Goal: Task Accomplishment & Management: Use online tool/utility

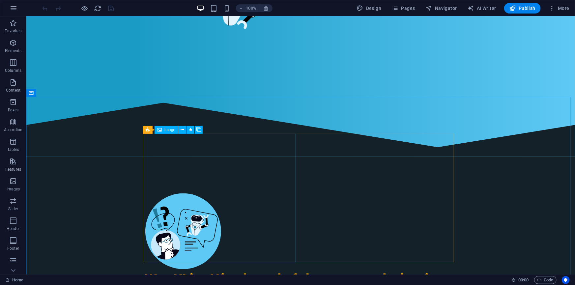
scroll to position [269, 0]
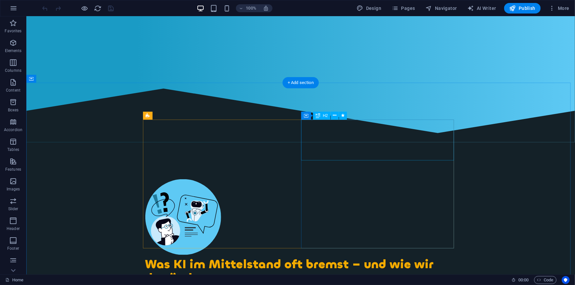
click at [322, 257] on div "Was KI im Mittelstand oft bremst – und wie wir das ändern" at bounding box center [300, 270] width 311 height 27
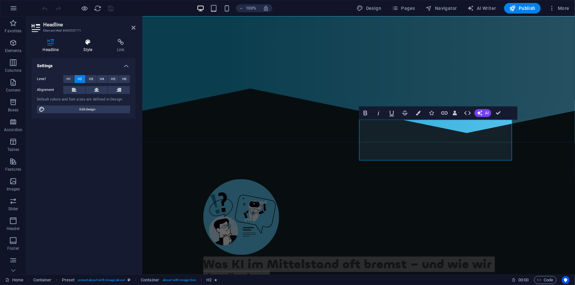
click at [90, 48] on h4 "Style" at bounding box center [89, 46] width 34 height 14
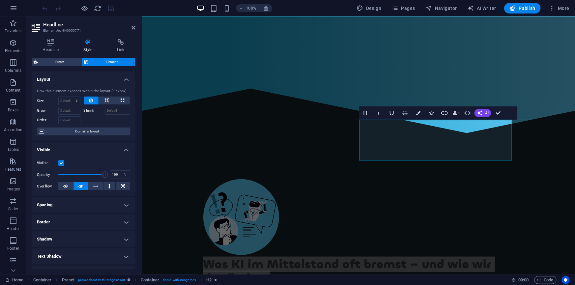
click at [70, 205] on h4 "Spacing" at bounding box center [84, 205] width 104 height 16
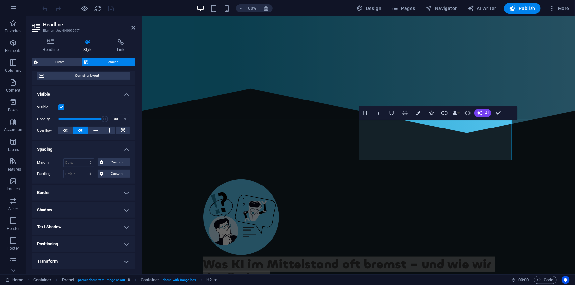
scroll to position [60, 0]
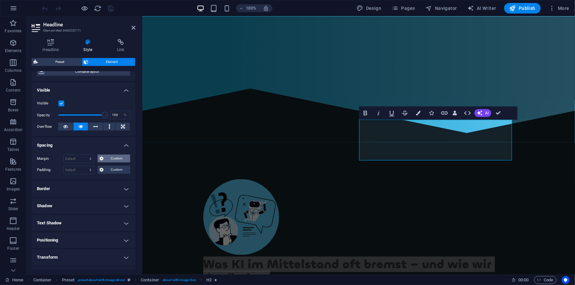
click at [100, 158] on icon at bounding box center [101, 158] width 4 height 8
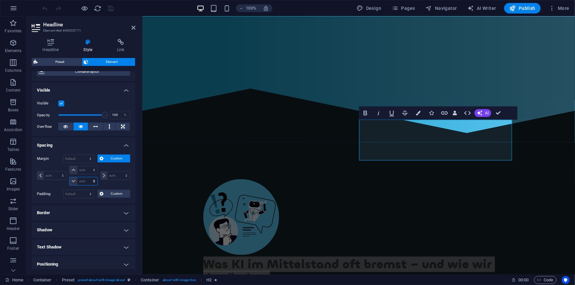
click at [86, 181] on select "auto px % rem vw vh" at bounding box center [84, 181] width 28 height 8
select select "rem"
click at [87, 177] on select "auto px % rem vw vh" at bounding box center [84, 181] width 28 height 8
type input "0"
select select "px"
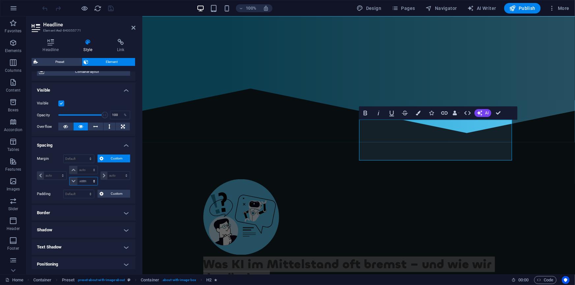
type input "0"
select select "px"
type input "0"
select select "px"
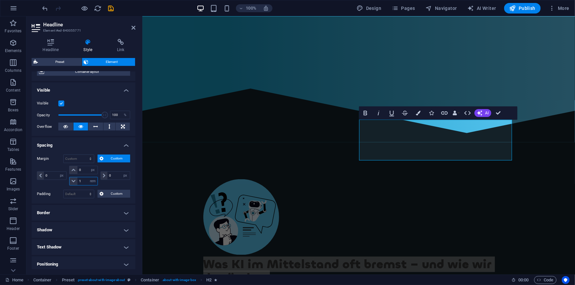
type input "1.5"
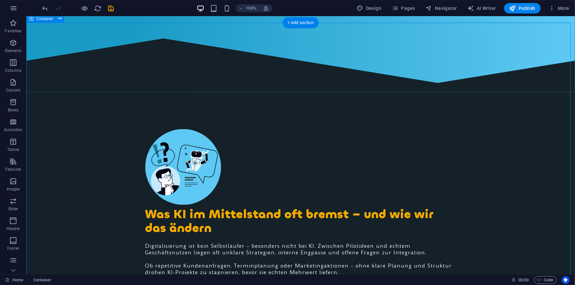
scroll to position [329, 0]
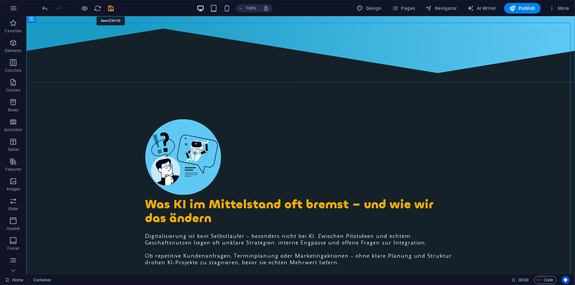
click at [0, 0] on icon "save" at bounding box center [0, 0] width 0 height 0
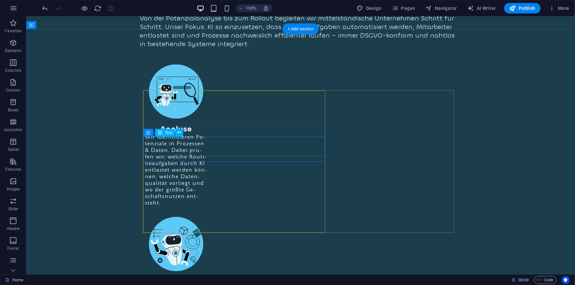
scroll to position [1018, 0]
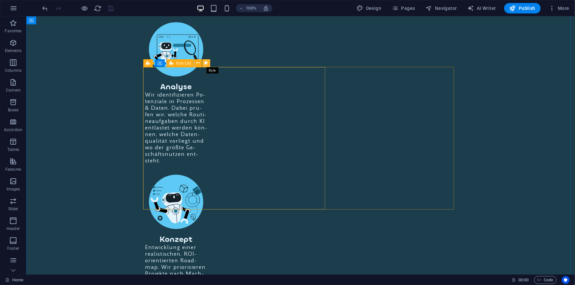
click at [205, 62] on icon at bounding box center [206, 63] width 4 height 7
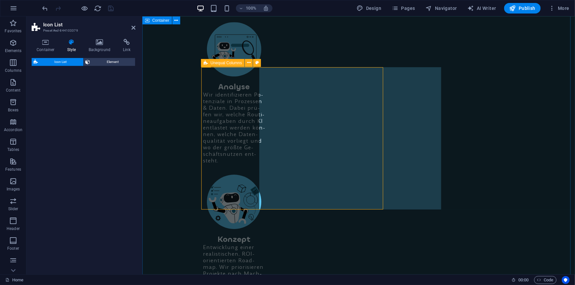
select select "rem"
select select "preset-icon-list-v3-icon-liste-roi"
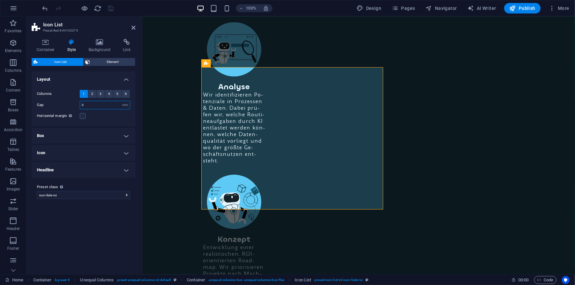
drag, startPoint x: 88, startPoint y: 103, endPoint x: 71, endPoint y: 103, distance: 16.8
click at [71, 103] on div "Gap 0 px rem % vw vh" at bounding box center [83, 105] width 93 height 9
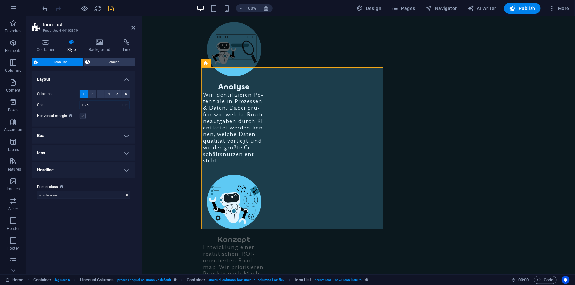
type input "1.25"
click at [83, 116] on label at bounding box center [83, 116] width 6 height 6
click at [0, 0] on input "Horizontal margin Only if the containers "Content width" is not set to "Default"" at bounding box center [0, 0] width 0 height 0
click at [83, 116] on label at bounding box center [83, 116] width 6 height 6
click at [0, 0] on input "Horizontal margin Only if the containers "Content width" is not set to "Default"" at bounding box center [0, 0] width 0 height 0
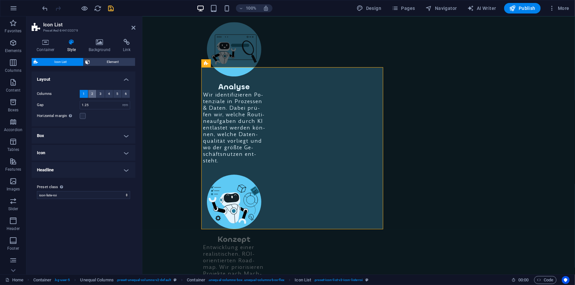
click at [93, 93] on button "2" at bounding box center [92, 94] width 8 height 8
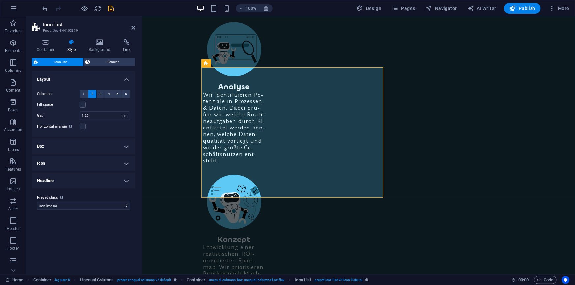
click at [79, 145] on h4 "Box" at bounding box center [84, 146] width 104 height 16
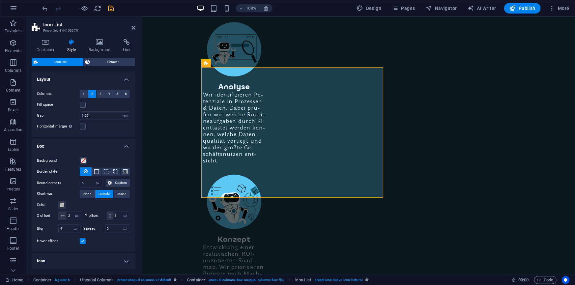
scroll to position [30, 0]
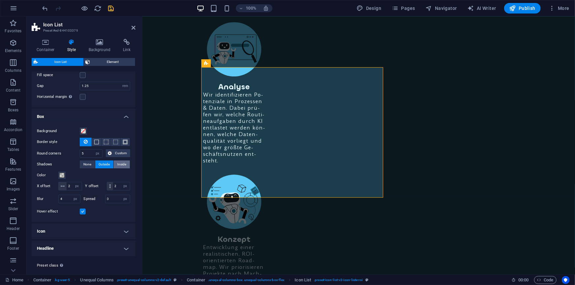
click at [122, 163] on span "Inside" at bounding box center [121, 164] width 9 height 8
click at [108, 163] on span "Outside" at bounding box center [104, 164] width 11 height 8
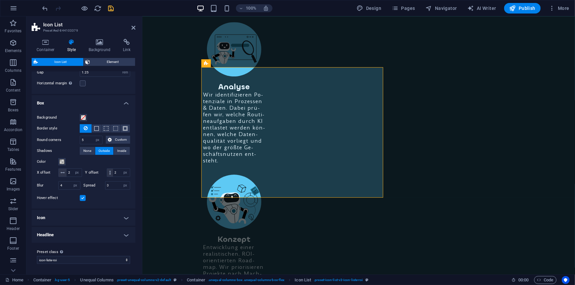
click at [64, 232] on h4 "Headline" at bounding box center [84, 235] width 104 height 16
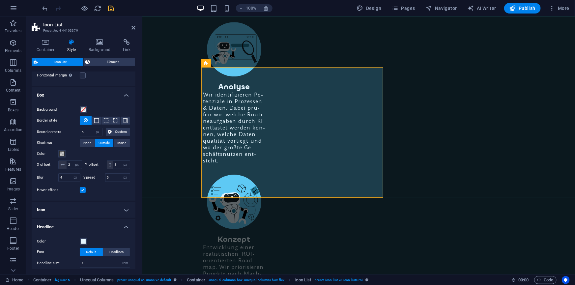
scroll to position [101, 0]
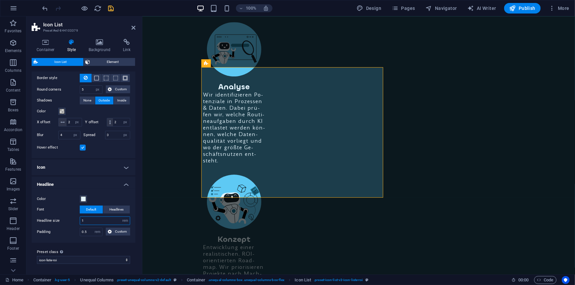
click at [89, 221] on input "1" at bounding box center [105, 221] width 50 height 8
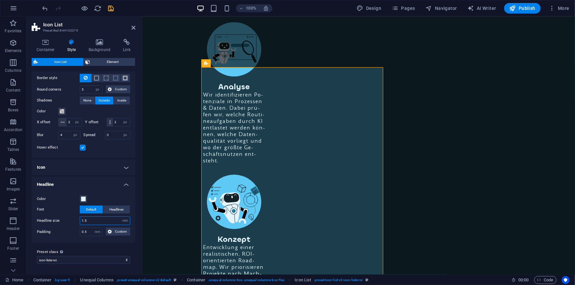
drag, startPoint x: 91, startPoint y: 221, endPoint x: 85, endPoint y: 221, distance: 5.6
click at [85, 221] on input "1.5" at bounding box center [105, 221] width 50 height 8
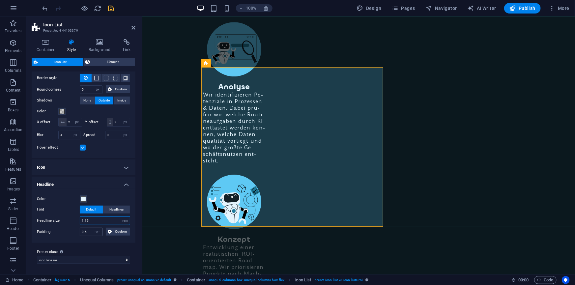
type input "1.15"
drag, startPoint x: 89, startPoint y: 231, endPoint x: 81, endPoint y: 232, distance: 8.3
click at [81, 232] on input "0.5" at bounding box center [91, 232] width 22 height 8
click at [85, 233] on input "0.5" at bounding box center [91, 232] width 22 height 8
click at [85, 231] on input "0.5" at bounding box center [91, 232] width 22 height 8
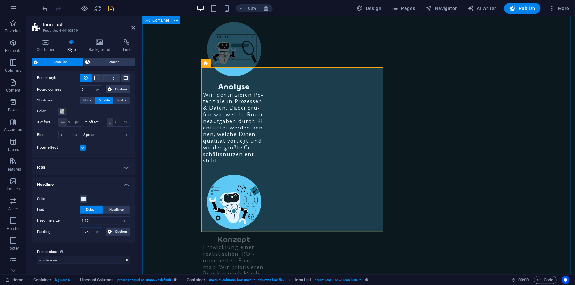
type input "0.75"
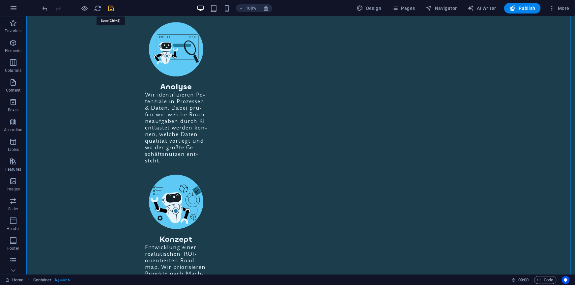
click at [112, 8] on icon "save" at bounding box center [111, 9] width 8 height 8
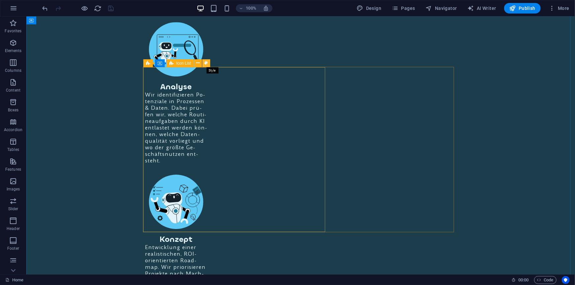
click at [205, 62] on icon at bounding box center [206, 63] width 4 height 7
select select "rem"
select select "px"
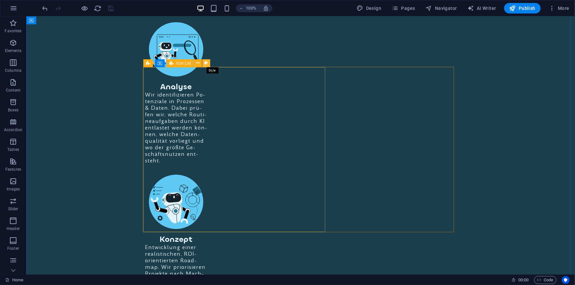
select select "px"
select select "rem"
select select "preset-icon-list-v3-icon-liste-roi"
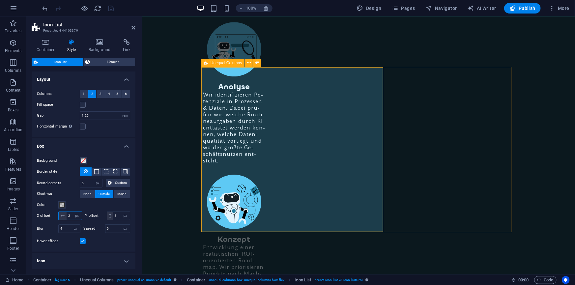
drag, startPoint x: 75, startPoint y: 214, endPoint x: 68, endPoint y: 214, distance: 7.2
click at [68, 214] on input "2" at bounding box center [74, 216] width 15 height 8
type input "1"
drag, startPoint x: 74, startPoint y: 223, endPoint x: 60, endPoint y: 223, distance: 14.5
click at [107, 220] on div "2 px rem vh vw" at bounding box center [119, 215] width 24 height 9
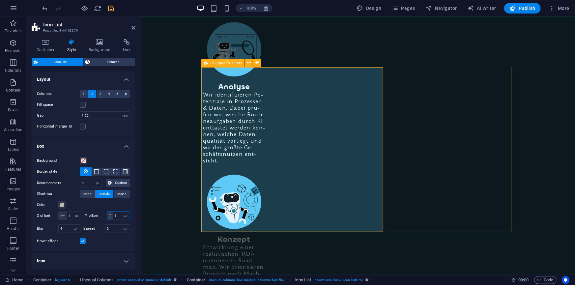
type input "4"
click at [125, 207] on div "Color" at bounding box center [83, 205] width 93 height 8
drag, startPoint x: 75, startPoint y: 214, endPoint x: 66, endPoint y: 214, distance: 8.9
click at [66, 214] on div "1 px rem vh vw" at bounding box center [70, 215] width 24 height 9
type input "2"
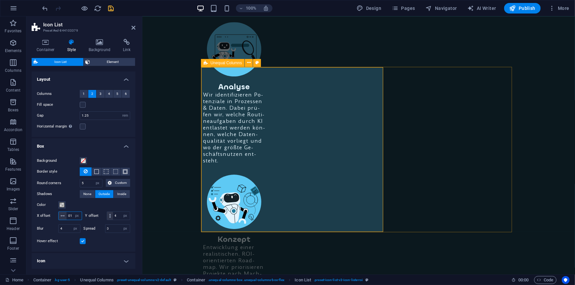
type input "0"
type input "-1"
type input "-2"
type input "-1"
type input "0"
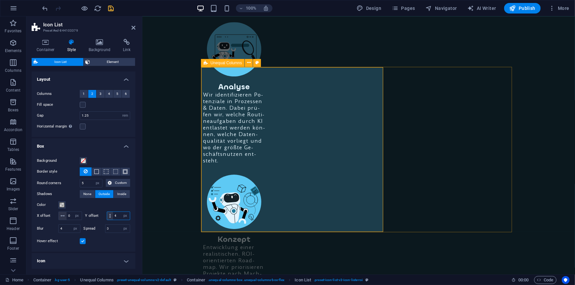
drag, startPoint x: 71, startPoint y: 224, endPoint x: 65, endPoint y: 222, distance: 6.5
click at [107, 220] on div "4 px rem vh vw" at bounding box center [119, 215] width 24 height 9
type input "5"
type input "10"
drag, startPoint x: 73, startPoint y: 214, endPoint x: 65, endPoint y: 213, distance: 8.6
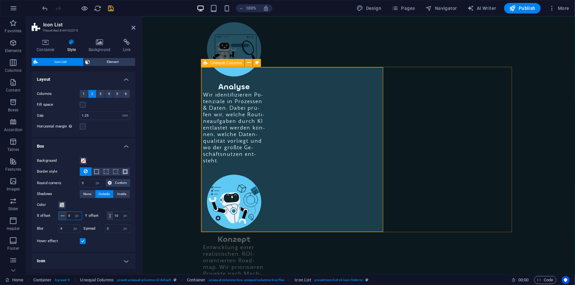
click at [65, 213] on div "0 px rem vh vw" at bounding box center [70, 215] width 24 height 9
type input "4"
type input "1"
drag, startPoint x: 74, startPoint y: 224, endPoint x: 62, endPoint y: 221, distance: 12.9
click at [107, 220] on div "10 px rem vh vw" at bounding box center [119, 215] width 24 height 9
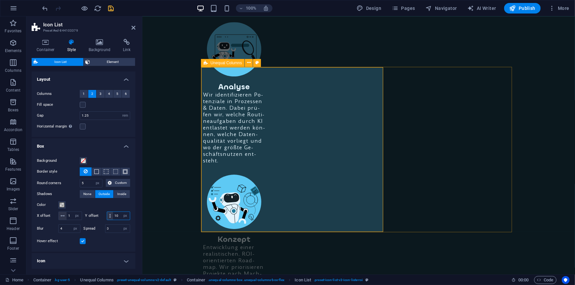
type input "5"
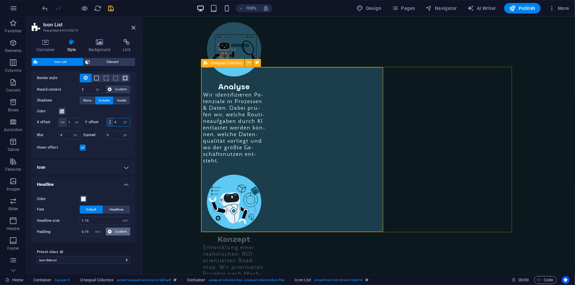
type input "4"
click at [109, 231] on icon at bounding box center [110, 232] width 4 height 8
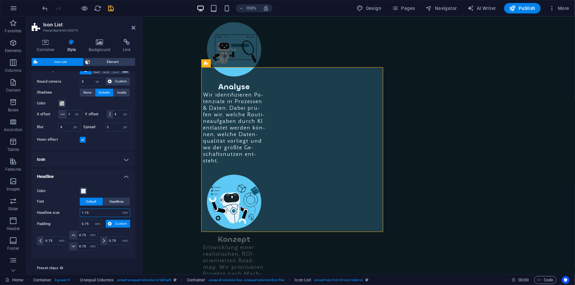
click at [90, 217] on input "1.15" at bounding box center [105, 213] width 50 height 8
drag, startPoint x: 90, startPoint y: 232, endPoint x: 79, endPoint y: 230, distance: 10.6
click at [79, 228] on div "Padding 0.75 px rem % vh vw Custom Custom" at bounding box center [83, 224] width 93 height 9
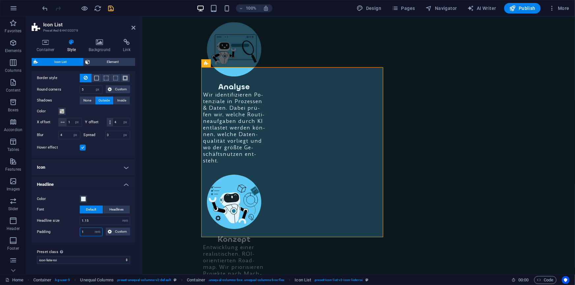
type input "1"
click at [122, 168] on h4 "Icon" at bounding box center [84, 167] width 104 height 16
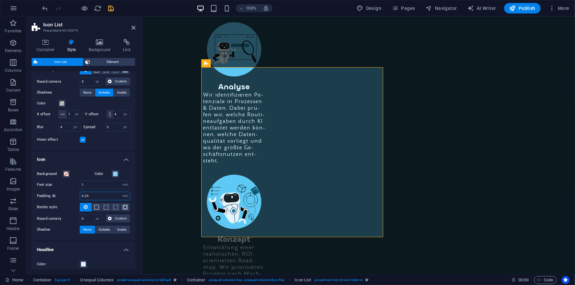
drag, startPoint x: 93, startPoint y: 203, endPoint x: 75, endPoint y: 203, distance: 17.1
click at [75, 200] on div "Padding Only if icon background is active 0.25 px rem % vh vw" at bounding box center [83, 196] width 93 height 9
type input "1"
type input "0.5"
click at [119, 234] on span "Inside" at bounding box center [121, 230] width 9 height 8
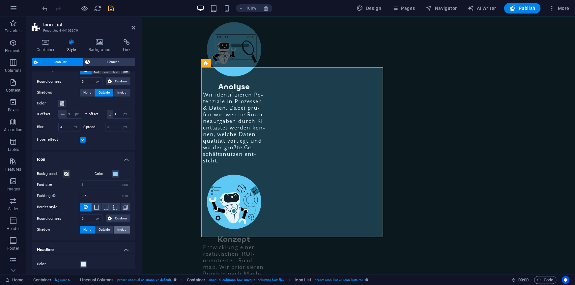
type input "2"
click at [109, 234] on span "Outside" at bounding box center [104, 230] width 11 height 8
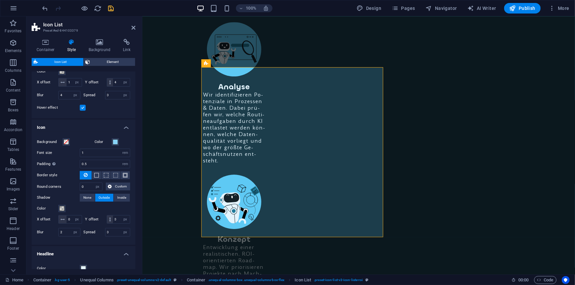
scroll to position [161, 0]
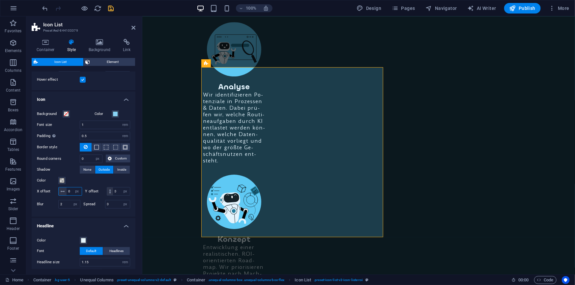
drag, startPoint x: 75, startPoint y: 199, endPoint x: 65, endPoint y: 201, distance: 11.0
click at [65, 196] on div "0 px rem vh vw" at bounding box center [70, 191] width 24 height 9
drag, startPoint x: 75, startPoint y: 208, endPoint x: 64, endPoint y: 206, distance: 11.4
click at [107, 196] on div "0 px rem vh vw" at bounding box center [119, 191] width 24 height 9
type input "4"
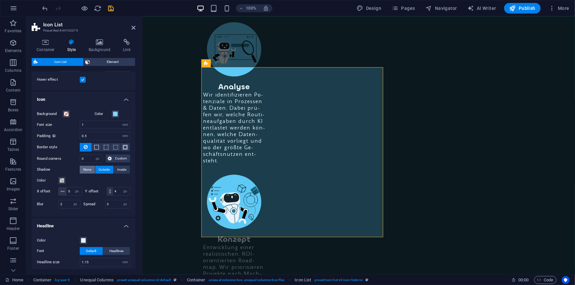
click at [86, 174] on span "None" at bounding box center [87, 170] width 8 height 8
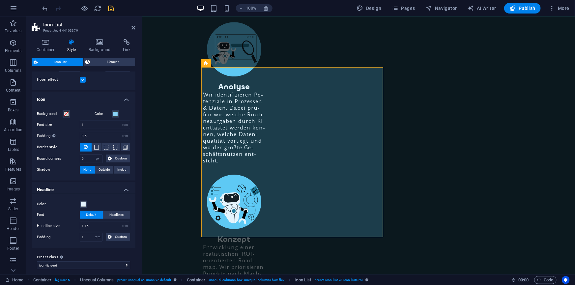
scroll to position [174, 0]
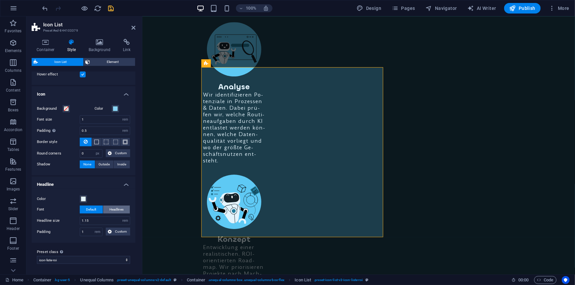
click at [110, 207] on span "Headlines" at bounding box center [116, 210] width 14 height 8
click at [92, 210] on span "Default" at bounding box center [91, 210] width 10 height 8
click at [217, 83] on span "Container" at bounding box center [219, 84] width 17 height 4
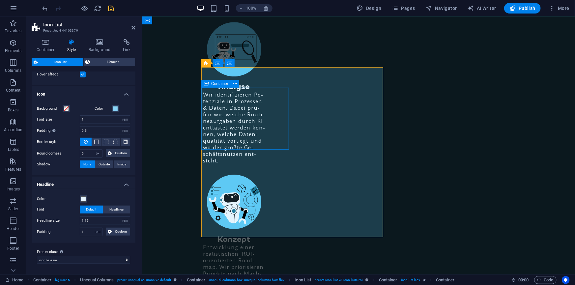
click at [217, 83] on span "Container" at bounding box center [219, 84] width 17 height 4
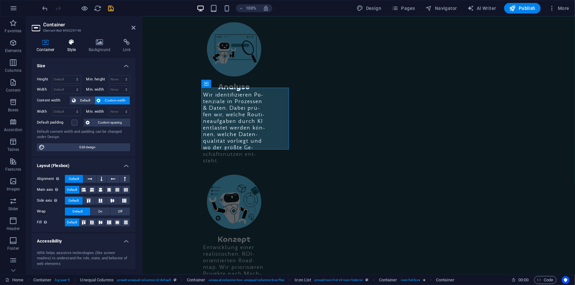
click at [74, 47] on h4 "Style" at bounding box center [72, 46] width 21 height 14
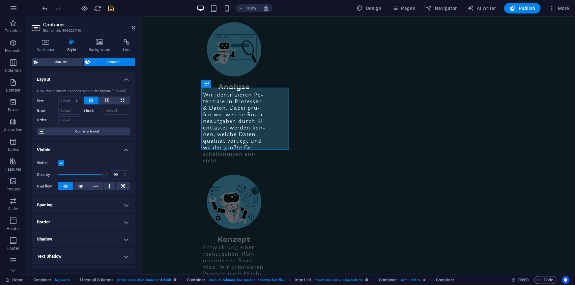
click at [76, 205] on h4 "Spacing" at bounding box center [84, 205] width 104 height 16
click at [76, 227] on select "Default px rem % vh vw Custom" at bounding box center [79, 230] width 30 height 8
select select "rem"
click at [84, 226] on select "Default px rem % vh vw Custom" at bounding box center [79, 230] width 30 height 8
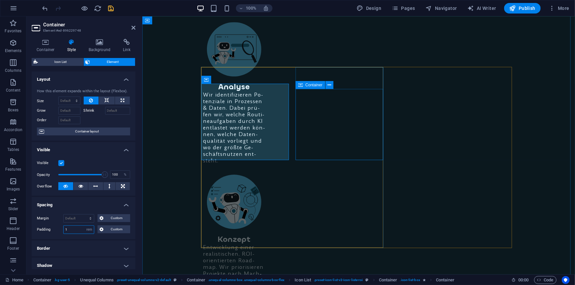
click at [302, 85] on icon at bounding box center [300, 85] width 5 height 8
type input "1"
click at [302, 85] on icon at bounding box center [300, 85] width 5 height 8
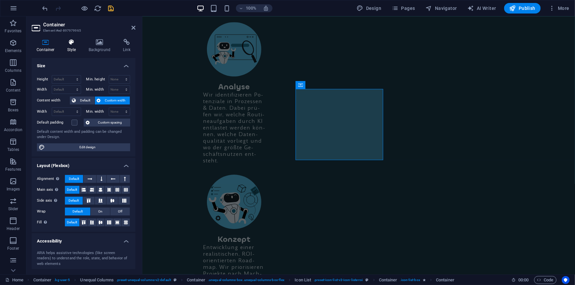
click at [71, 47] on h4 "Style" at bounding box center [72, 46] width 21 height 14
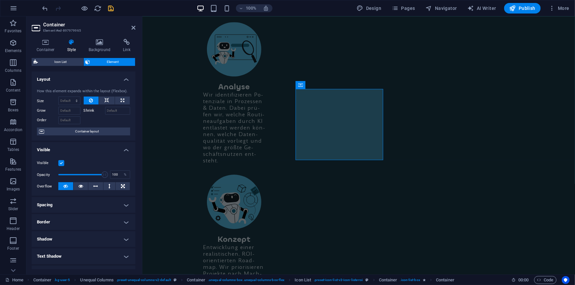
click at [75, 208] on h4 "Spacing" at bounding box center [84, 205] width 104 height 16
click at [82, 230] on select "Default px rem % vh vw Custom" at bounding box center [79, 230] width 30 height 8
select select "rem"
click at [84, 226] on select "Default px rem % vh vw Custom" at bounding box center [79, 230] width 30 height 8
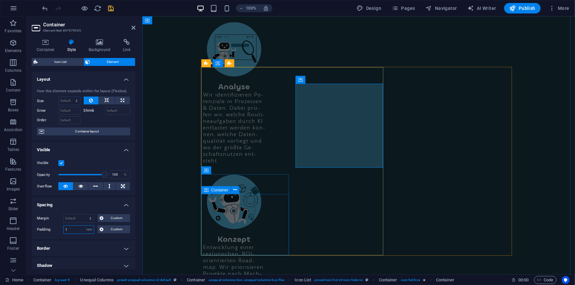
click at [223, 190] on span "Container" at bounding box center [219, 190] width 17 height 4
type input "1"
drag, startPoint x: 223, startPoint y: 190, endPoint x: 36, endPoint y: 180, distance: 187.4
click at [223, 190] on span "Container" at bounding box center [219, 190] width 17 height 4
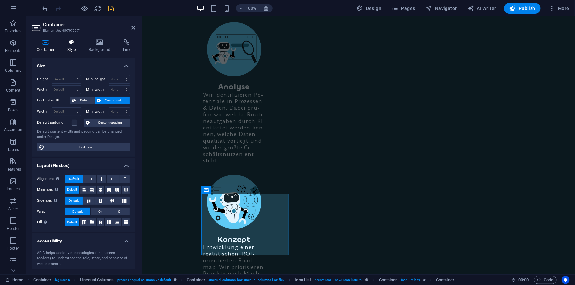
click at [68, 46] on h4 "Style" at bounding box center [72, 46] width 21 height 14
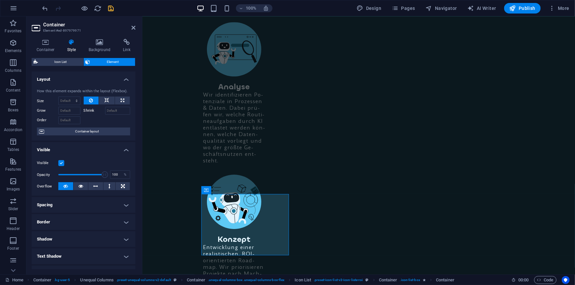
click at [69, 207] on h4 "Spacing" at bounding box center [84, 205] width 104 height 16
click at [76, 230] on select "Default px rem % vh vw Custom" at bounding box center [79, 230] width 30 height 8
select select "rem"
click at [84, 226] on select "Default px rem % vh vw Custom" at bounding box center [79, 230] width 30 height 8
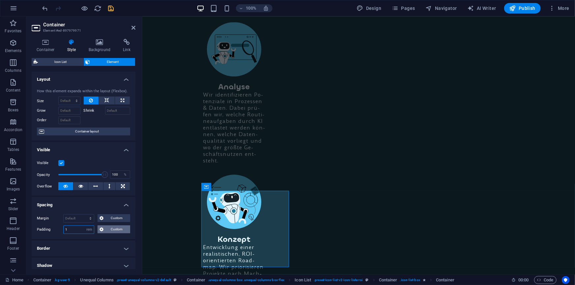
type input "1"
click at [101, 231] on icon at bounding box center [101, 229] width 4 height 8
drag, startPoint x: 86, startPoint y: 240, endPoint x: 70, endPoint y: 240, distance: 16.1
click at [70, 240] on div "1 px rem % vh vw" at bounding box center [83, 241] width 28 height 9
type input "0"
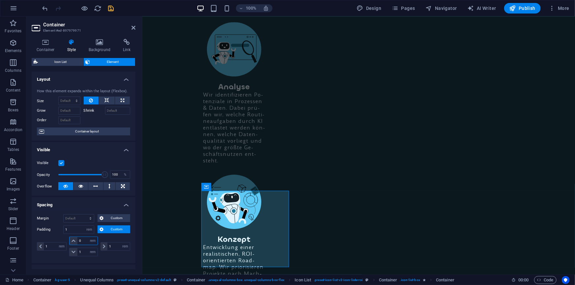
select select "DISABLED_OPTION_VALUE"
type input "0"
drag, startPoint x: 112, startPoint y: 244, endPoint x: 106, endPoint y: 245, distance: 6.3
click at [105, 245] on div "1 px rem % vh vw" at bounding box center [115, 246] width 30 height 9
drag, startPoint x: 84, startPoint y: 251, endPoint x: 77, endPoint y: 250, distance: 7.0
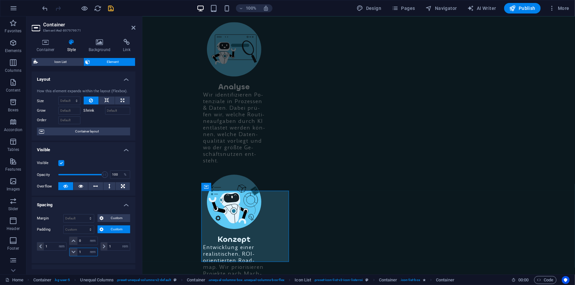
click at [77, 250] on input "1" at bounding box center [87, 252] width 20 height 8
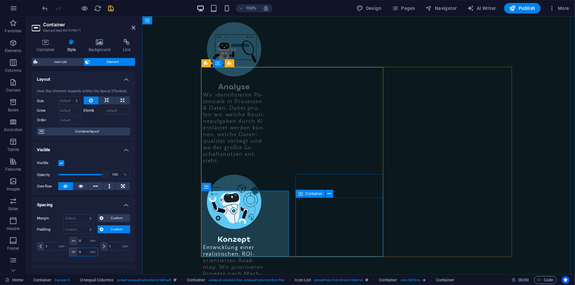
click at [306, 193] on span "Container" at bounding box center [313, 194] width 17 height 4
type input "0"
click at [306, 193] on span "Container" at bounding box center [313, 194] width 17 height 4
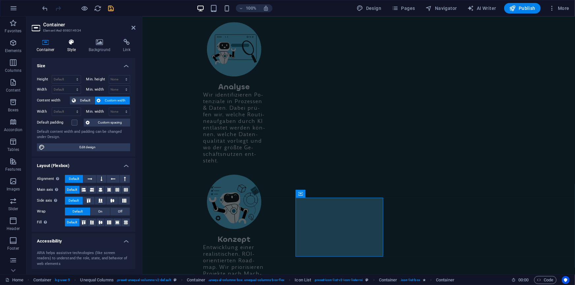
click at [75, 49] on h4 "Style" at bounding box center [72, 46] width 21 height 14
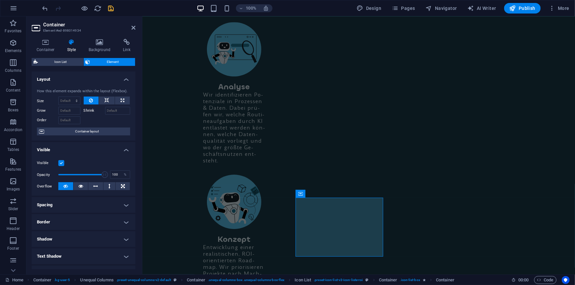
click at [77, 201] on h4 "Spacing" at bounding box center [84, 205] width 104 height 16
click at [100, 228] on icon at bounding box center [101, 229] width 4 height 8
click at [60, 246] on select "px rem % vh vw" at bounding box center [61, 246] width 9 height 8
select select "rem"
click at [57, 242] on select "px rem % vh vw" at bounding box center [61, 246] width 9 height 8
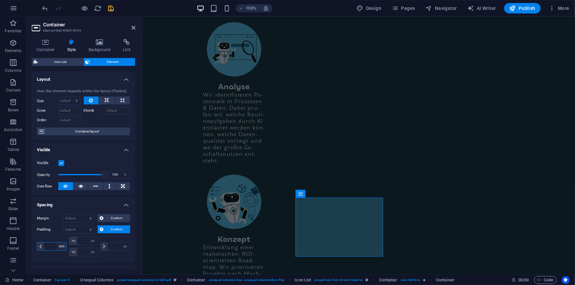
type input "0"
type input "1"
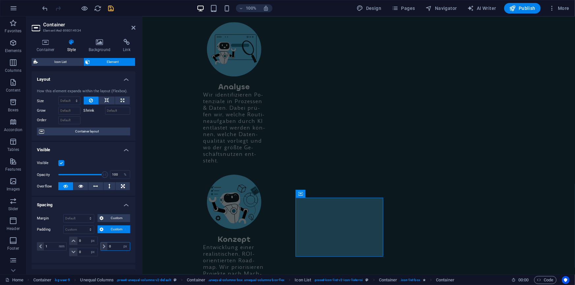
click at [99, 247] on div "0 px rem % vh vw" at bounding box center [114, 247] width 31 height 20
type input "1"
click at [123, 247] on select "px rem % vh vw" at bounding box center [125, 246] width 9 height 8
select select "rem"
click at [121, 242] on select "px rem % vh vw" at bounding box center [125, 246] width 9 height 8
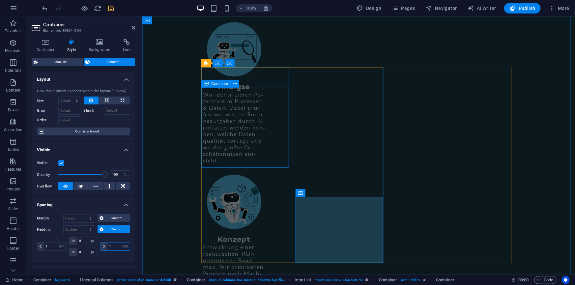
click at [214, 83] on span "Container" at bounding box center [219, 84] width 17 height 4
type input "1"
click at [214, 83] on span "Container" at bounding box center [219, 84] width 17 height 4
select select "rem"
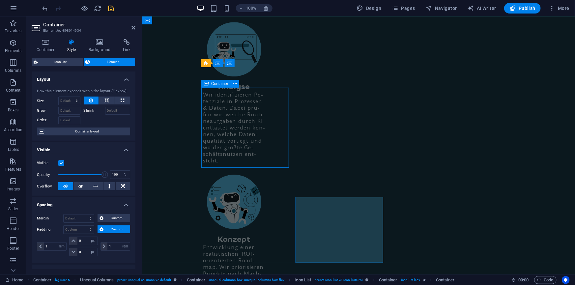
select select "rem"
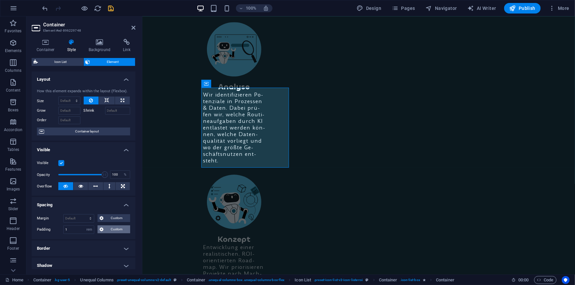
click at [101, 228] on icon at bounding box center [101, 229] width 4 height 8
drag, startPoint x: 82, startPoint y: 239, endPoint x: 76, endPoint y: 237, distance: 6.2
click at [76, 237] on div "1 px rem % vh vw" at bounding box center [83, 241] width 28 height 9
type input "0"
select select "DISABLED_OPTION_VALUE"
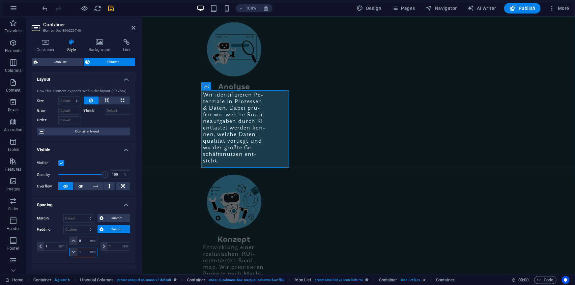
drag, startPoint x: 84, startPoint y: 250, endPoint x: 77, endPoint y: 250, distance: 7.6
click at [77, 250] on input "1" at bounding box center [87, 252] width 20 height 8
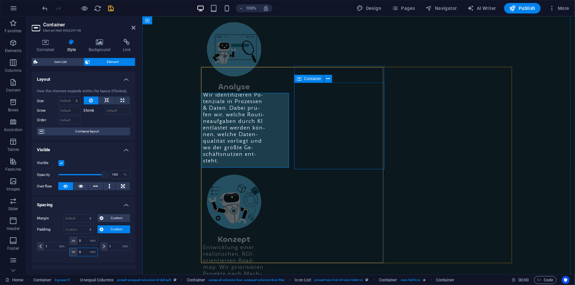
click at [309, 79] on span "Container" at bounding box center [312, 79] width 17 height 4
type input "0"
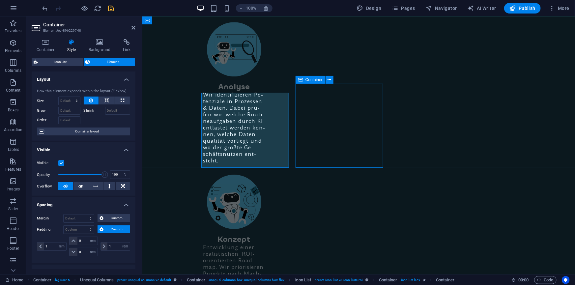
click at [309, 79] on span "Container" at bounding box center [313, 80] width 17 height 4
select select "rem"
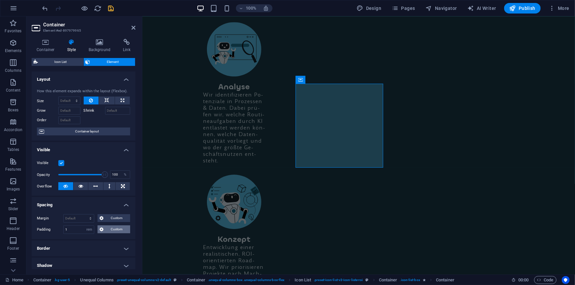
click at [99, 228] on icon at bounding box center [101, 229] width 4 height 8
drag, startPoint x: 84, startPoint y: 240, endPoint x: 60, endPoint y: 240, distance: 24.4
click at [60, 240] on div "1 px rem % vh vw 1 px rem % vh vw 1 px rem % vh vw 1 px rem % vh vw" at bounding box center [83, 247] width 93 height 20
type input "0"
select select "DISABLED_OPTION_VALUE"
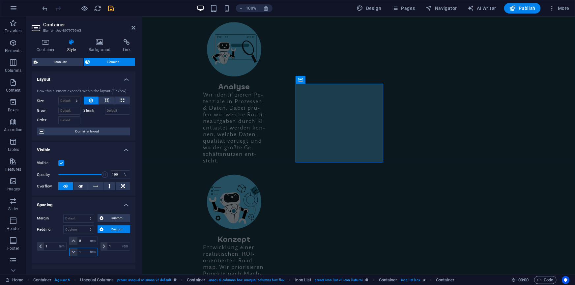
drag, startPoint x: 83, startPoint y: 251, endPoint x: 65, endPoint y: 251, distance: 17.8
click at [65, 251] on div "1 px rem % vh vw 0 px rem % vh vw 1 px rem % vh vw 1 px rem % vh vw" at bounding box center [83, 247] width 93 height 20
type input "0"
click at [110, 6] on icon "save" at bounding box center [111, 9] width 8 height 8
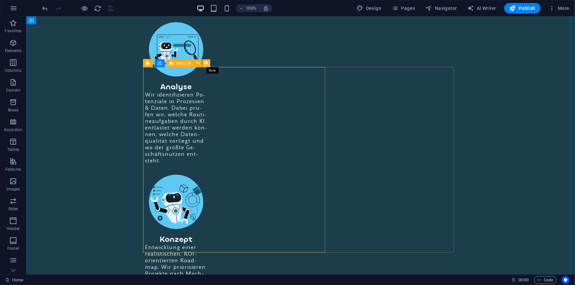
click at [205, 62] on icon at bounding box center [206, 63] width 4 height 7
select select "rem"
select select "px"
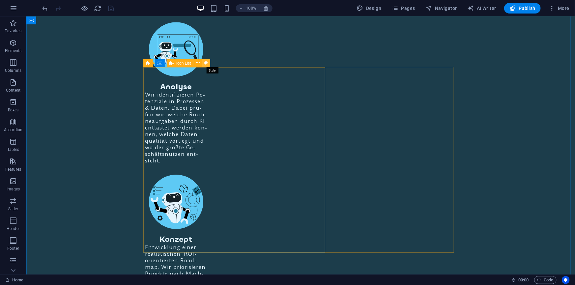
select select "px"
select select "rem"
select select "px"
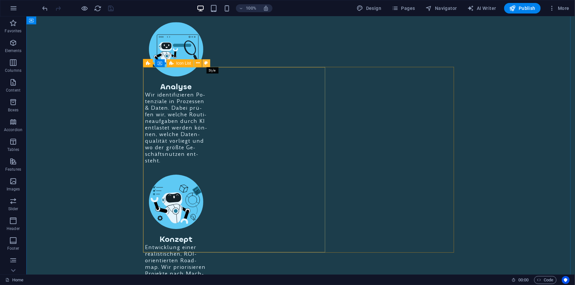
select select "rem"
select select "preset-icon-list-v3-icon-liste-roi"
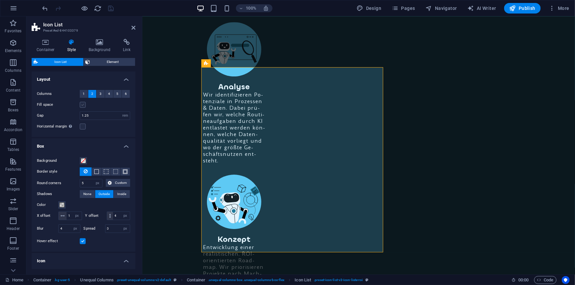
click at [83, 104] on label at bounding box center [83, 105] width 6 height 6
click at [0, 0] on input "Fill space" at bounding box center [0, 0] width 0 height 0
click at [83, 104] on label at bounding box center [83, 105] width 6 height 6
click at [0, 0] on input "Fill space" at bounding box center [0, 0] width 0 height 0
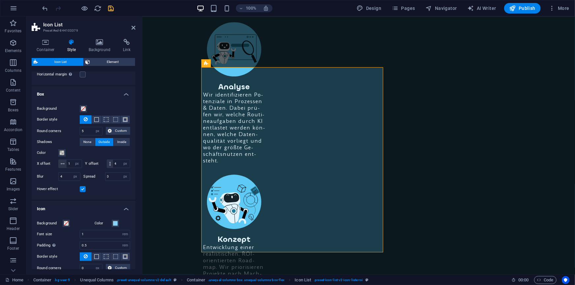
scroll to position [60, 0]
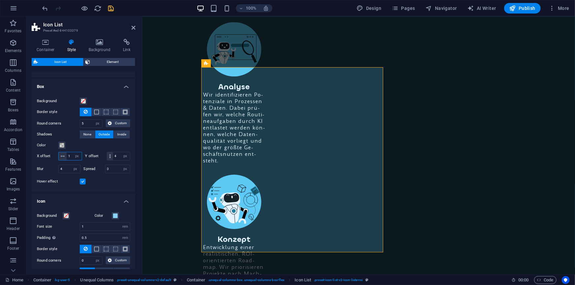
drag, startPoint x: 72, startPoint y: 154, endPoint x: 67, endPoint y: 154, distance: 5.3
click at [67, 154] on input "1" at bounding box center [74, 156] width 15 height 8
type input "0"
drag, startPoint x: 73, startPoint y: 162, endPoint x: 60, endPoint y: 163, distance: 12.5
click at [107, 160] on div "4 px rem vh vw" at bounding box center [119, 156] width 24 height 9
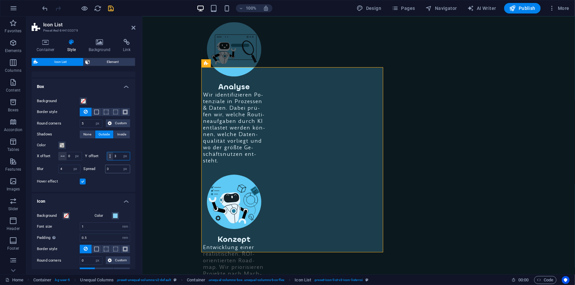
type input "3"
drag, startPoint x: 109, startPoint y: 177, endPoint x: 105, endPoint y: 176, distance: 3.4
click at [105, 173] on input "0" at bounding box center [117, 169] width 25 height 8
type input "5"
drag, startPoint x: 67, startPoint y: 175, endPoint x: 52, endPoint y: 177, distance: 14.9
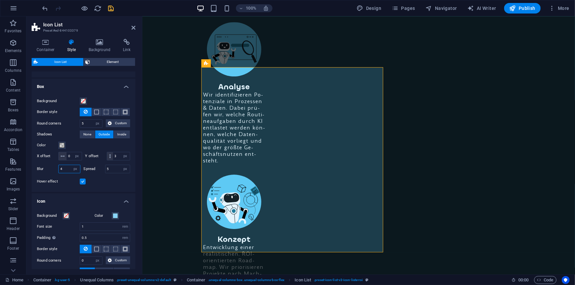
click at [52, 173] on div "Blur 4 px rem % vh vw" at bounding box center [58, 169] width 43 height 9
type input "10"
drag, startPoint x: 113, startPoint y: 176, endPoint x: 100, endPoint y: 176, distance: 12.8
click at [100, 173] on div "Spread 5 px rem vh vw" at bounding box center [107, 169] width 47 height 9
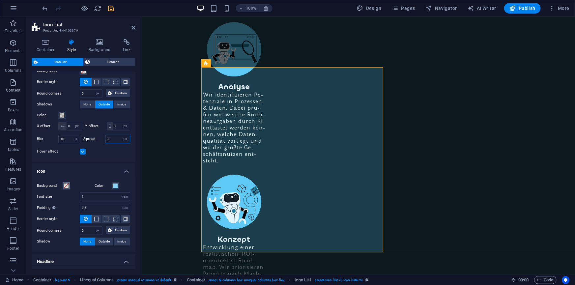
scroll to position [120, 0]
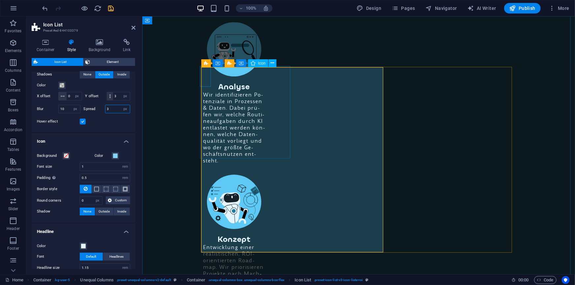
type input "3"
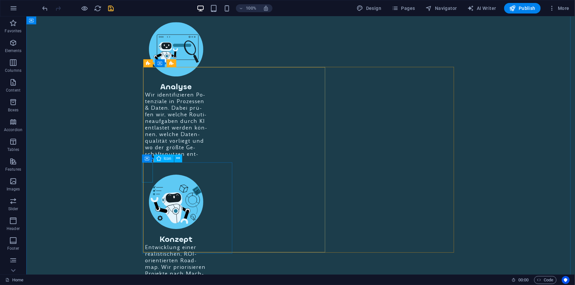
click at [257, 160] on div "H3" at bounding box center [257, 160] width 17 height 8
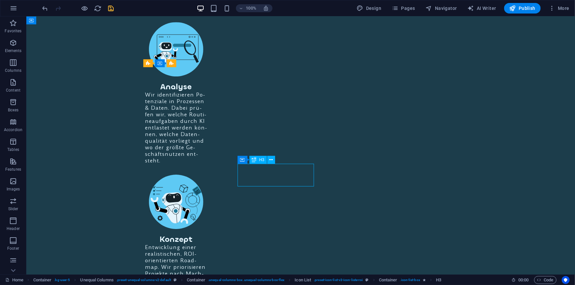
click at [257, 160] on div "H3" at bounding box center [257, 160] width 17 height 8
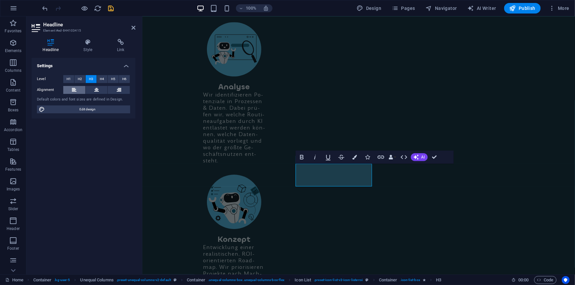
click at [75, 89] on icon at bounding box center [74, 90] width 5 height 8
click at [75, 87] on icon at bounding box center [74, 90] width 5 height 8
click at [43, 8] on icon "undo" at bounding box center [46, 9] width 8 height 8
click at [86, 46] on h4 "Style" at bounding box center [89, 46] width 34 height 14
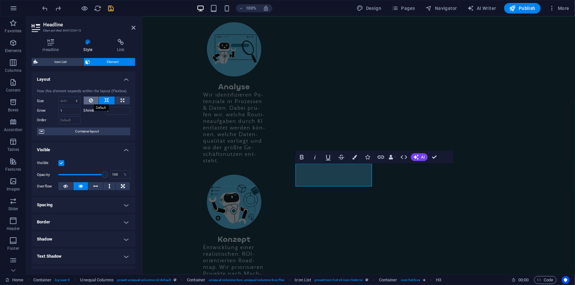
click at [91, 99] on icon at bounding box center [91, 101] width 4 height 8
click at [105, 100] on icon at bounding box center [106, 101] width 5 height 8
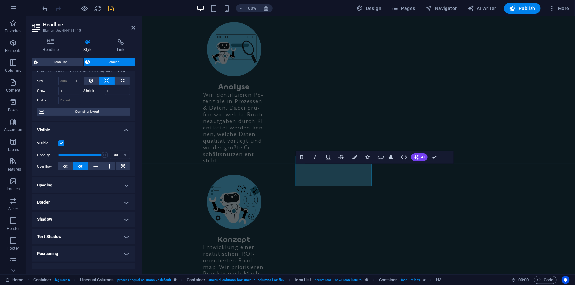
scroll to position [30, 0]
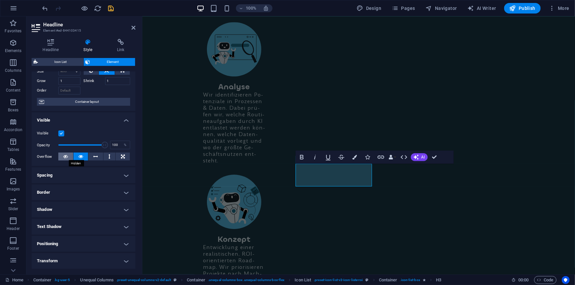
click at [65, 157] on icon at bounding box center [65, 157] width 5 height 8
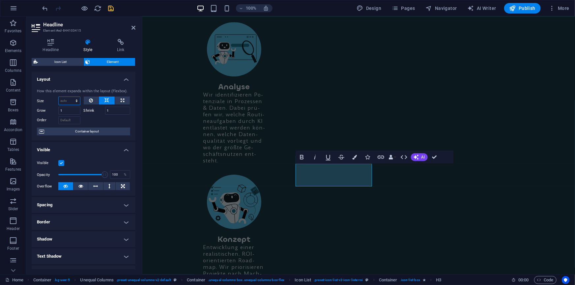
click at [68, 102] on select "Default auto px % 1/1 1/2 1/3 1/4 1/5 1/6 1/7 1/8 1/9 1/10" at bounding box center [69, 101] width 21 height 8
select select "%"
click at [70, 97] on select "Default auto px % 1/1 1/2 1/3 1/4 1/5 1/6 1/7 1/8 1/9 1/10" at bounding box center [69, 101] width 21 height 8
type input "100"
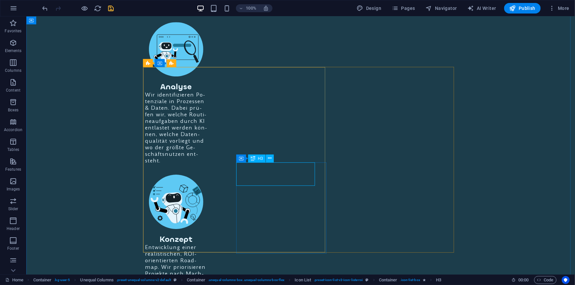
click at [257, 158] on div "H3" at bounding box center [256, 158] width 17 height 8
click at [257, 158] on div "H3" at bounding box center [257, 160] width 17 height 8
select select "%"
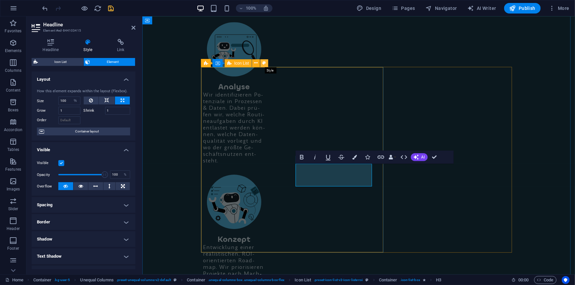
click at [264, 62] on icon at bounding box center [264, 63] width 4 height 7
select select "rem"
select select "px"
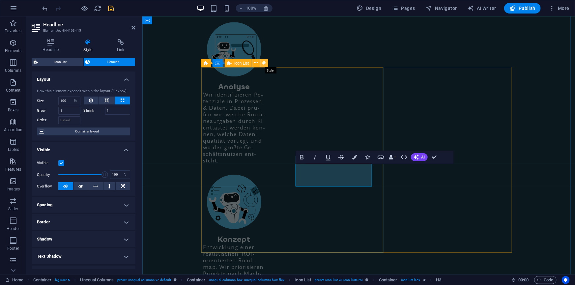
select select "px"
select select "rem"
select select "px"
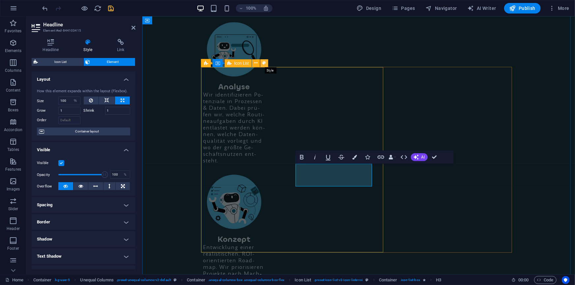
select select "rem"
select select "preset-icon-list-v3-icon-liste-roi"
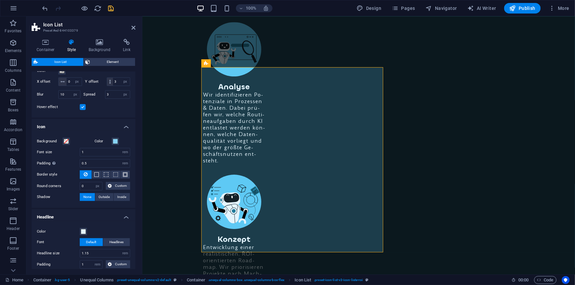
scroll to position [174, 0]
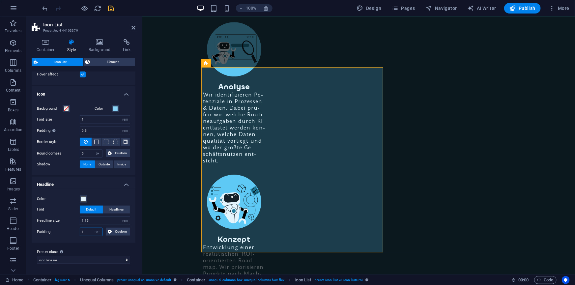
drag, startPoint x: 87, startPoint y: 232, endPoint x: 78, endPoint y: 230, distance: 8.8
click at [78, 230] on div "Padding 1 px rem % vh vw Custom Custom" at bounding box center [83, 232] width 93 height 9
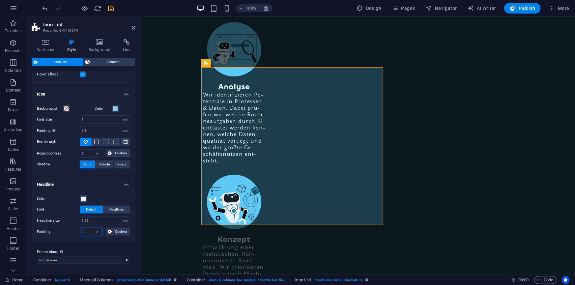
drag, startPoint x: 86, startPoint y: 233, endPoint x: 79, endPoint y: 232, distance: 6.9
click at [79, 232] on div "Padding 0 px rem % vh vw Custom Custom" at bounding box center [83, 232] width 93 height 9
type input "0"
click at [108, 233] on icon at bounding box center [110, 232] width 4 height 8
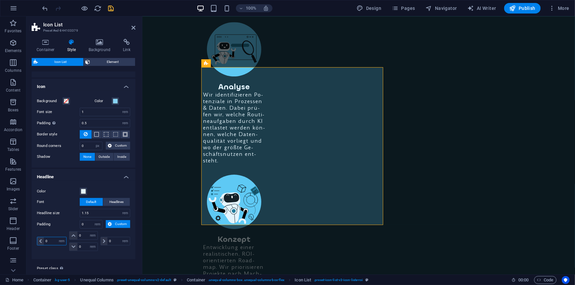
drag, startPoint x: 49, startPoint y: 247, endPoint x: 45, endPoint y: 248, distance: 4.0
click at [43, 245] on div "0 px rem % vh vw" at bounding box center [52, 241] width 30 height 9
type input "1"
select select "DISABLED_OPTION_VALUE"
type input "1"
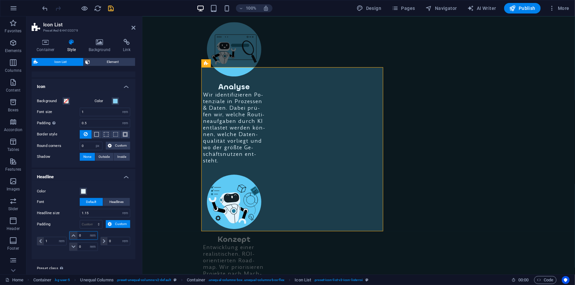
drag, startPoint x: 80, startPoint y: 243, endPoint x: 72, endPoint y: 243, distance: 8.6
click at [72, 240] on div "0 px rem % vh vw" at bounding box center [83, 235] width 28 height 9
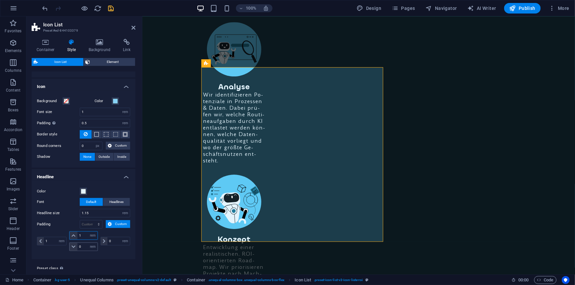
type input "1"
drag, startPoint x: 82, startPoint y: 253, endPoint x: 74, endPoint y: 254, distance: 8.1
click at [74, 251] on div "0 px rem % vh vw" at bounding box center [83, 246] width 28 height 9
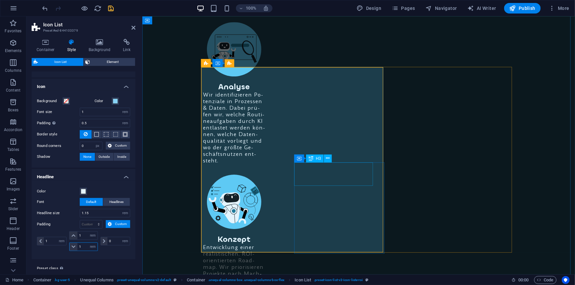
type input "1"
select select "%"
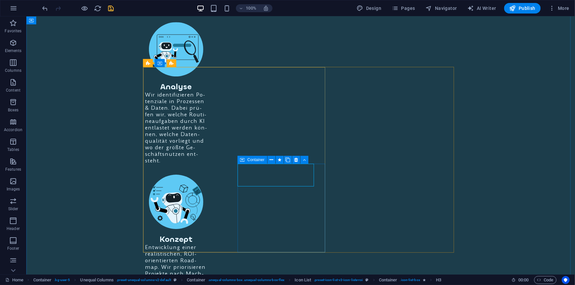
click at [251, 160] on span "Container" at bounding box center [255, 160] width 17 height 4
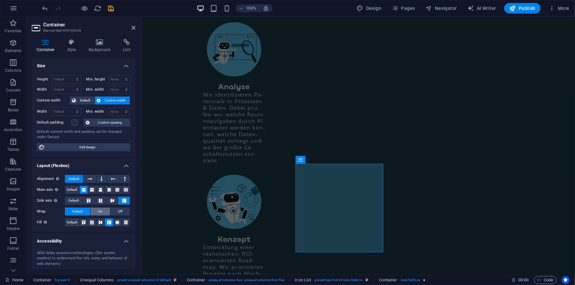
click at [98, 212] on span "On" at bounding box center [100, 212] width 4 height 8
click at [84, 212] on button "Default" at bounding box center [77, 212] width 25 height 8
click at [111, 89] on select "None px rem % vh vw" at bounding box center [119, 90] width 21 height 8
select select "%"
click at [119, 86] on select "None px rem % vh vw" at bounding box center [119, 90] width 21 height 8
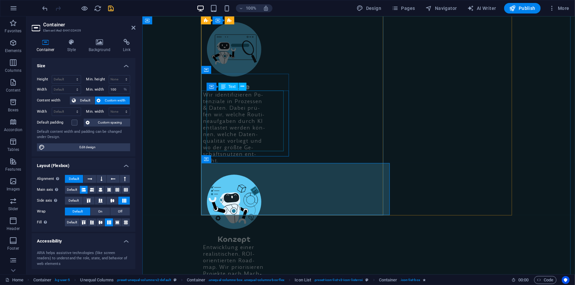
scroll to position [1108, 0]
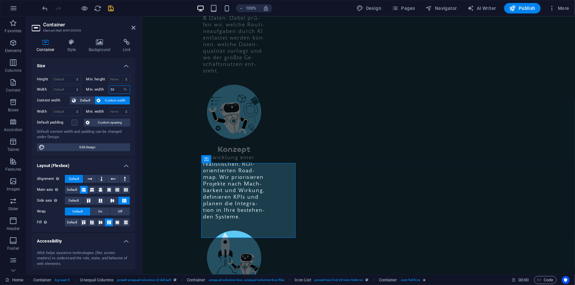
type input "5"
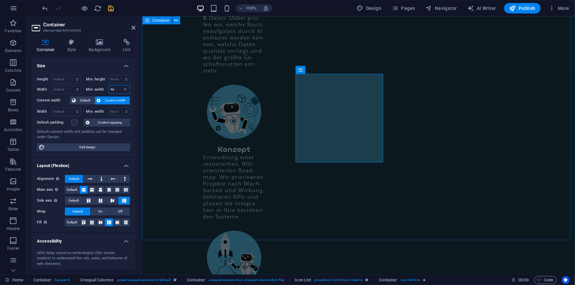
type input "46"
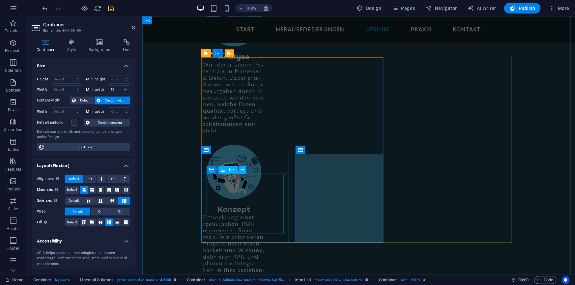
scroll to position [1018, 0]
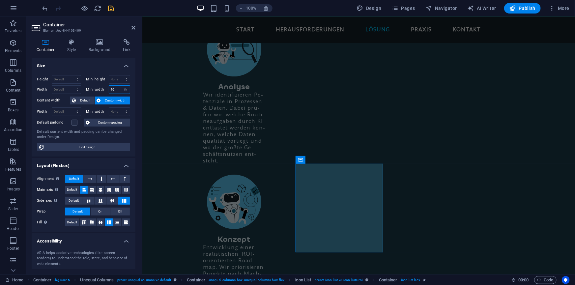
drag, startPoint x: 120, startPoint y: 89, endPoint x: 115, endPoint y: 89, distance: 4.3
click at [115, 89] on div "46 None px rem % vh vw" at bounding box center [120, 89] width 22 height 9
select select "hukmrop8d6o"
click at [121, 86] on select "None px rem % vh vw" at bounding box center [125, 90] width 9 height 8
select select "DISABLED_OPTION_VALUE"
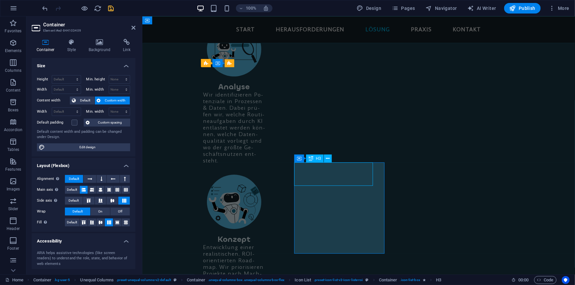
select select "%"
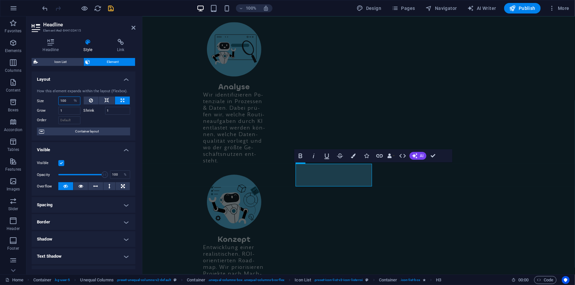
drag, startPoint x: 68, startPoint y: 99, endPoint x: 59, endPoint y: 98, distance: 9.1
click at [59, 98] on input "100" at bounding box center [69, 101] width 21 height 8
type input "1"
click at [75, 99] on select "Default auto px % 1/1 1/2 1/3 1/4 1/5 1/6 1/7 1/8 1/9 1/10" at bounding box center [75, 101] width 9 height 8
select select "1/1"
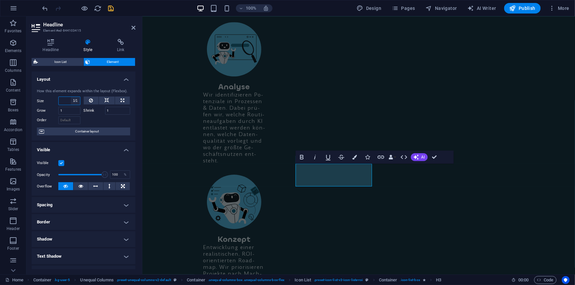
click at [71, 97] on select "Default auto px % 1/1 1/2 1/3 1/4 1/5 1/6 1/7 1/8 1/9 1/10" at bounding box center [75, 101] width 9 height 8
type input "100"
click at [76, 101] on select "Default auto px % 1/1 1/2 1/3 1/4 1/5 1/6 1/7 1/8 1/9 1/10" at bounding box center [75, 101] width 9 height 8
select select "auto"
click at [71, 97] on select "Default auto px % 1/1 1/2 1/3 1/4 1/5 1/6 1/7 1/8 1/9 1/10" at bounding box center [75, 101] width 9 height 8
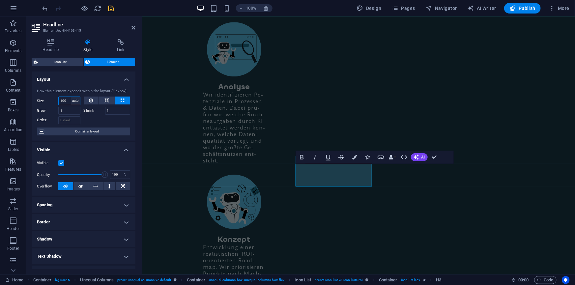
select select "DISABLED_OPTION_VALUE"
click at [121, 99] on icon at bounding box center [123, 101] width 4 height 8
type input "100"
select select "%"
click at [107, 102] on icon at bounding box center [106, 101] width 5 height 8
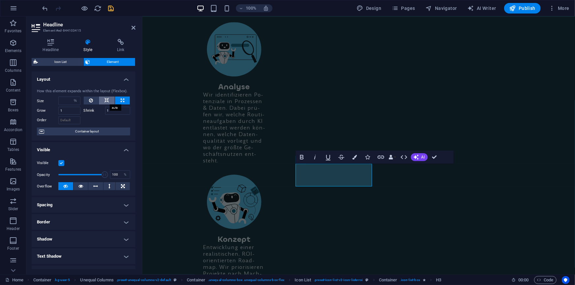
select select "DISABLED_OPTION_VALUE"
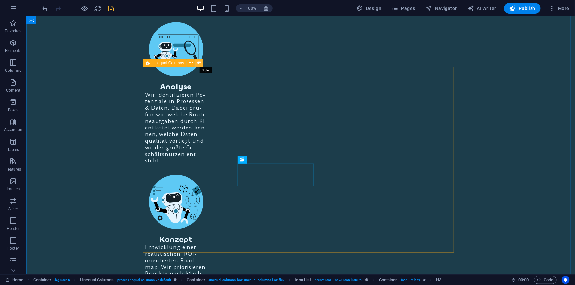
click at [199, 61] on icon at bounding box center [199, 62] width 4 height 7
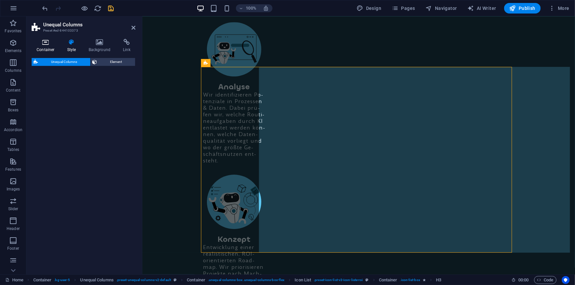
select select "%"
select select "rem"
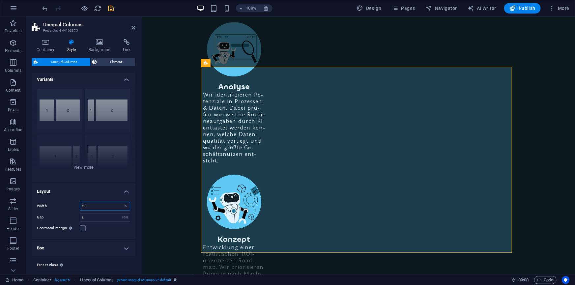
drag, startPoint x: 90, startPoint y: 207, endPoint x: 83, endPoint y: 205, distance: 6.7
click at [83, 205] on input "60" at bounding box center [105, 206] width 50 height 8
type input "65"
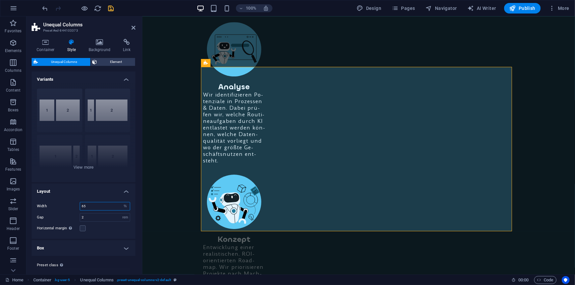
scroll to position [13, 0]
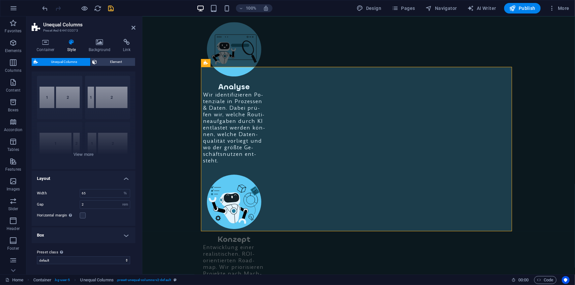
click at [112, 7] on icon "save" at bounding box center [111, 9] width 8 height 8
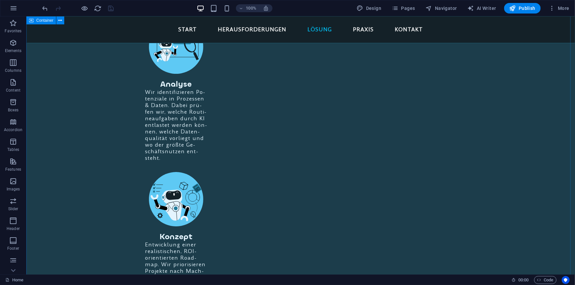
scroll to position [1018, 0]
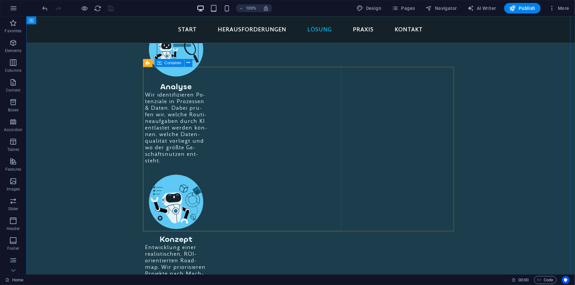
click at [168, 62] on span "Container" at bounding box center [172, 63] width 17 height 4
drag, startPoint x: 168, startPoint y: 62, endPoint x: 6, endPoint y: 65, distance: 161.4
click at [168, 62] on span "Container" at bounding box center [172, 63] width 17 height 4
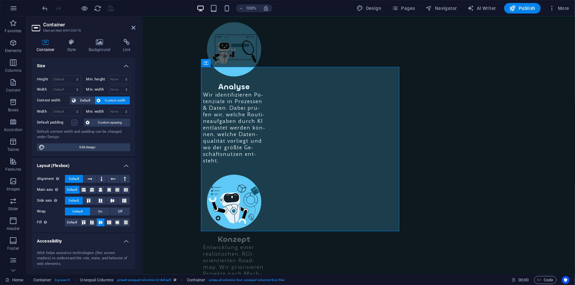
click at [75, 122] on label at bounding box center [74, 123] width 6 height 6
click at [0, 0] on input "Default padding" at bounding box center [0, 0] width 0 height 0
click at [75, 122] on label at bounding box center [74, 123] width 6 height 6
click at [0, 0] on input "Default padding" at bounding box center [0, 0] width 0 height 0
click at [72, 41] on icon at bounding box center [71, 42] width 19 height 7
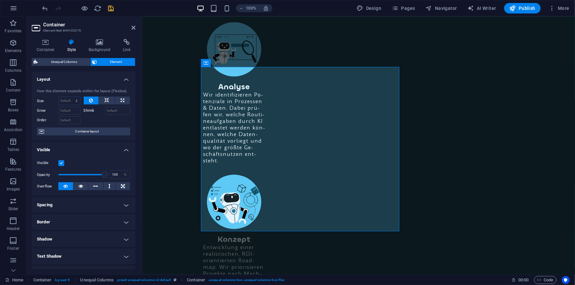
click at [66, 207] on h4 "Spacing" at bounding box center [84, 205] width 104 height 16
click at [72, 229] on select "Default px rem % vh vw Custom" at bounding box center [79, 230] width 30 height 8
select select "rem"
click at [84, 226] on select "Default px rem % vh vw Custom" at bounding box center [79, 230] width 30 height 8
type input "0"
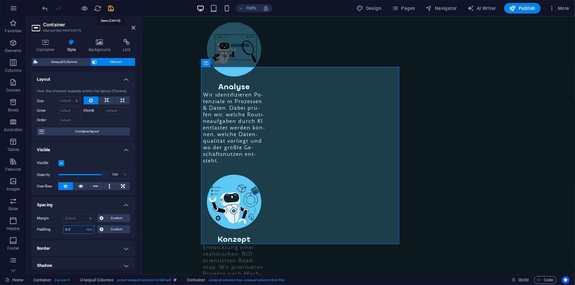
type input "0.5"
click at [110, 7] on icon "save" at bounding box center [111, 9] width 8 height 8
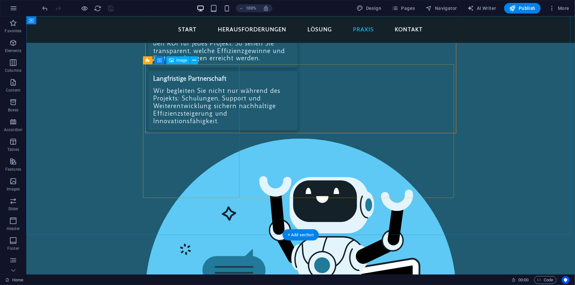
scroll to position [1797, 0]
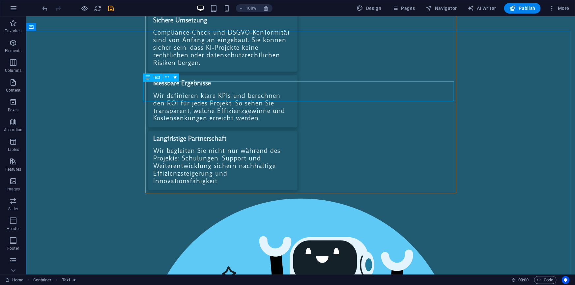
click at [153, 77] on span "Text" at bounding box center [156, 77] width 7 height 4
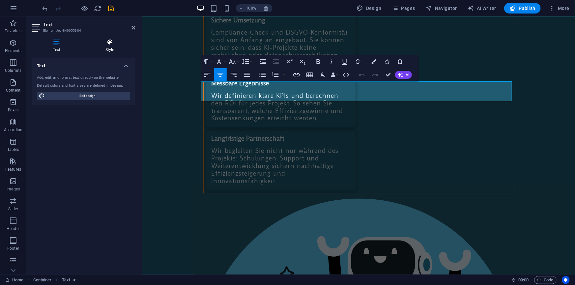
click at [108, 43] on icon at bounding box center [109, 42] width 51 height 7
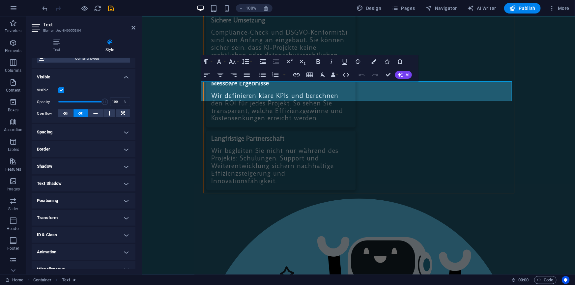
scroll to position [60, 0]
click at [65, 131] on h4 "Spacing" at bounding box center [84, 132] width 104 height 16
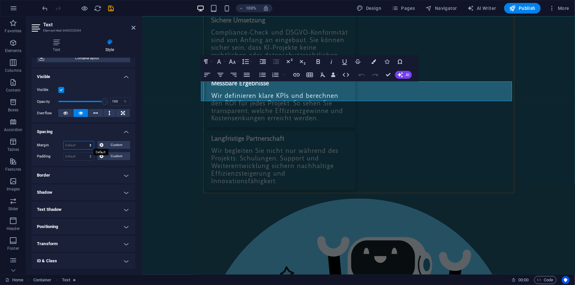
click at [78, 145] on select "Default auto px % rem vw vh Custom" at bounding box center [79, 145] width 30 height 8
click at [101, 145] on icon at bounding box center [101, 145] width 4 height 8
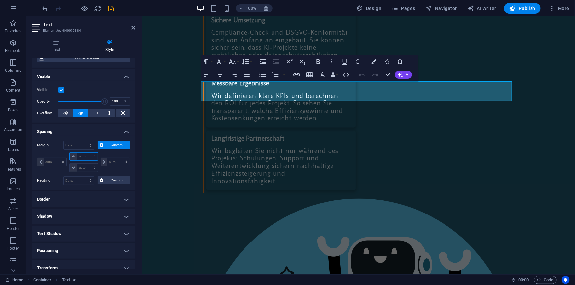
click at [85, 155] on select "auto px % rem vw vh" at bounding box center [84, 157] width 28 height 8
select select "rem"
click at [87, 153] on select "auto px % rem vw vh" at bounding box center [84, 157] width 28 height 8
select select "px"
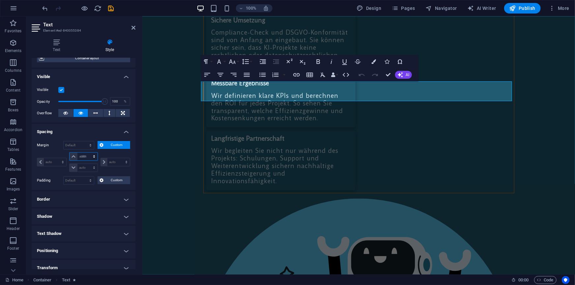
select select "px"
type input "1.5"
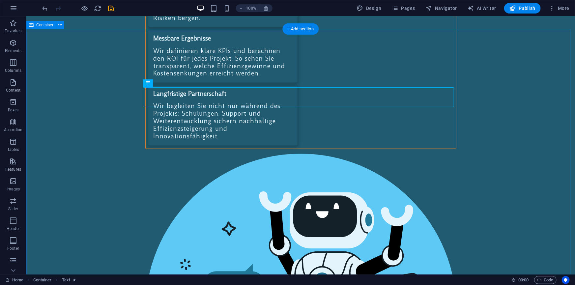
scroll to position [1856, 0]
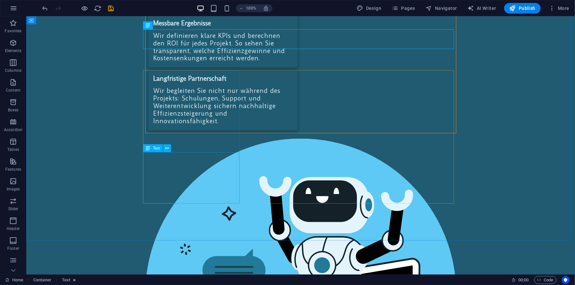
click at [156, 148] on span "Text" at bounding box center [156, 148] width 7 height 4
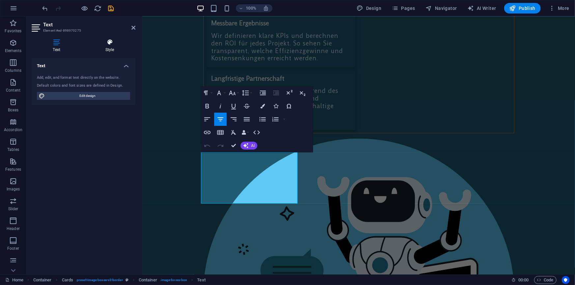
click at [111, 46] on h4 "Style" at bounding box center [109, 46] width 51 height 14
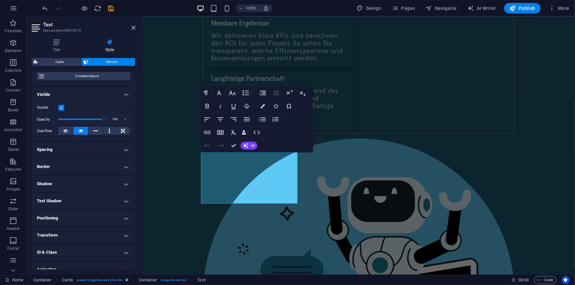
scroll to position [81, 0]
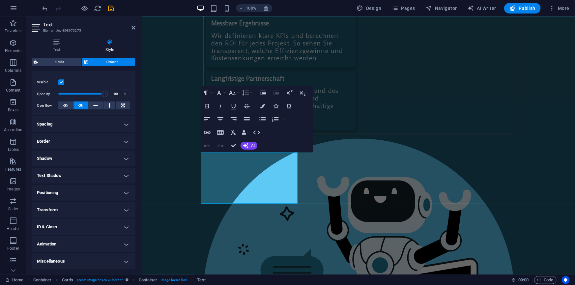
click at [63, 227] on h4 "ID & Class" at bounding box center [84, 227] width 104 height 16
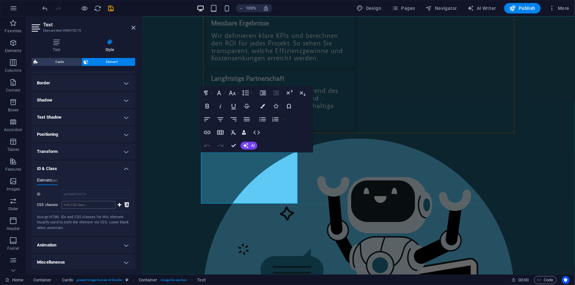
scroll to position [140, 0]
click at [79, 204] on input "CSS classes" at bounding box center [89, 204] width 54 height 8
drag, startPoint x: 76, startPoint y: 203, endPoint x: 46, endPoint y: 203, distance: 29.3
click at [46, 203] on div "CSS classes mt-1" at bounding box center [76, 204] width 78 height 8
type input "mt-1"
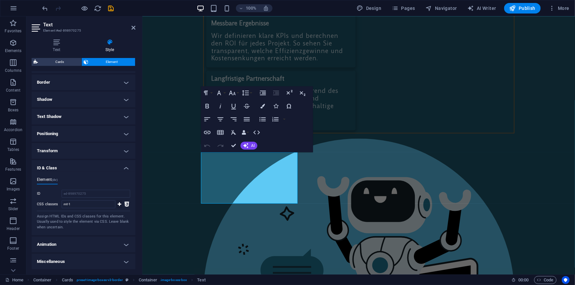
click at [118, 201] on icon at bounding box center [120, 204] width 4 height 8
drag, startPoint x: 545, startPoint y: 279, endPoint x: 548, endPoint y: 274, distance: 5.3
click at [545, 279] on span "Code" at bounding box center [545, 280] width 16 height 8
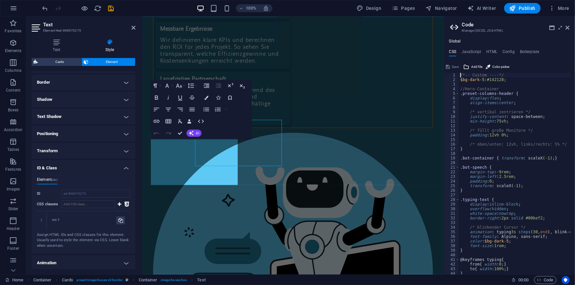
scroll to position [1878, 0]
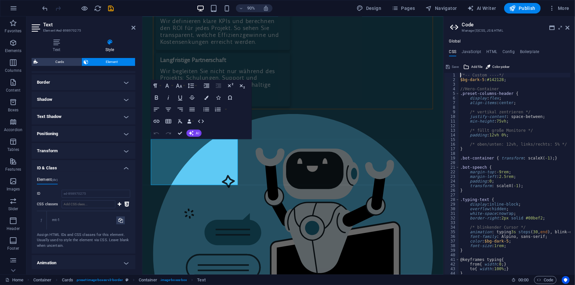
click at [511, 76] on div "/*-- Custom ----*/ $bg-dark-5 : #142128 ; //Hero-Container .preset-columns-head…" at bounding box center [585, 176] width 253 height 206
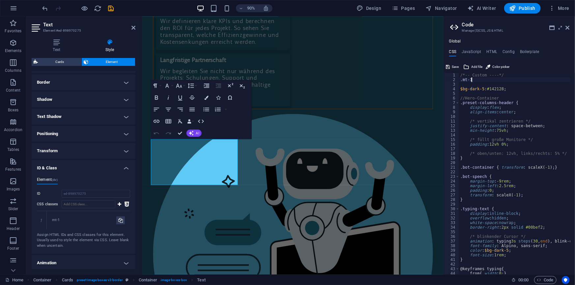
type textarea ".mt-1{"
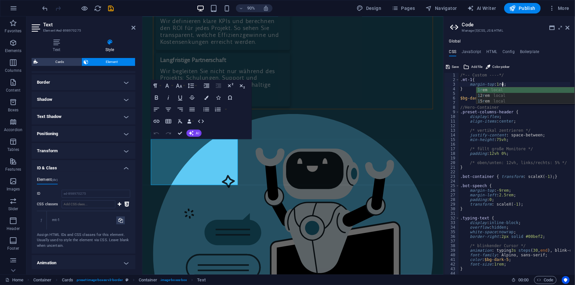
scroll to position [0, 3]
type textarea "margin-top: 1rem"
click at [457, 65] on span "Save" at bounding box center [455, 67] width 7 height 8
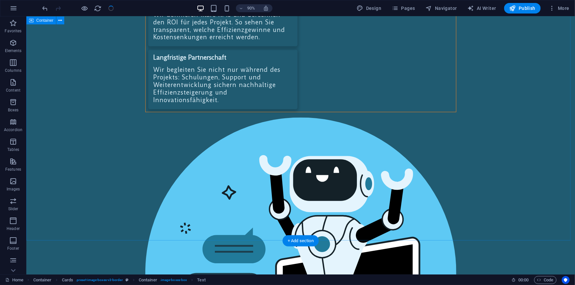
scroll to position [1856, 0]
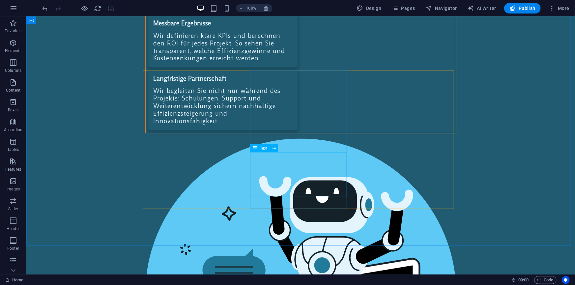
click at [262, 150] on span "Text" at bounding box center [263, 148] width 7 height 4
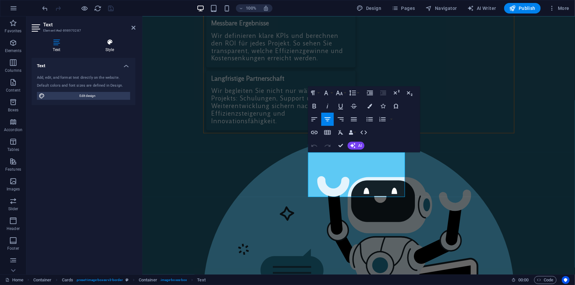
click at [107, 46] on h4 "Style" at bounding box center [109, 46] width 51 height 14
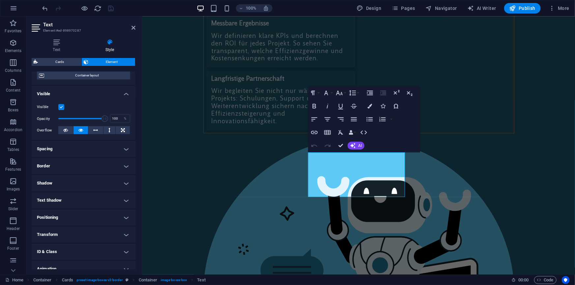
scroll to position [81, 0]
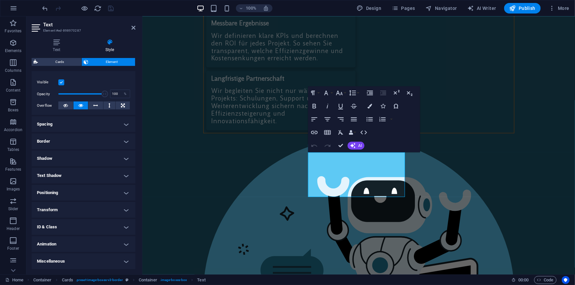
click at [66, 223] on h4 "ID & Class" at bounding box center [84, 227] width 104 height 16
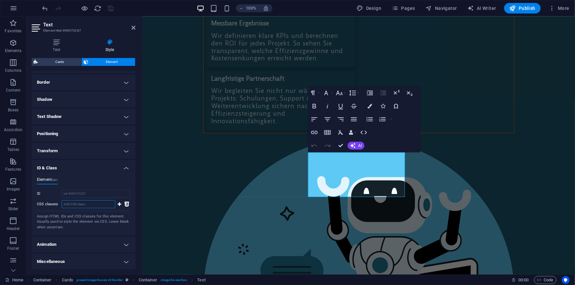
click at [80, 205] on input "CSS classes" at bounding box center [89, 204] width 54 height 8
type input "mt-1"
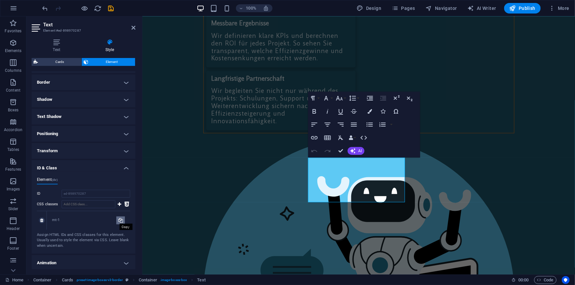
click at [120, 218] on icon at bounding box center [120, 220] width 5 height 8
type input "mt-1"
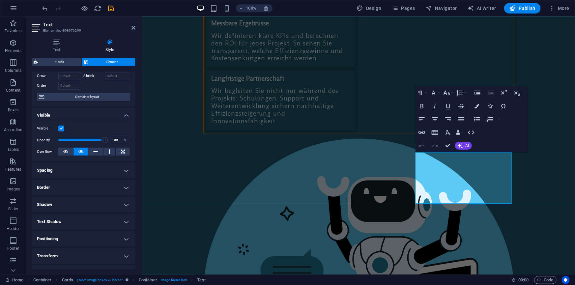
scroll to position [81, 0]
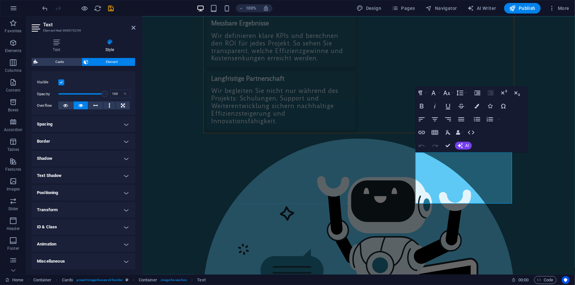
click at [66, 228] on h4 "ID & Class" at bounding box center [84, 227] width 104 height 16
click at [82, 261] on input "CSS classes" at bounding box center [89, 263] width 54 height 8
paste input "mt-1"
type input "mt-1"
click at [118, 263] on icon at bounding box center [120, 263] width 4 height 8
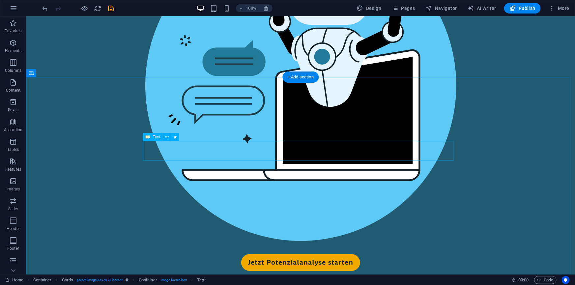
scroll to position [2066, 0]
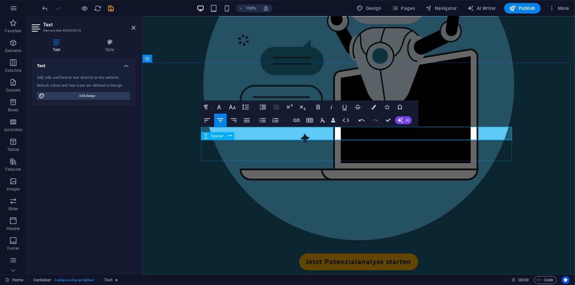
scroll to position [908, 1]
click at [109, 47] on h4 "Style" at bounding box center [109, 46] width 51 height 14
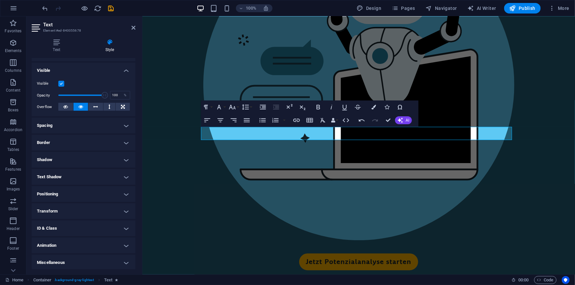
scroll to position [67, 0]
click at [69, 227] on h4 "ID & Class" at bounding box center [84, 227] width 104 height 16
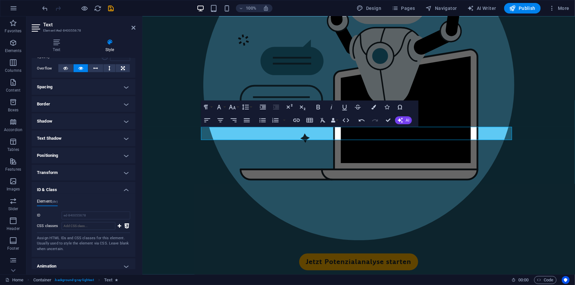
scroll to position [126, 0]
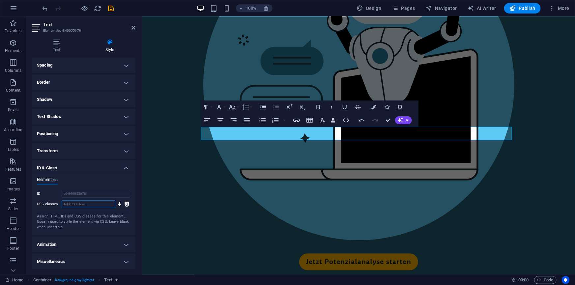
click at [80, 204] on input "CSS classes" at bounding box center [89, 204] width 54 height 8
click at [79, 67] on h4 "Spacing" at bounding box center [84, 65] width 104 height 16
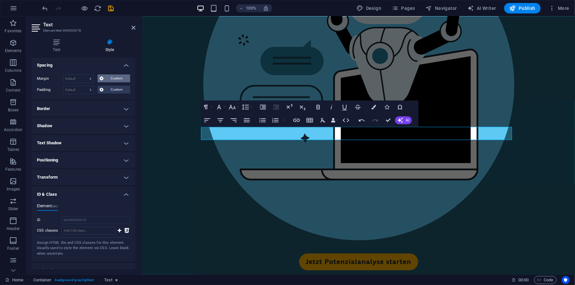
click at [98, 77] on button "Custom" at bounding box center [114, 78] width 33 height 8
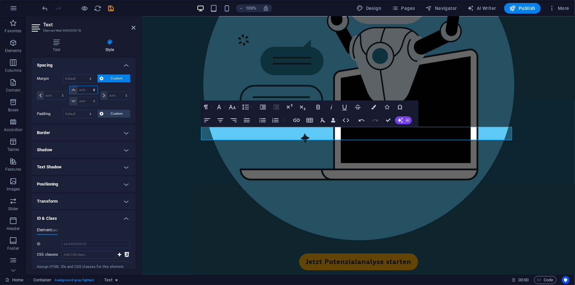
click at [82, 89] on select "auto px % rem vw vh" at bounding box center [84, 90] width 28 height 8
select select "rem"
click at [87, 86] on select "auto px % rem vw vh" at bounding box center [84, 90] width 28 height 8
type input "0"
select select "px"
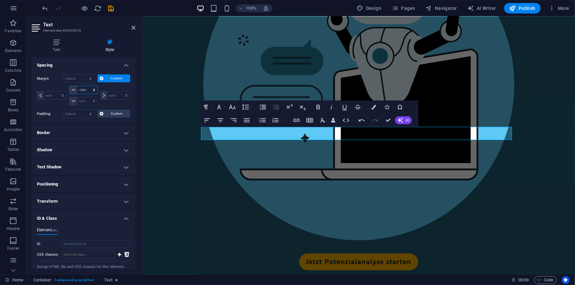
type input "0"
select select "px"
type input "0"
select select "px"
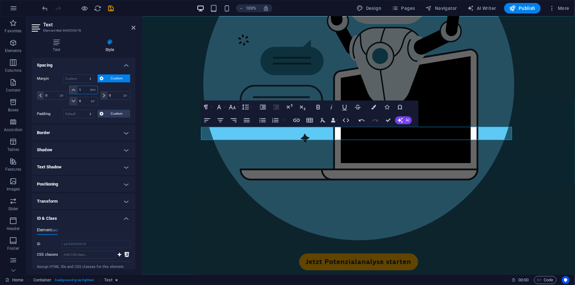
type input "1.5"
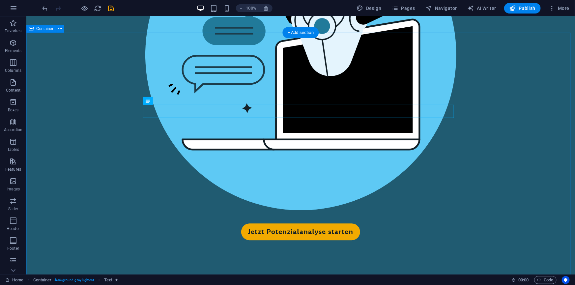
scroll to position [2126, 0]
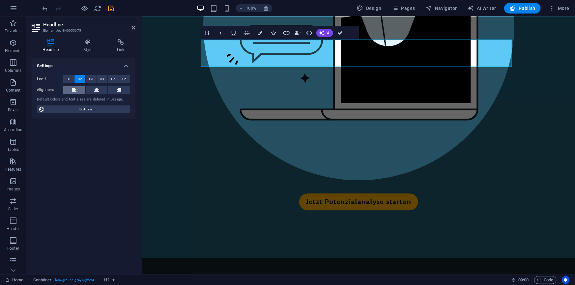
click at [71, 90] on button at bounding box center [74, 90] width 22 height 8
click at [98, 88] on icon at bounding box center [96, 90] width 5 height 8
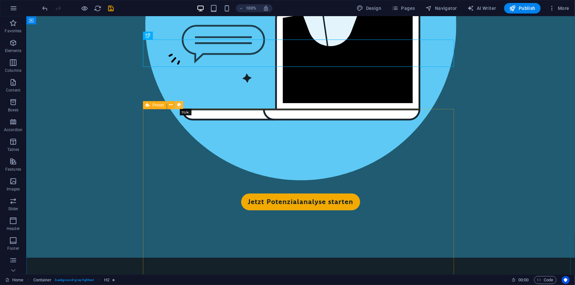
click at [179, 103] on icon at bounding box center [179, 104] width 4 height 7
select select "px"
select select "preset-accordion-faq"
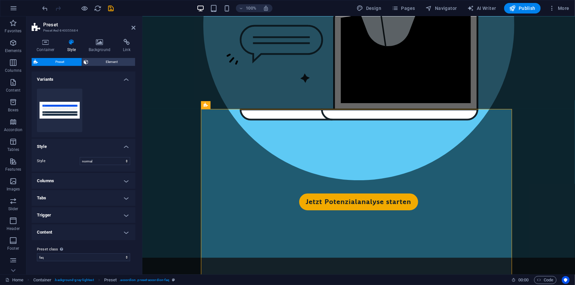
click at [92, 230] on h4 "Content" at bounding box center [84, 232] width 104 height 16
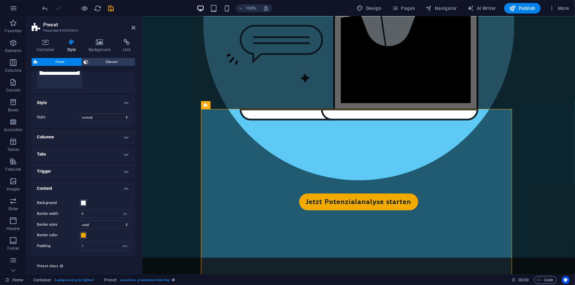
scroll to position [58, 0]
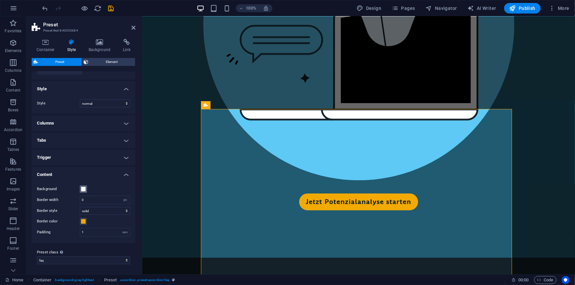
click at [82, 187] on span at bounding box center [83, 188] width 5 height 5
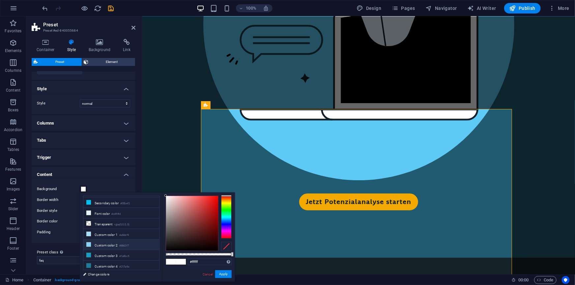
scroll to position [30, 0]
click at [104, 264] on li "Custom color 5 #205b71" at bounding box center [121, 266] width 76 height 11
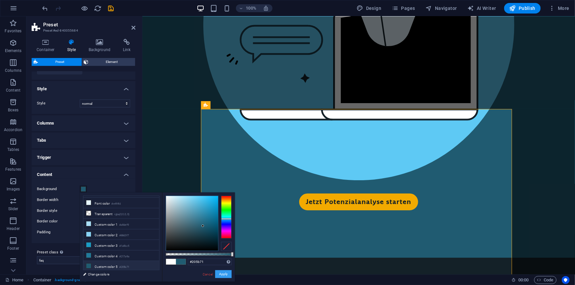
click at [219, 274] on button "Apply" at bounding box center [223, 274] width 16 height 8
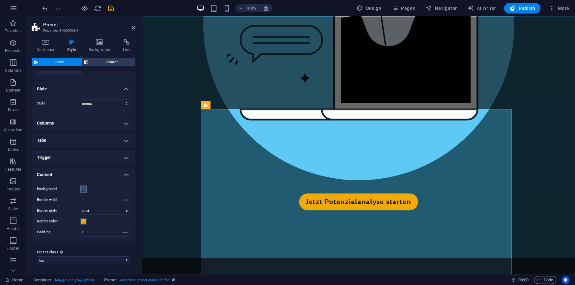
click at [83, 190] on span at bounding box center [83, 188] width 5 height 5
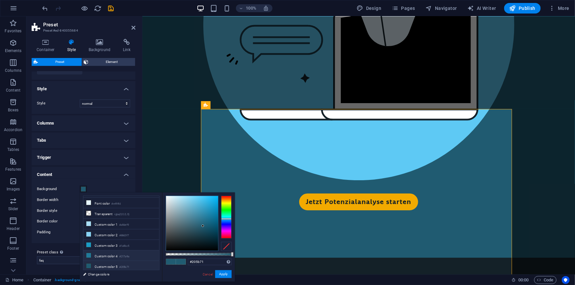
scroll to position [0, 0]
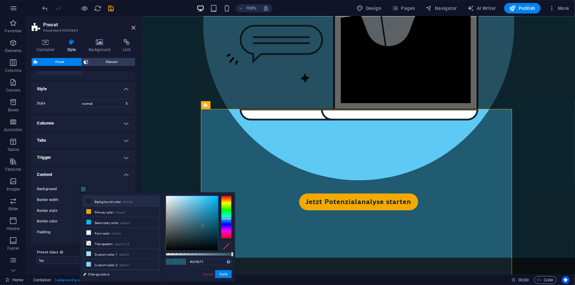
click at [112, 201] on li "Background color #142128" at bounding box center [121, 201] width 76 height 11
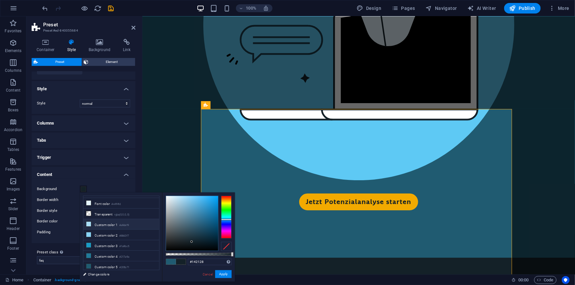
scroll to position [30, 0]
drag, startPoint x: 208, startPoint y: 261, endPoint x: 181, endPoint y: 261, distance: 26.4
click at [181, 261] on div "#142128 Supported formats #0852ed rgb(8, 82, 237) rgba(8, 82, 237, 90%) hsv(221…" at bounding box center [198, 284] width 73 height 185
paste input "1c3d4b"
type input "#1c3d4b"
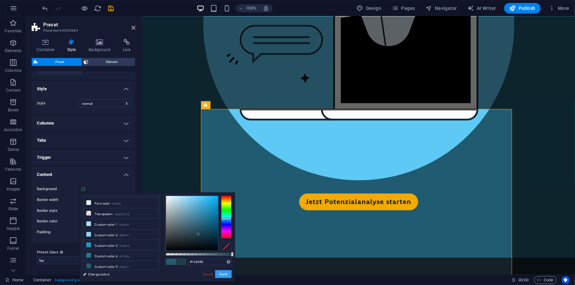
click at [221, 274] on button "Apply" at bounding box center [223, 274] width 16 height 8
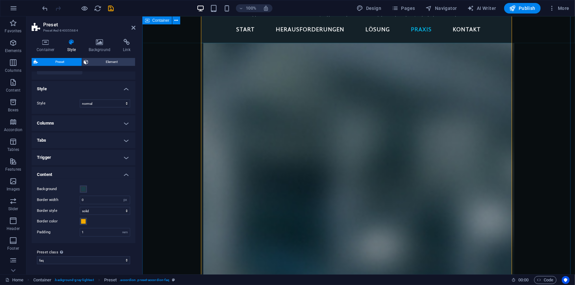
scroll to position [2425, 0]
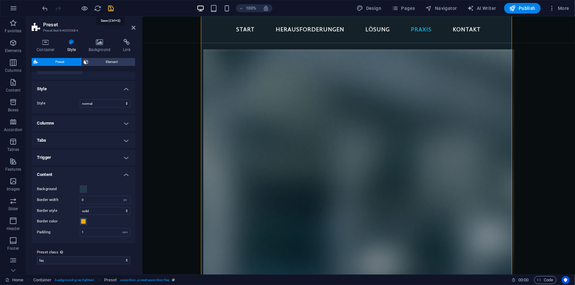
click at [112, 9] on icon "save" at bounding box center [111, 9] width 8 height 8
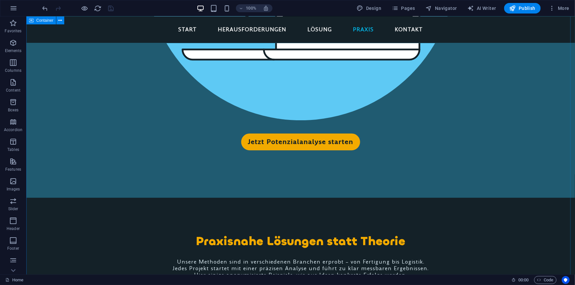
scroll to position [2096, 0]
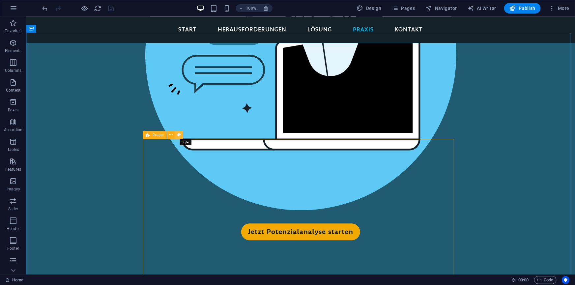
click at [180, 133] on icon at bounding box center [179, 134] width 4 height 7
select select "px"
select select "preset-accordion-faq"
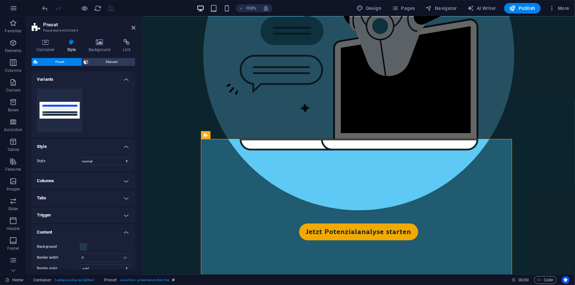
click at [56, 210] on h4 "Trigger" at bounding box center [84, 215] width 104 height 16
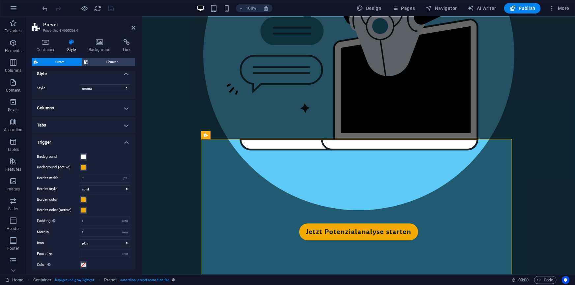
scroll to position [90, 0]
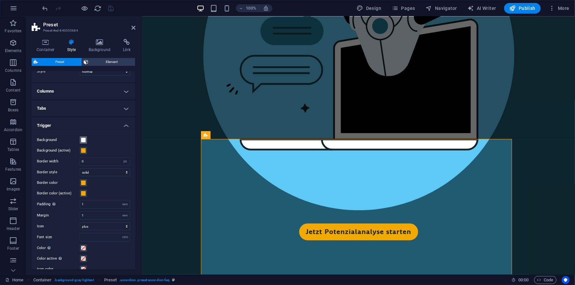
click at [83, 139] on span at bounding box center [83, 139] width 5 height 5
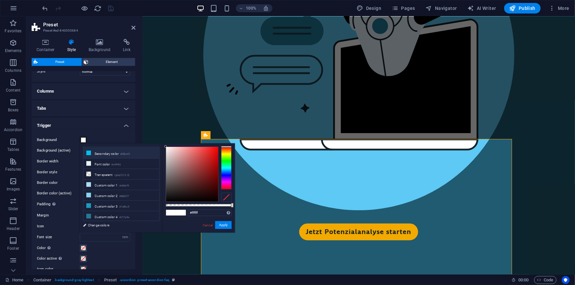
scroll to position [30, 0]
click at [89, 185] on icon at bounding box center [88, 185] width 5 height 5
type input "#88d3f7"
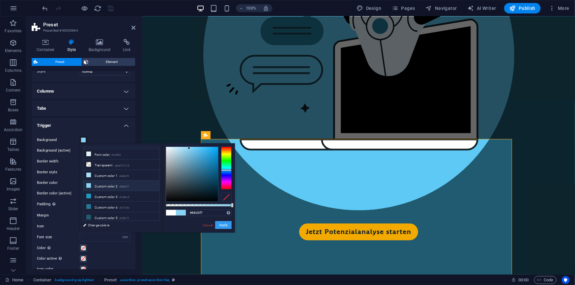
click at [224, 225] on button "Apply" at bounding box center [223, 225] width 16 height 8
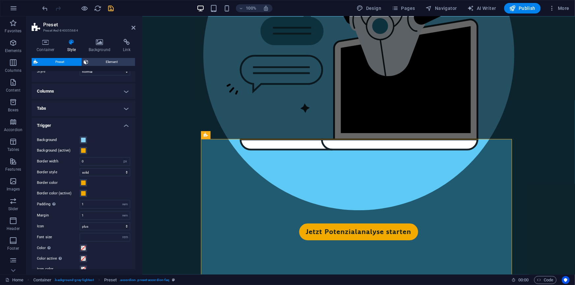
click at [113, 7] on icon "save" at bounding box center [111, 9] width 8 height 8
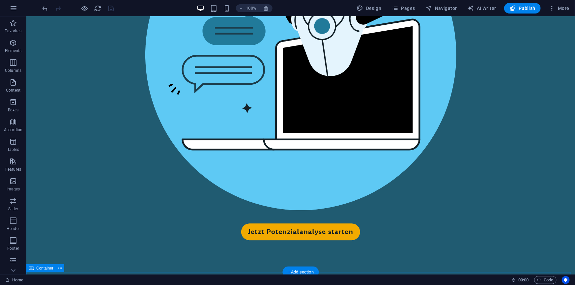
scroll to position [1856, 0]
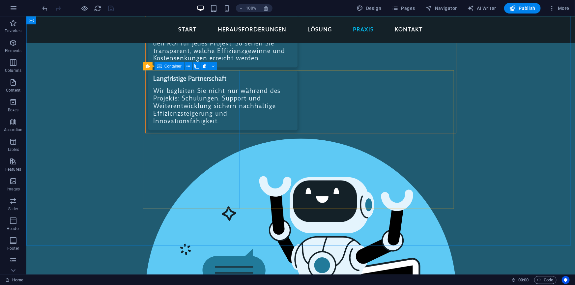
click at [174, 66] on span "Container" at bounding box center [172, 66] width 17 height 4
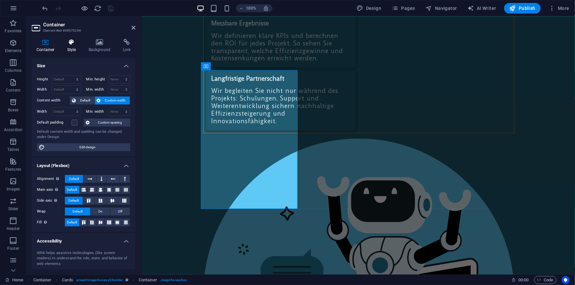
click at [74, 47] on h4 "Style" at bounding box center [72, 46] width 21 height 14
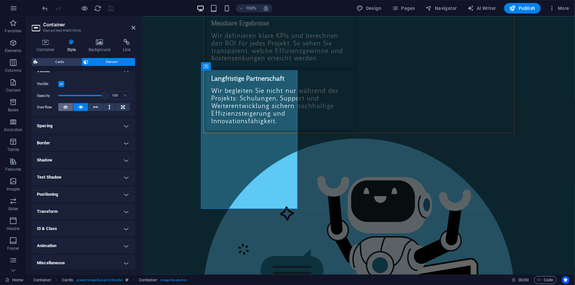
scroll to position [81, 0]
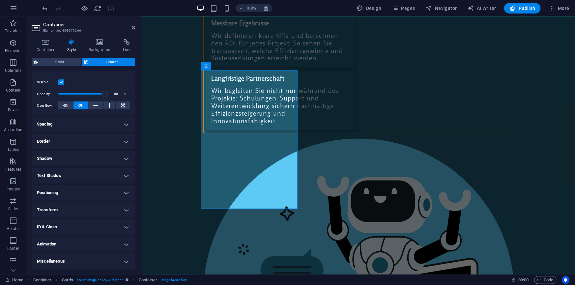
click at [54, 242] on h4 "Animation" at bounding box center [84, 244] width 104 height 16
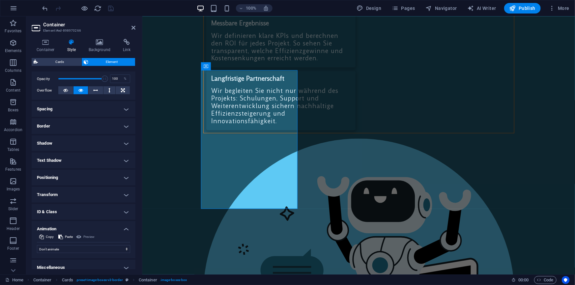
scroll to position [102, 0]
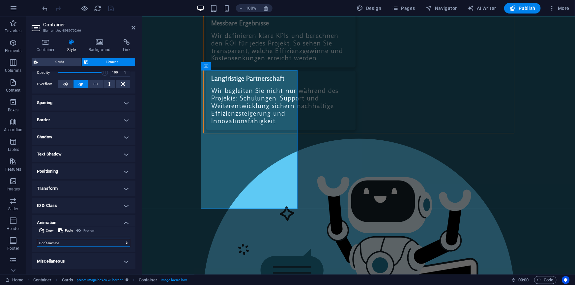
click at [66, 242] on select "Don't animate Show / Hide Slide up/down Zoom in/out Slide left to right Slide r…" at bounding box center [83, 243] width 93 height 8
select select "move-bottom-to-top"
click at [37, 239] on select "Don't animate Show / Hide Slide up/down Zoom in/out Slide left to right Slide r…" at bounding box center [83, 243] width 93 height 8
select select "scroll"
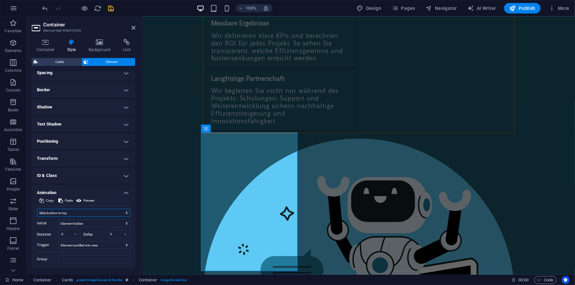
scroll to position [148, 0]
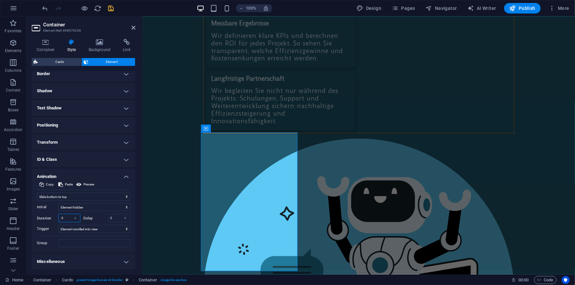
click at [65, 216] on input ".5" at bounding box center [69, 218] width 21 height 8
drag, startPoint x: 65, startPoint y: 216, endPoint x: 54, endPoint y: 216, distance: 11.2
click at [54, 216] on div "Duration .5 s ms" at bounding box center [58, 218] width 43 height 9
type input "1"
drag, startPoint x: 114, startPoint y: 217, endPoint x: 118, endPoint y: 209, distance: 8.7
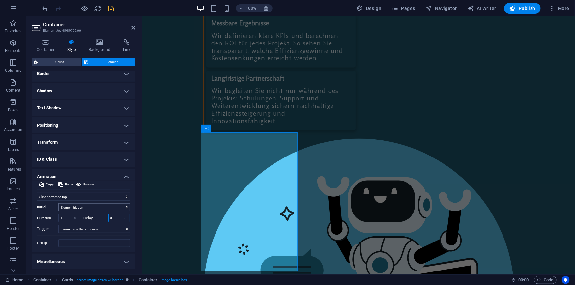
click at [113, 217] on input "0" at bounding box center [119, 218] width 21 height 8
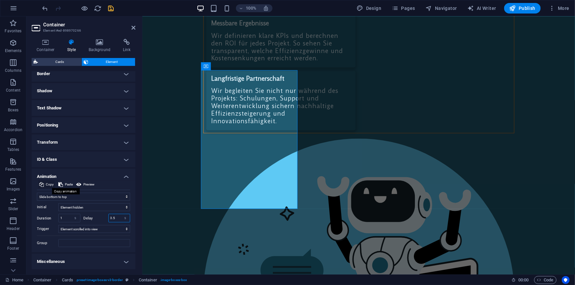
type input "0.5"
click at [48, 184] on span "Copy" at bounding box center [50, 185] width 8 height 8
click at [326, 66] on span "Container" at bounding box center [326, 66] width 17 height 4
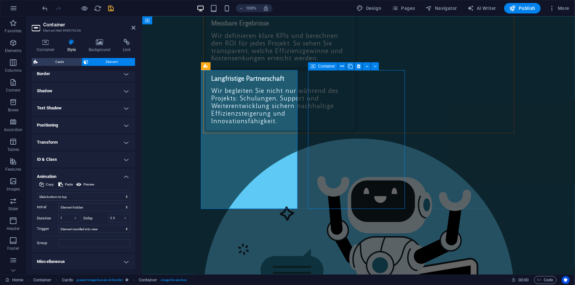
click at [326, 66] on span "Container" at bounding box center [326, 66] width 17 height 4
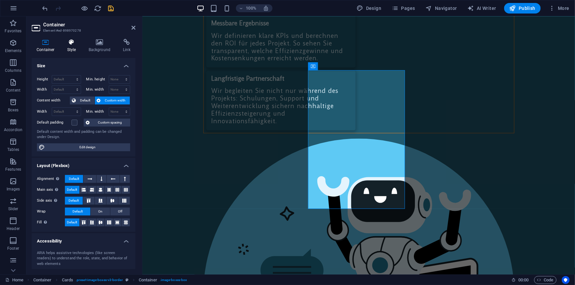
click at [72, 47] on h4 "Style" at bounding box center [72, 46] width 21 height 14
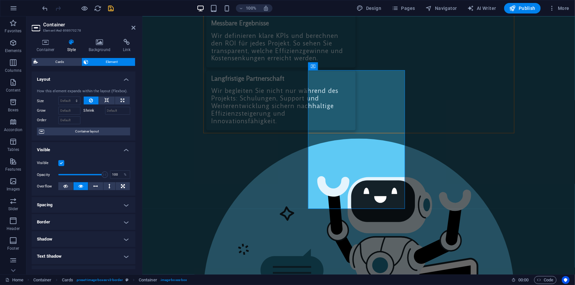
scroll to position [81, 0]
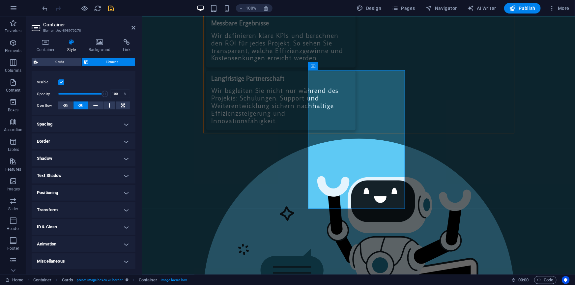
click at [68, 243] on h4 "Animation" at bounding box center [84, 244] width 104 height 16
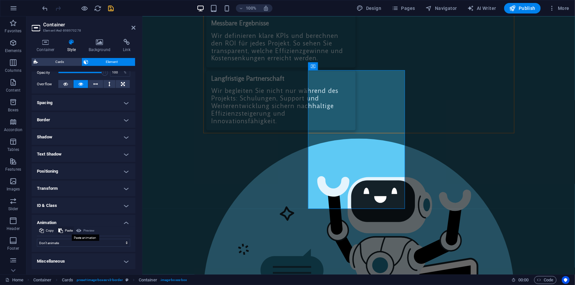
click at [67, 230] on span "Paste" at bounding box center [69, 231] width 8 height 8
select select "move-bottom-to-top"
type input "1"
type input "0.5"
select select "scroll"
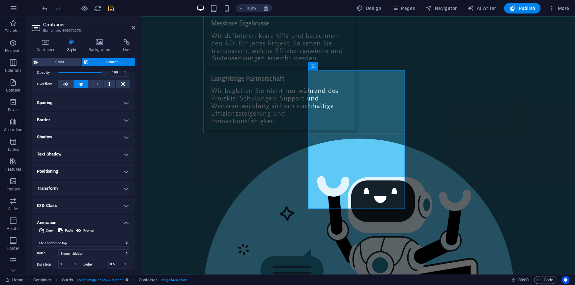
scroll to position [148, 0]
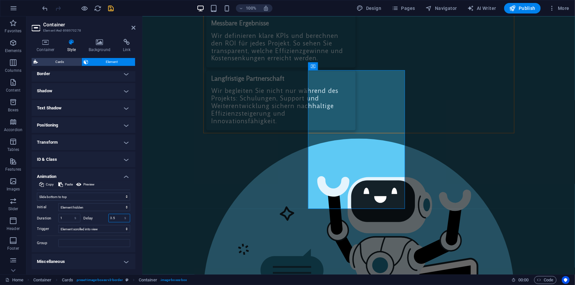
drag, startPoint x: 117, startPoint y: 217, endPoint x: 107, endPoint y: 217, distance: 9.6
click at [107, 217] on div "Delay 0.5 s ms" at bounding box center [107, 218] width 47 height 9
type input "1"
click at [112, 9] on icon "save" at bounding box center [111, 9] width 8 height 8
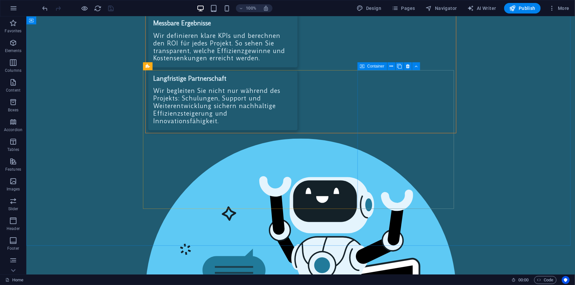
click at [368, 66] on span "Container" at bounding box center [375, 66] width 17 height 4
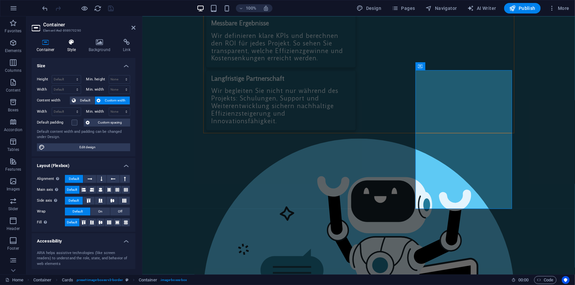
click at [71, 43] on icon at bounding box center [71, 42] width 19 height 7
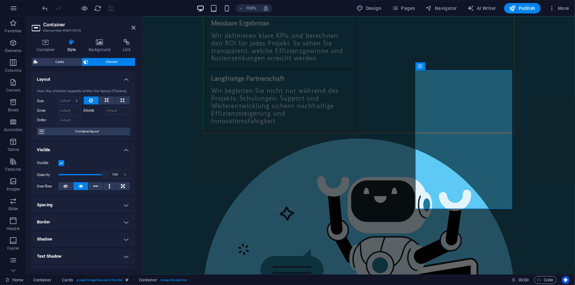
scroll to position [81, 0]
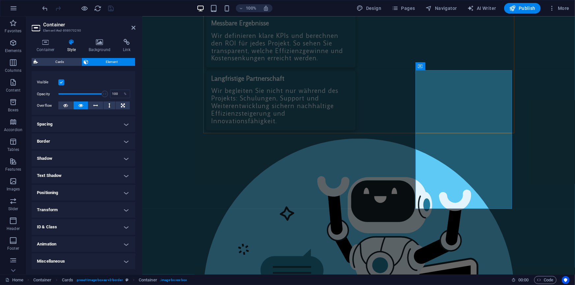
click at [63, 241] on h4 "Animation" at bounding box center [84, 244] width 104 height 16
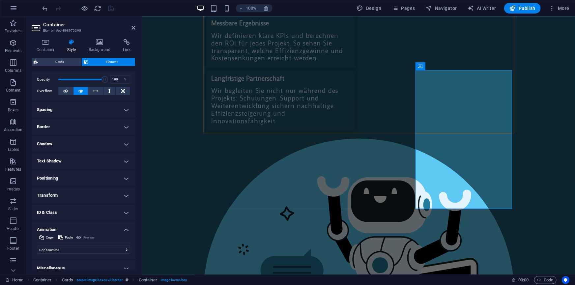
scroll to position [102, 0]
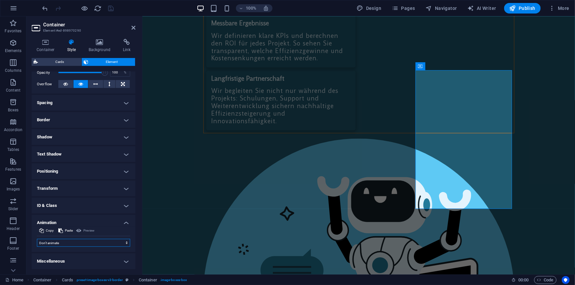
click at [66, 243] on select "Don't animate Show / Hide Slide up/down Zoom in/out Slide left to right Slide r…" at bounding box center [83, 243] width 93 height 8
click at [30, 244] on div "Container Style Background Link Size Height Default px rem % vh vw Min. height …" at bounding box center [83, 154] width 114 height 241
click at [69, 228] on span "Paste" at bounding box center [69, 231] width 8 height 8
select select "move-bottom-to-top"
type input "1"
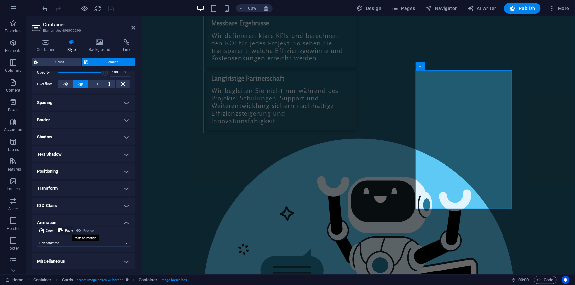
type input "0.5"
select select "scroll"
drag, startPoint x: 116, startPoint y: 264, endPoint x: 107, endPoint y: 263, distance: 8.7
click at [102, 263] on div "Delay 0.5 s ms" at bounding box center [107, 264] width 47 height 9
click at [111, 263] on input "0.5" at bounding box center [119, 264] width 21 height 8
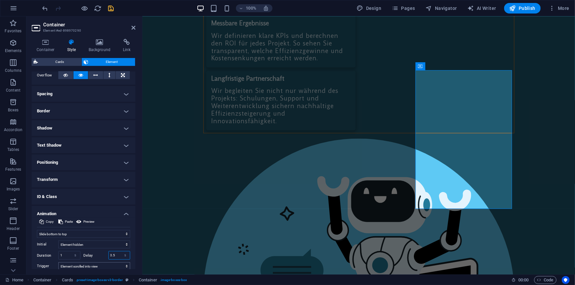
drag, startPoint x: 111, startPoint y: 263, endPoint x: 104, endPoint y: 264, distance: 7.0
click at [104, 264] on div "Initial Element hidden Element shown Duration 1 s ms Delay 0.5 s ms Width auto …" at bounding box center [83, 261] width 93 height 46
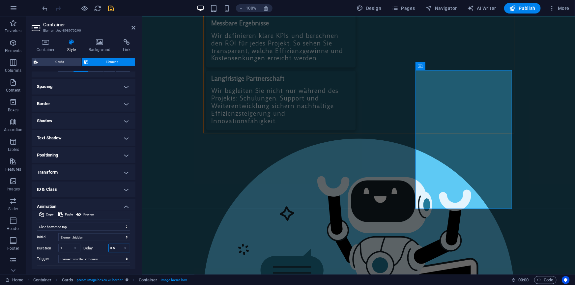
type input "1.5"
click at [111, 7] on icon "save" at bounding box center [111, 9] width 8 height 8
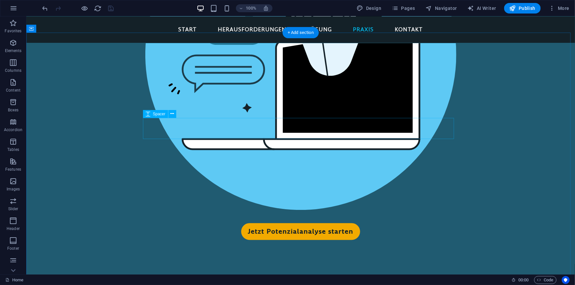
scroll to position [2096, 0]
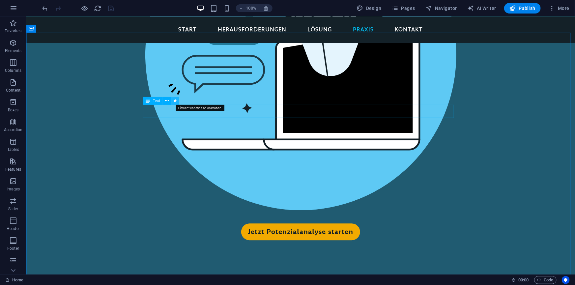
click at [176, 100] on icon at bounding box center [175, 100] width 4 height 7
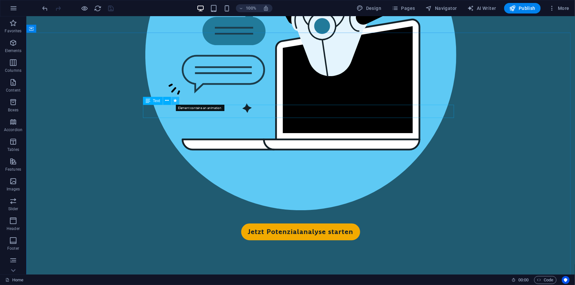
select select "fade"
select select "s"
select select "scroll"
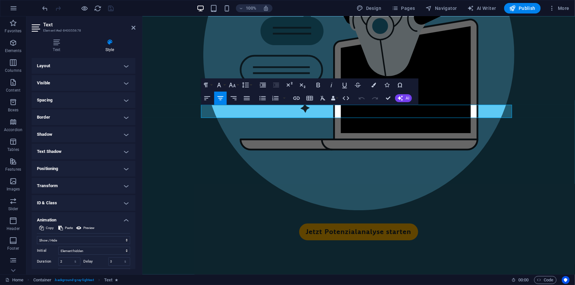
scroll to position [43, 0]
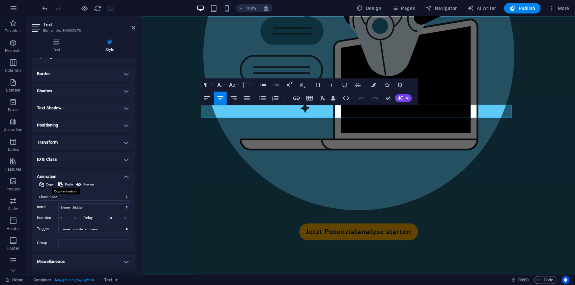
click at [46, 182] on span "Copy" at bounding box center [50, 185] width 8 height 8
click at [237, 134] on icon at bounding box center [237, 134] width 4 height 7
select select "px"
select select "plus"
select select "rem"
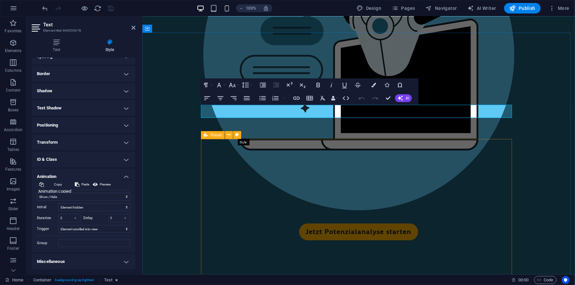
select select "px"
select select "preset-accordion-faq"
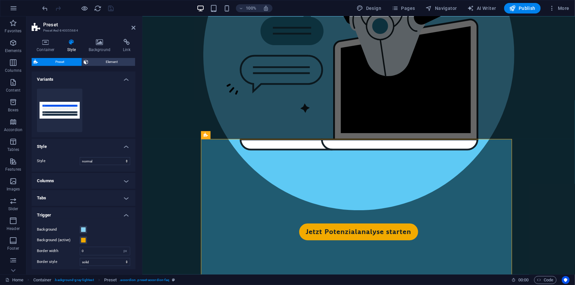
scroll to position [0, 0]
click at [109, 63] on span "Element" at bounding box center [112, 62] width 43 height 8
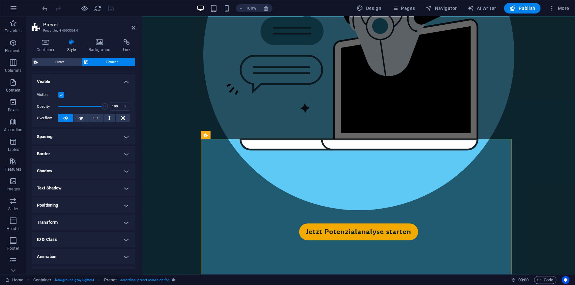
scroll to position [81, 0]
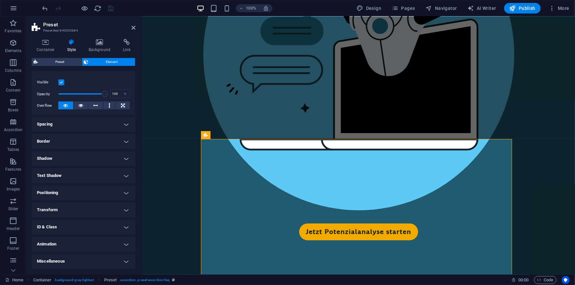
click at [71, 237] on h4 "Animation" at bounding box center [84, 244] width 104 height 16
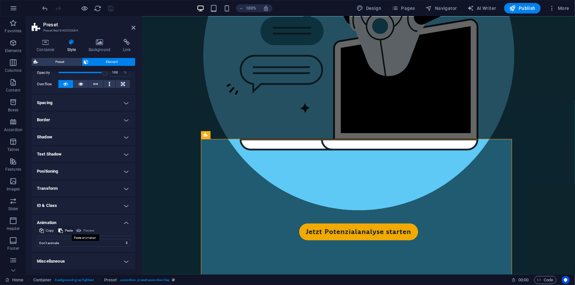
click at [67, 229] on span "Paste" at bounding box center [69, 231] width 8 height 8
select select "fade"
type input "2"
select select "scroll"
click at [109, 8] on icon "save" at bounding box center [111, 9] width 8 height 8
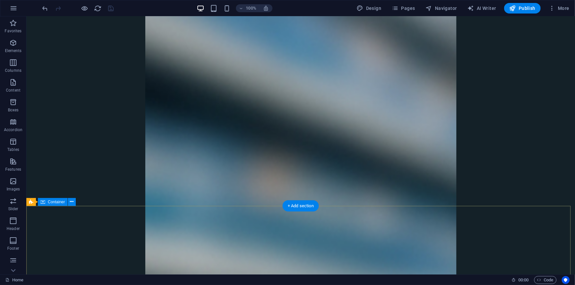
scroll to position [3030, 0]
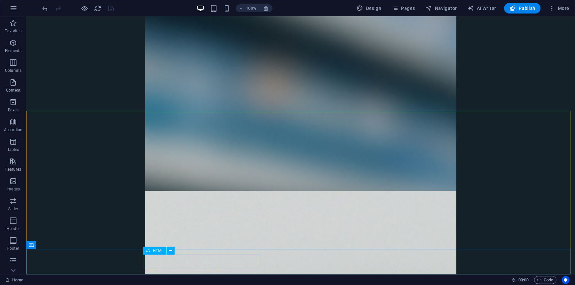
click at [155, 252] on span "HTML" at bounding box center [158, 251] width 11 height 4
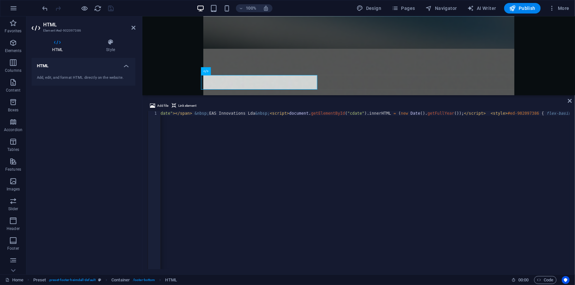
scroll to position [0, 84]
click at [256, 113] on div "< span > Copyright © 2023- < span id = "cdate" > </ span > &nbsp; EAS Innovatio…" at bounding box center [323, 194] width 493 height 166
click at [173, 112] on div "< span > Copyright © 2023- < span id = "cdate" > </ span > &nbsp; EAS Innovatio…" at bounding box center [415, 194] width 509 height 166
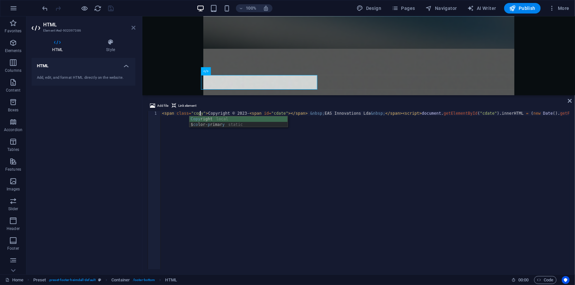
type textarea "<span class="copy">Copyright © 2023-<span id="cdate"></span> &nbsp;EAS Innovati…"
click at [133, 27] on icon at bounding box center [133, 27] width 4 height 5
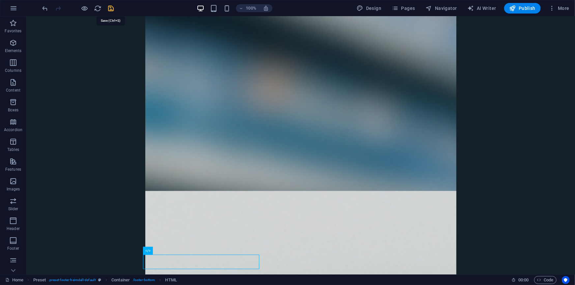
click at [108, 8] on icon "save" at bounding box center [111, 9] width 8 height 8
click at [267, 252] on div "Text" at bounding box center [269, 251] width 20 height 8
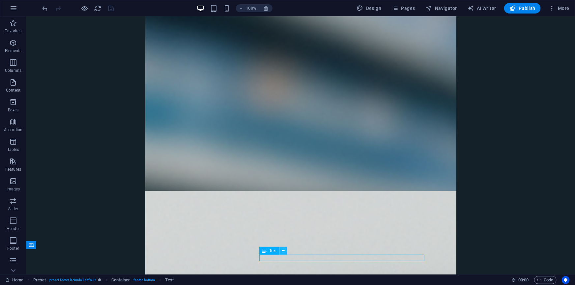
click at [286, 250] on button at bounding box center [283, 251] width 8 height 8
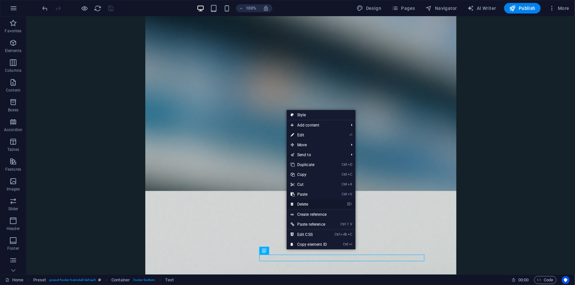
click at [304, 203] on link "⌦ Delete" at bounding box center [309, 204] width 44 height 10
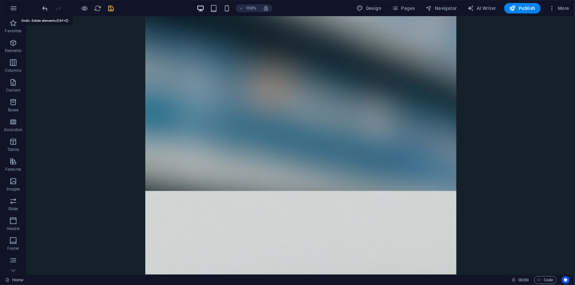
click at [43, 7] on icon "undo" at bounding box center [46, 9] width 8 height 8
click at [40, 247] on span "Container" at bounding box center [44, 245] width 17 height 4
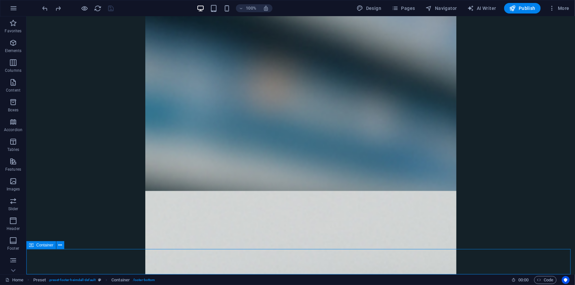
click at [40, 247] on span "Container" at bounding box center [44, 245] width 17 height 4
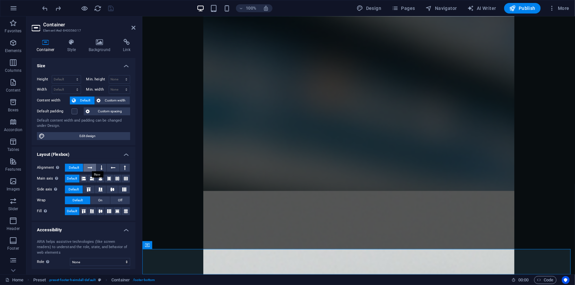
click at [89, 167] on icon at bounding box center [90, 168] width 5 height 8
click at [108, 179] on icon at bounding box center [109, 179] width 4 height 8
click at [117, 211] on icon at bounding box center [117, 211] width 4 height 8
click at [124, 189] on icon at bounding box center [124, 189] width 8 height 4
click at [111, 8] on icon "save" at bounding box center [111, 9] width 8 height 8
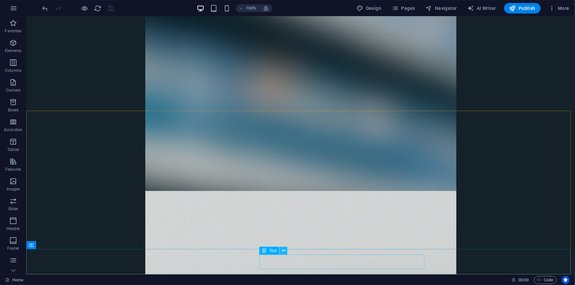
click at [284, 250] on icon at bounding box center [284, 250] width 4 height 7
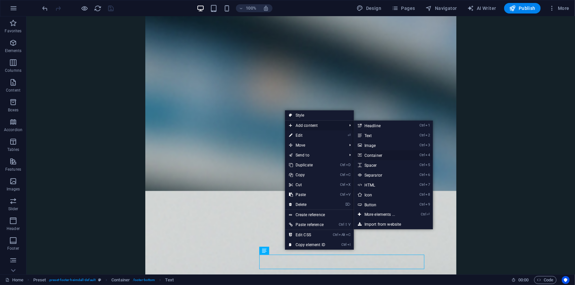
click at [373, 154] on link "Ctrl 4 Container" at bounding box center [381, 155] width 54 height 10
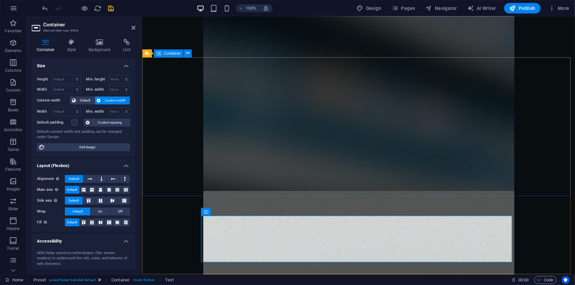
scroll to position [3083, 0]
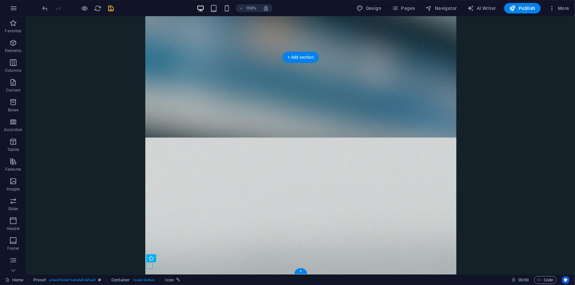
drag, startPoint x: 239, startPoint y: 275, endPoint x: 270, endPoint y: 247, distance: 41.7
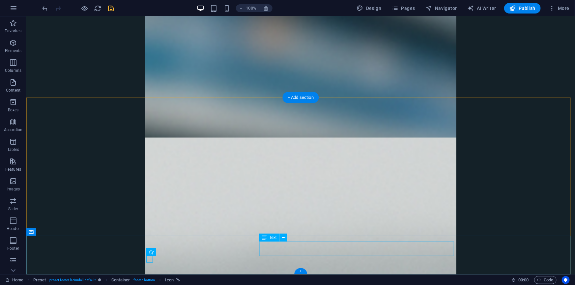
scroll to position [3043, 0]
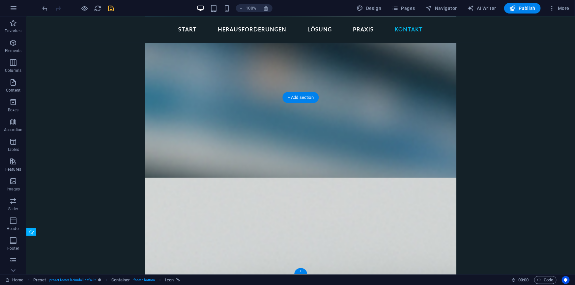
drag, startPoint x: 179, startPoint y: 275, endPoint x: 156, endPoint y: 258, distance: 28.6
drag, startPoint x: 183, startPoint y: 276, endPoint x: 168, endPoint y: 255, distance: 26.0
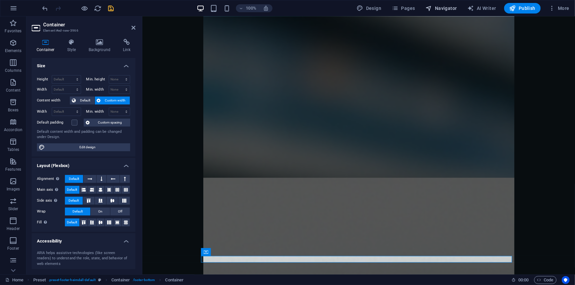
click at [444, 9] on span "Navigator" at bounding box center [441, 8] width 31 height 7
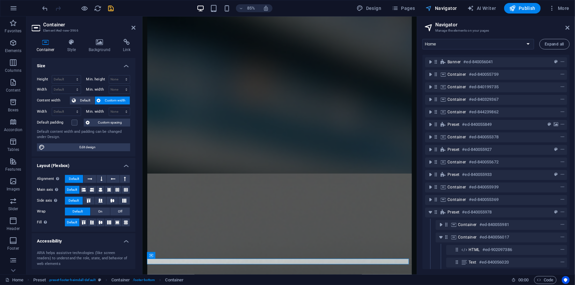
scroll to position [43, 0]
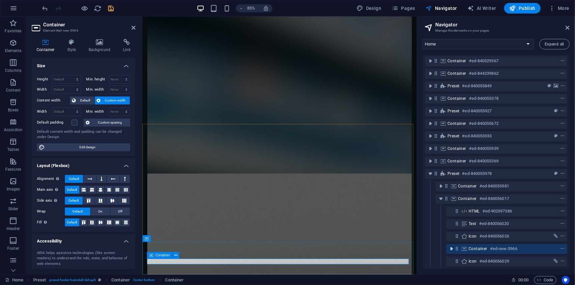
click at [451, 245] on icon "toggle-expand" at bounding box center [451, 248] width 7 height 7
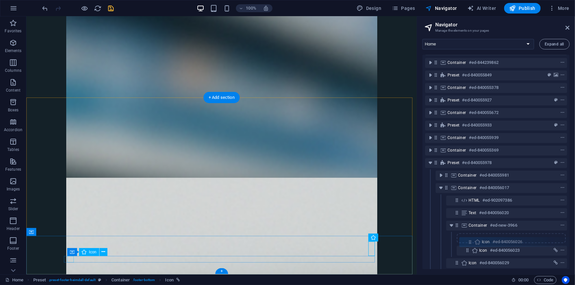
scroll to position [53, 0]
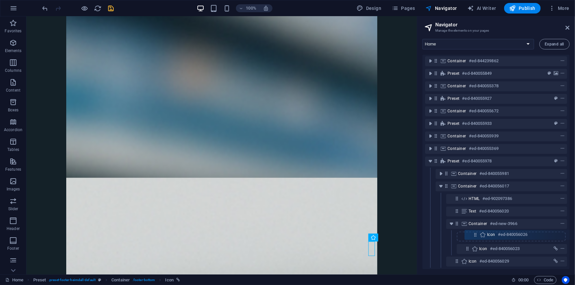
drag, startPoint x: 459, startPoint y: 231, endPoint x: 479, endPoint y: 236, distance: 20.4
click at [479, 236] on div "Banner #ed-840056041 Container #ed-840055759 Container #ed-840199735 Container …" at bounding box center [495, 162] width 147 height 214
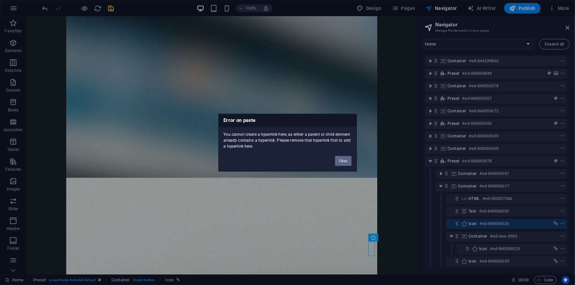
click at [342, 158] on button "Okay" at bounding box center [343, 161] width 16 height 10
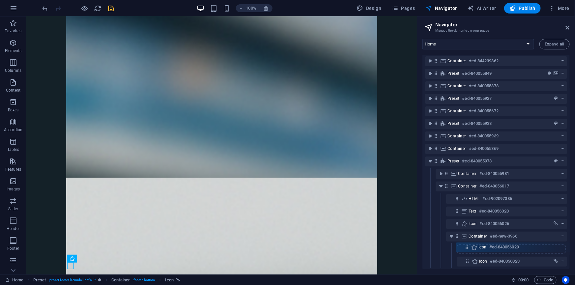
drag, startPoint x: 457, startPoint y: 258, endPoint x: 469, endPoint y: 244, distance: 18.0
click at [469, 244] on div "Banner #ed-840056041 Container #ed-840055759 Container #ed-840199735 Container …" at bounding box center [495, 162] width 147 height 214
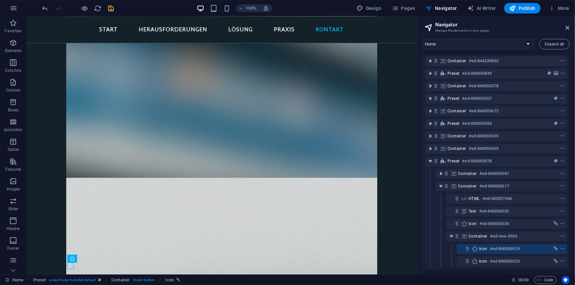
scroll to position [3036, 0]
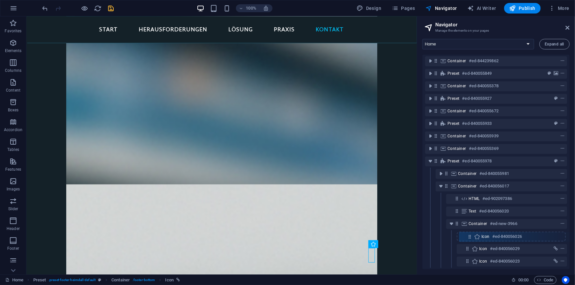
drag, startPoint x: 455, startPoint y: 220, endPoint x: 472, endPoint y: 239, distance: 25.2
click at [472, 239] on div "Banner #ed-840056041 Container #ed-840055759 Container #ed-840199735 Container …" at bounding box center [495, 162] width 147 height 214
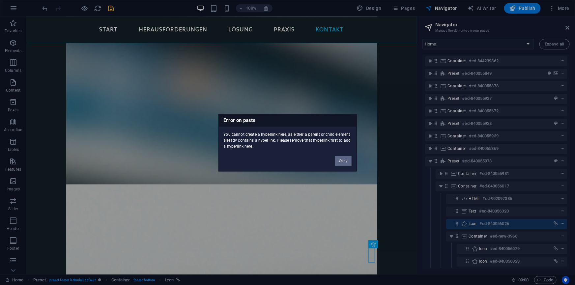
click at [340, 158] on button "Okay" at bounding box center [343, 161] width 16 height 10
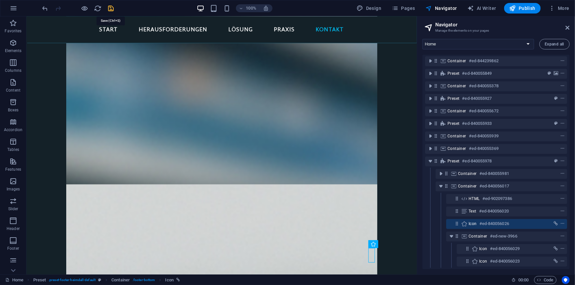
click at [109, 6] on icon "save" at bounding box center [111, 9] width 8 height 8
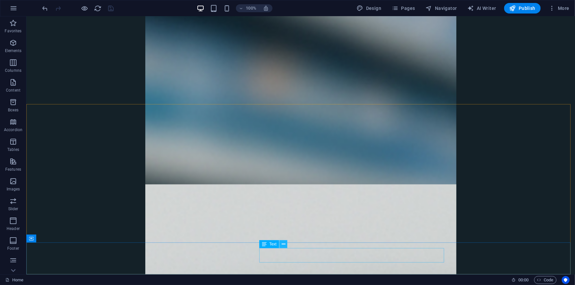
click at [282, 243] on icon at bounding box center [284, 244] width 4 height 7
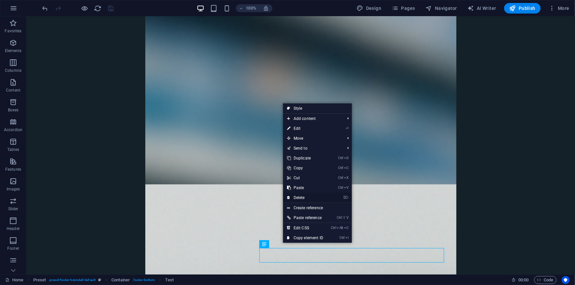
click at [299, 197] on link "⌦ Delete" at bounding box center [305, 198] width 44 height 10
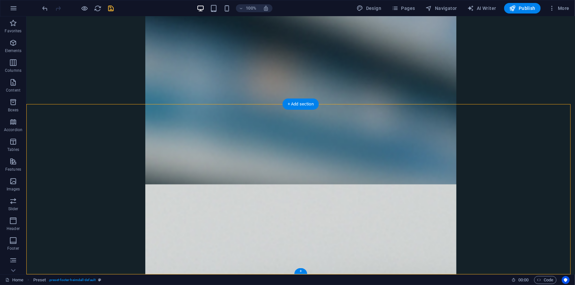
drag, startPoint x: 481, startPoint y: 260, endPoint x: 161, endPoint y: 263, distance: 319.5
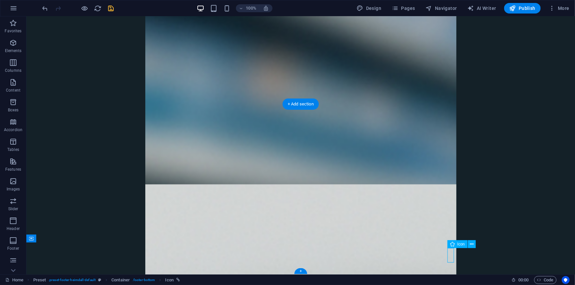
select select "xMidYMid"
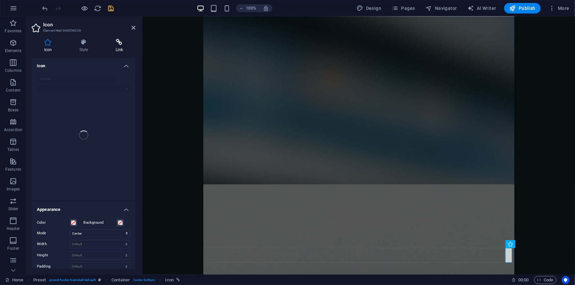
click at [120, 46] on h4 "Link" at bounding box center [119, 46] width 32 height 14
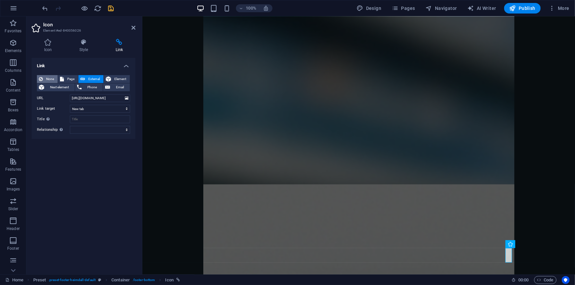
click at [53, 76] on span "None" at bounding box center [50, 79] width 11 height 8
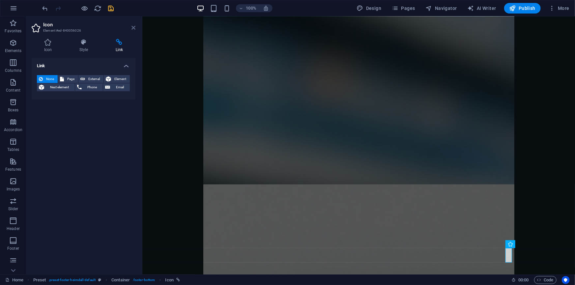
click at [134, 29] on icon at bounding box center [133, 27] width 4 height 5
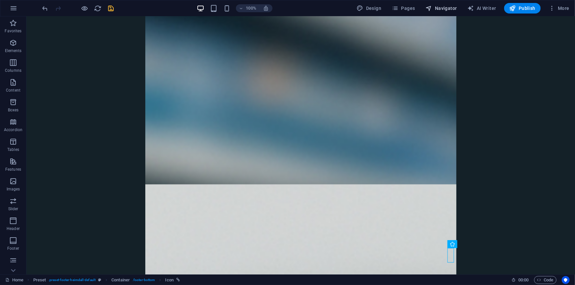
click at [443, 8] on span "Navigator" at bounding box center [441, 8] width 31 height 7
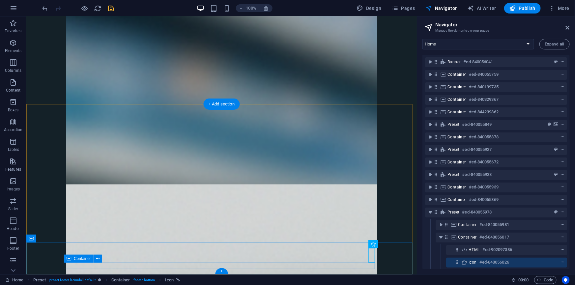
scroll to position [17, 0]
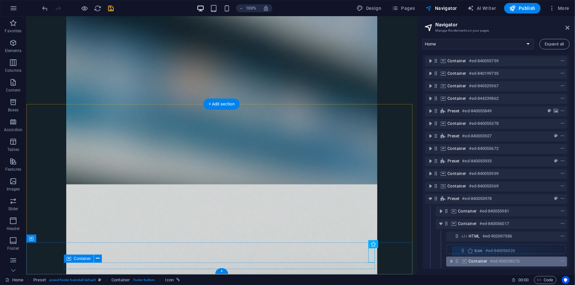
drag, startPoint x: 458, startPoint y: 246, endPoint x: 464, endPoint y: 254, distance: 10.5
click at [464, 254] on div "Banner #ed-840056041 Container #ed-840055759 Container #ed-840199735 Container …" at bounding box center [495, 162] width 147 height 214
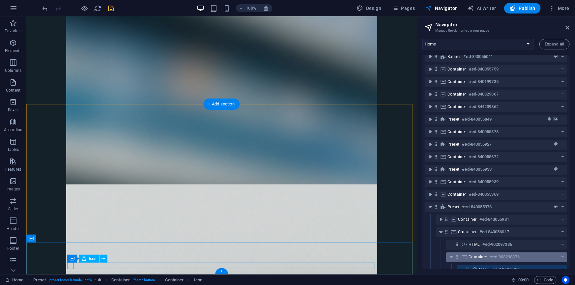
scroll to position [43, 0]
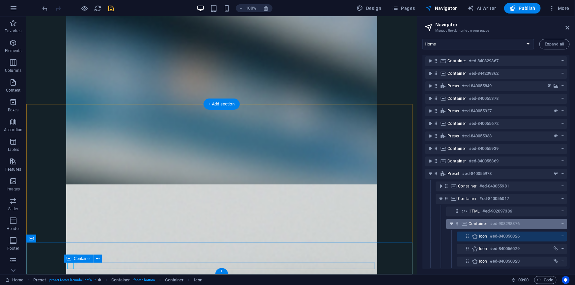
click at [453, 221] on icon "toggle-expand" at bounding box center [451, 223] width 7 height 7
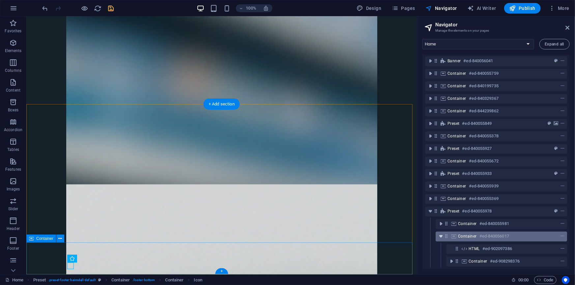
click at [440, 233] on icon "toggle-expand" at bounding box center [440, 236] width 7 height 7
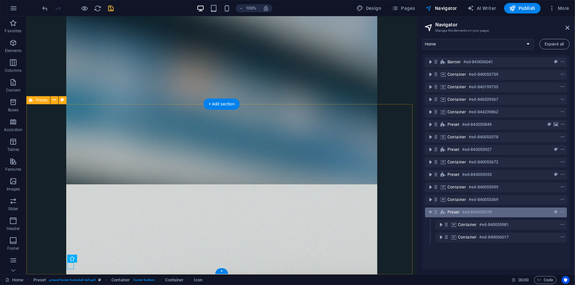
click at [438, 211] on icon at bounding box center [436, 212] width 6 height 6
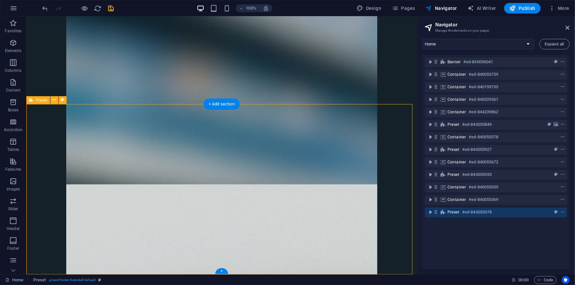
click at [438, 211] on icon at bounding box center [436, 212] width 6 height 6
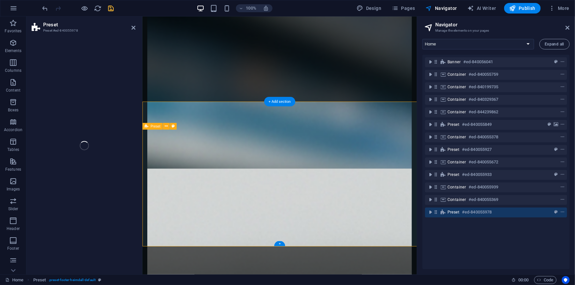
click at [432, 216] on div "Preset #ed-840055978" at bounding box center [496, 213] width 142 height 10
select select "footer"
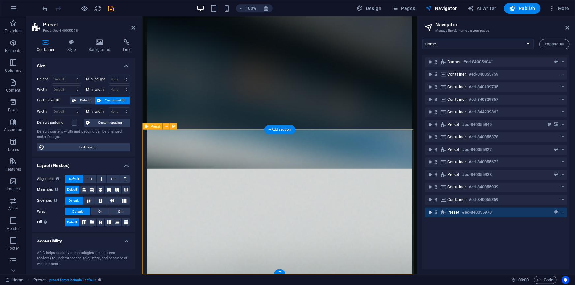
click at [432, 211] on icon "toggle-expand" at bounding box center [430, 212] width 7 height 7
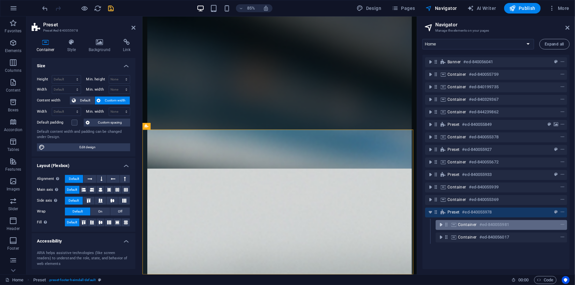
scroll to position [3024, 0]
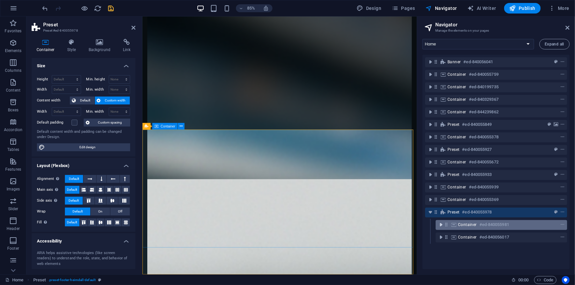
click at [441, 224] on icon "toggle-expand" at bounding box center [440, 224] width 7 height 7
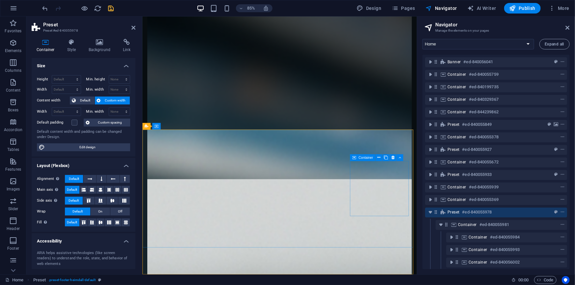
scroll to position [43, 0]
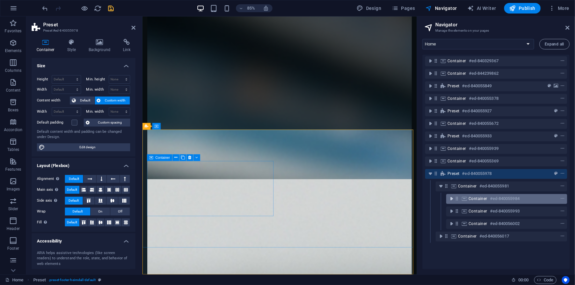
click at [451, 195] on icon "toggle-expand" at bounding box center [451, 198] width 7 height 7
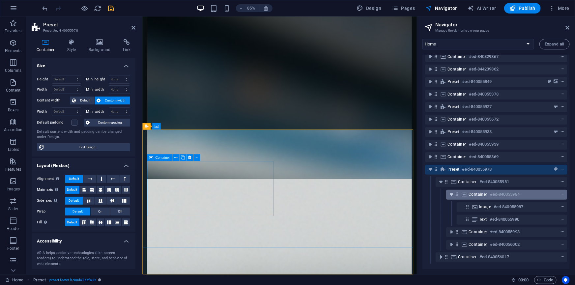
click at [452, 194] on icon "toggle-expand" at bounding box center [451, 194] width 7 height 7
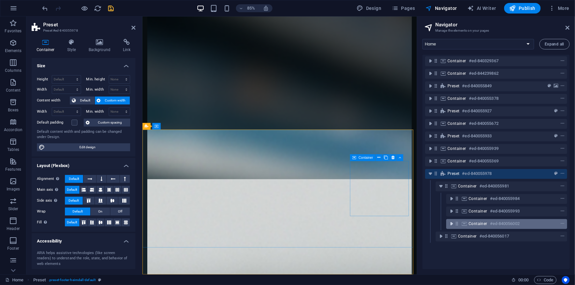
click at [451, 220] on icon "toggle-expand" at bounding box center [451, 223] width 7 height 7
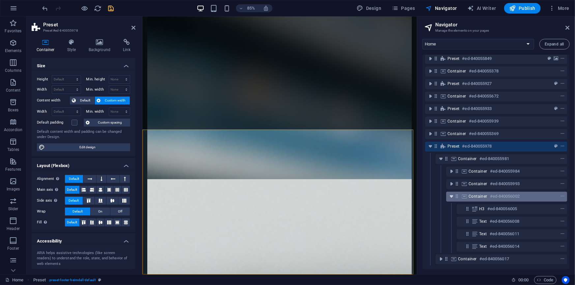
scroll to position [93, 0]
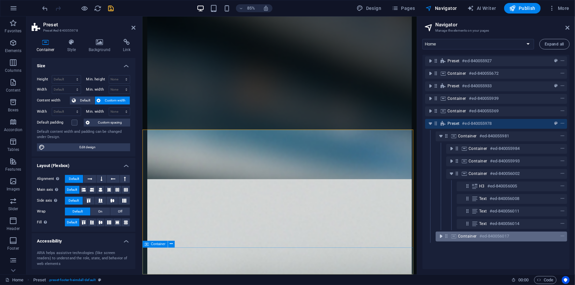
click at [441, 233] on icon "toggle-expand" at bounding box center [440, 236] width 7 height 7
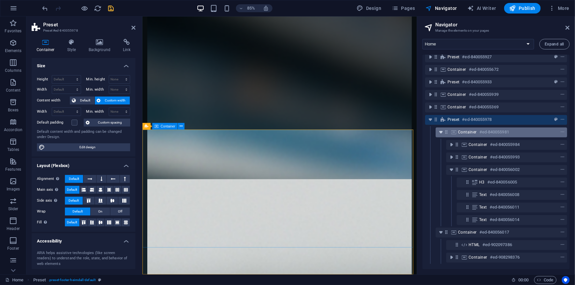
click at [442, 130] on icon "toggle-expand" at bounding box center [440, 132] width 7 height 7
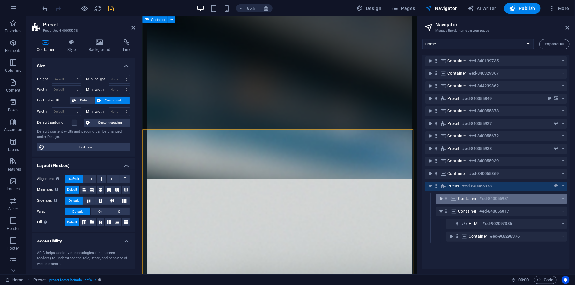
scroll to position [30, 0]
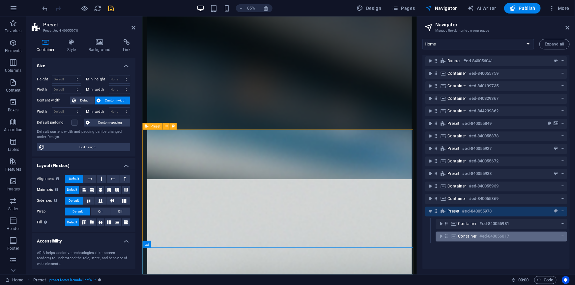
click at [448, 205] on div "Banner #ed-840056041 Container #ed-840055759 Container #ed-840199735 Container …" at bounding box center [495, 162] width 147 height 214
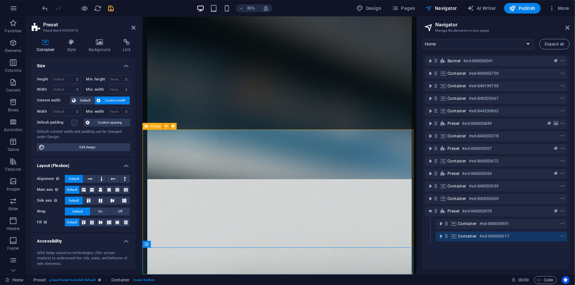
click at [448, 209] on span "Preset" at bounding box center [453, 211] width 12 height 5
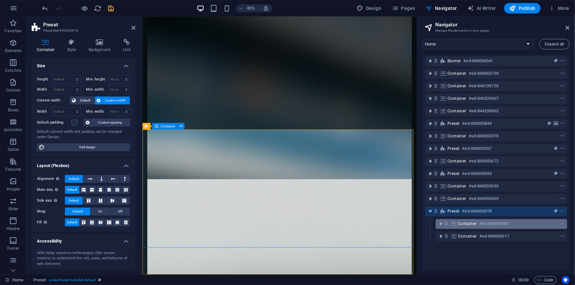
click at [448, 221] on icon at bounding box center [446, 224] width 6 height 6
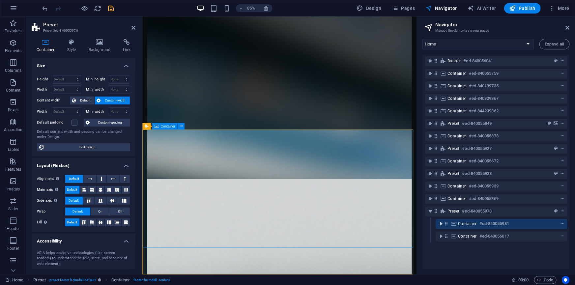
click at [441, 220] on icon "toggle-expand" at bounding box center [440, 223] width 7 height 7
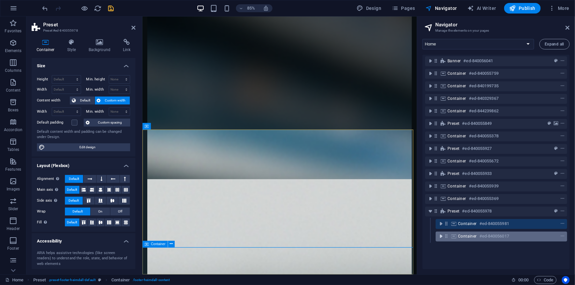
click at [441, 233] on icon "toggle-expand" at bounding box center [440, 236] width 7 height 7
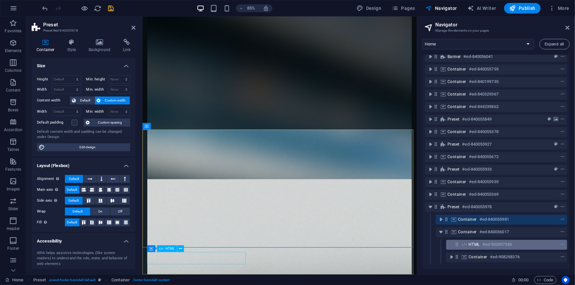
click at [459, 243] on icon at bounding box center [457, 244] width 6 height 6
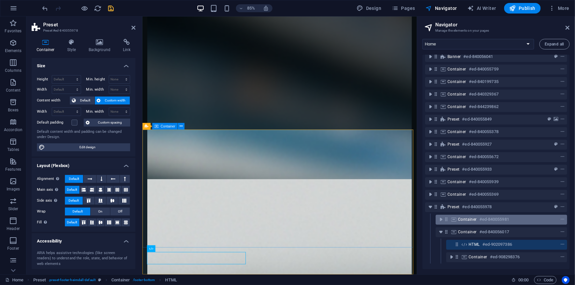
click at [455, 217] on icon at bounding box center [453, 219] width 7 height 5
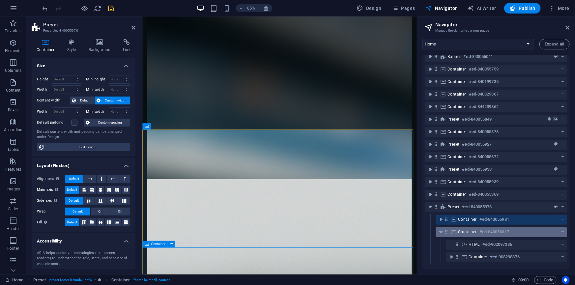
click at [450, 230] on icon at bounding box center [453, 231] width 7 height 5
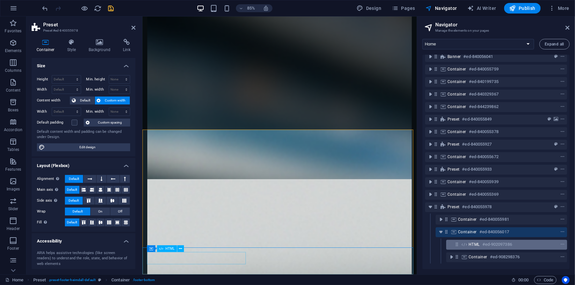
click at [462, 242] on icon at bounding box center [463, 244] width 7 height 5
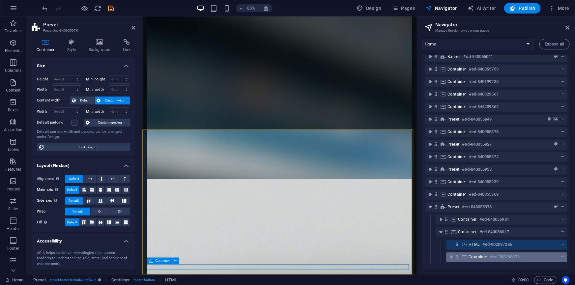
click at [455, 255] on icon at bounding box center [457, 257] width 6 height 6
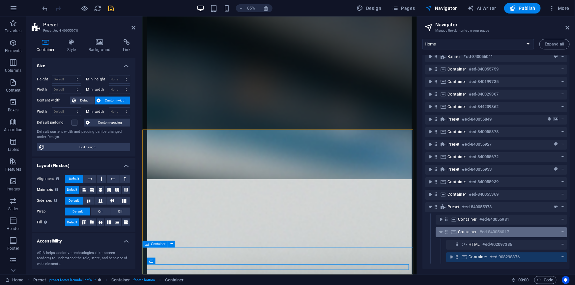
click at [448, 233] on icon at bounding box center [446, 232] width 6 height 6
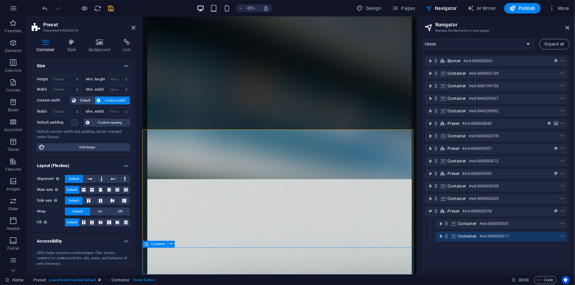
click at [448, 233] on icon at bounding box center [446, 236] width 6 height 6
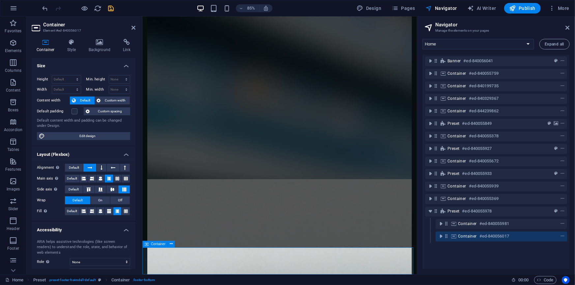
click at [447, 233] on icon at bounding box center [446, 236] width 6 height 6
click at [76, 166] on span "Default" at bounding box center [74, 168] width 10 height 8
click at [72, 178] on span "Default" at bounding box center [72, 179] width 10 height 8
click at [70, 188] on span "Default" at bounding box center [74, 189] width 10 height 8
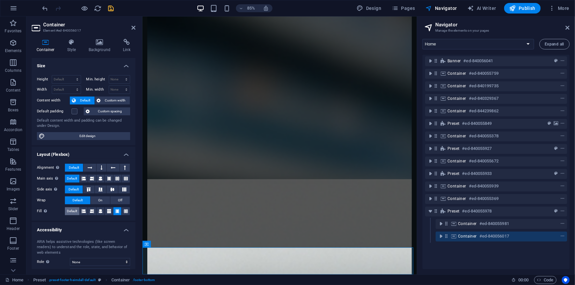
click at [71, 209] on span "Default" at bounding box center [72, 211] width 10 height 8
click at [115, 211] on icon at bounding box center [117, 211] width 4 height 8
click at [108, 175] on icon at bounding box center [109, 179] width 4 height 8
click at [123, 189] on icon at bounding box center [124, 189] width 8 height 4
click at [112, 189] on icon at bounding box center [112, 189] width 8 height 4
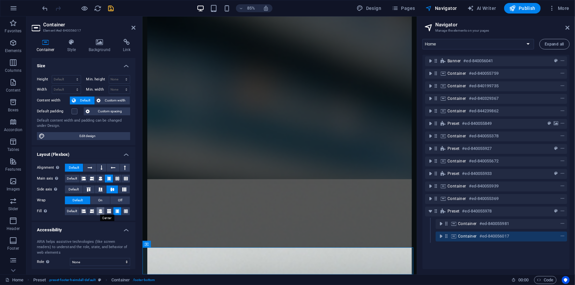
click at [100, 211] on icon at bounding box center [100, 211] width 4 height 8
click at [115, 209] on icon at bounding box center [117, 211] width 4 height 8
click at [441, 233] on icon "toggle-expand" at bounding box center [440, 236] width 7 height 7
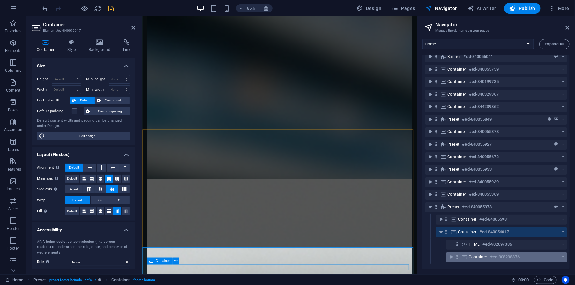
click at [458, 257] on icon at bounding box center [457, 257] width 6 height 6
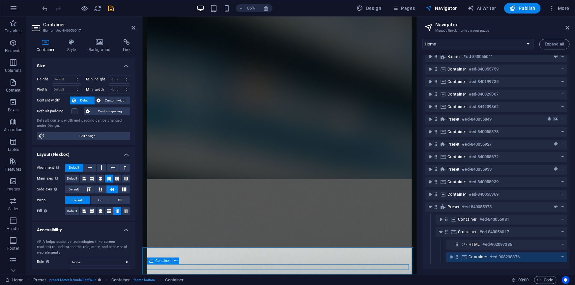
click at [458, 257] on icon at bounding box center [457, 257] width 6 height 6
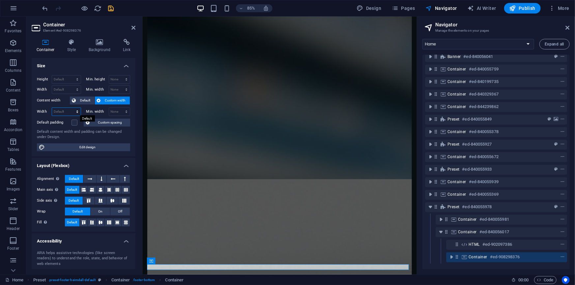
click at [66, 112] on select "Default px rem % em vh vw" at bounding box center [66, 112] width 29 height 8
select select "%"
click at [70, 108] on select "Default px rem % em vh vw" at bounding box center [66, 112] width 29 height 8
drag, startPoint x: 65, startPoint y: 110, endPoint x: 37, endPoint y: 109, distance: 28.3
click at [37, 109] on div "Width 48 Default px rem % em vh vw" at bounding box center [59, 111] width 44 height 9
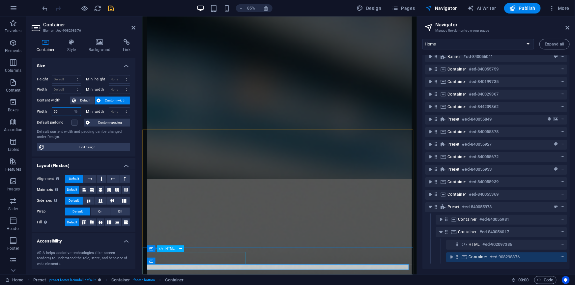
click at [166, 250] on div "HTML" at bounding box center [167, 248] width 20 height 7
type input "50"
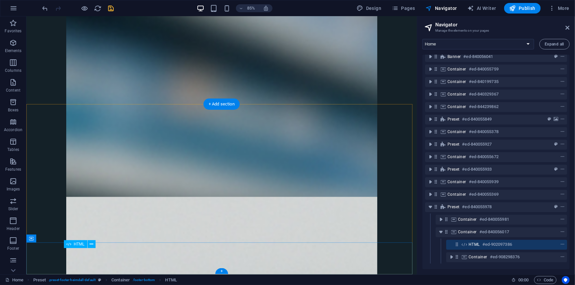
scroll to position [3036, 0]
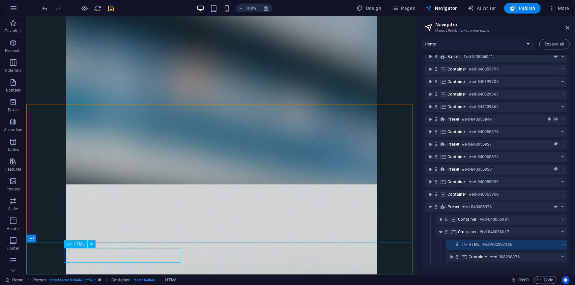
click at [78, 243] on span "HTML" at bounding box center [79, 244] width 11 height 4
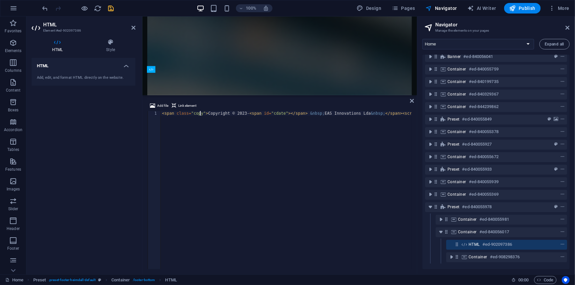
scroll to position [3123, 0]
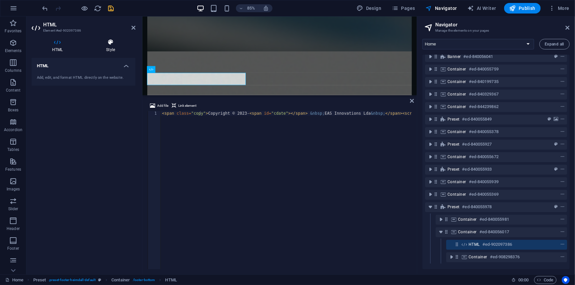
click at [114, 45] on icon at bounding box center [111, 42] width 50 height 7
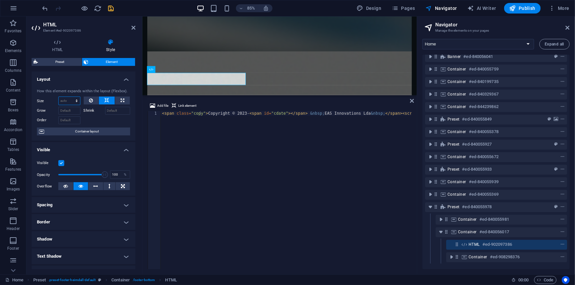
click at [66, 101] on select "Default auto px % 1/1 1/2 1/3 1/4 1/5 1/6 1/7 1/8 1/9 1/10" at bounding box center [69, 101] width 21 height 8
select select "1/2"
click at [70, 97] on select "Default auto px % 1/1 1/2 1/3 1/4 1/5 1/6 1/7 1/8 1/9 1/10" at bounding box center [69, 101] width 21 height 8
type input "50"
select select "%"
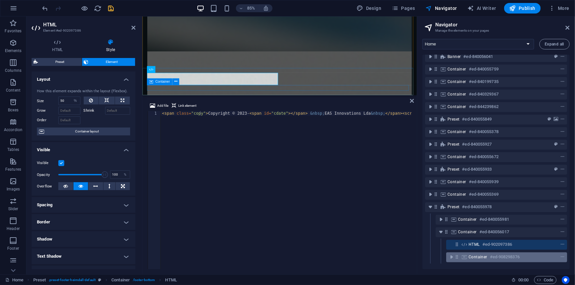
click at [457, 257] on icon at bounding box center [457, 257] width 6 height 6
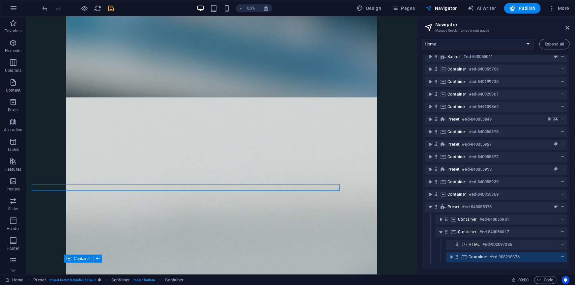
scroll to position [3036, 0]
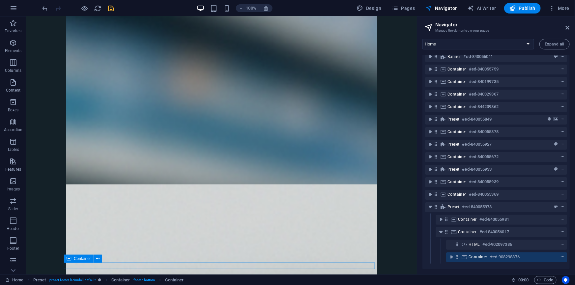
click at [457, 257] on icon at bounding box center [457, 257] width 6 height 6
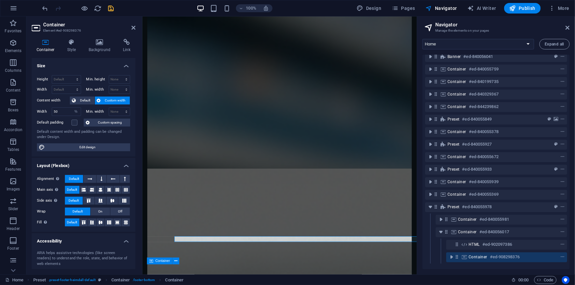
scroll to position [3024, 0]
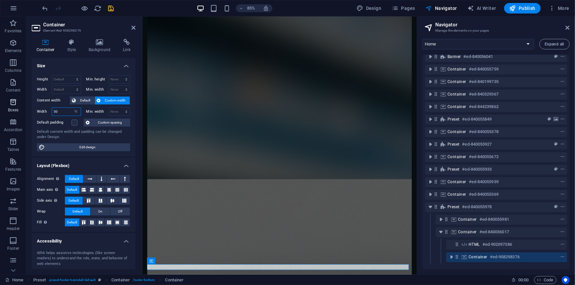
drag, startPoint x: 64, startPoint y: 112, endPoint x: 26, endPoint y: 111, distance: 38.6
click at [26, 111] on section "Favorites Elements Columns Content Boxes Accordion Tables Features Images Slide…" at bounding box center [208, 145] width 417 height 258
click at [75, 111] on select "Default px rem % em vh vw" at bounding box center [75, 112] width 9 height 8
select select "152nqd1mhgc"
click at [71, 108] on select "Default px rem % em vh vw" at bounding box center [75, 112] width 9 height 8
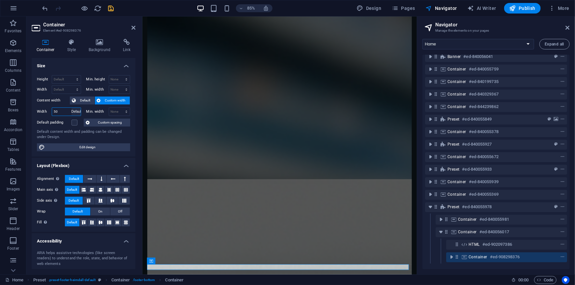
select select "DISABLED_OPTION_VALUE"
click at [75, 89] on select "Default px rem % em vh vw" at bounding box center [66, 90] width 29 height 8
select select "%"
click at [70, 86] on select "Default px rem % em vh vw" at bounding box center [66, 90] width 29 height 8
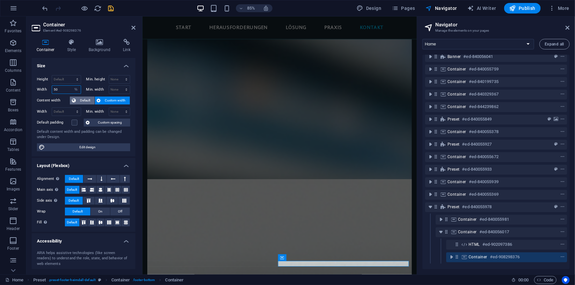
scroll to position [3017, 0]
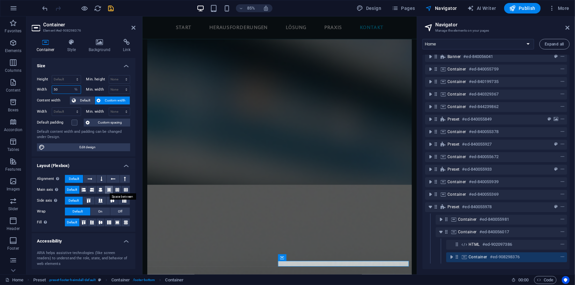
type input "50"
click at [108, 190] on icon at bounding box center [109, 190] width 4 height 8
click at [90, 186] on icon at bounding box center [92, 190] width 4 height 8
click at [99, 223] on icon at bounding box center [101, 222] width 8 height 4
click at [112, 201] on icon at bounding box center [112, 201] width 8 height 4
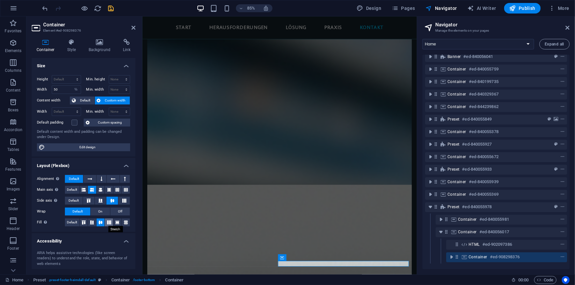
click at [107, 222] on icon at bounding box center [109, 222] width 8 height 4
click at [74, 221] on span "Default" at bounding box center [72, 222] width 10 height 8
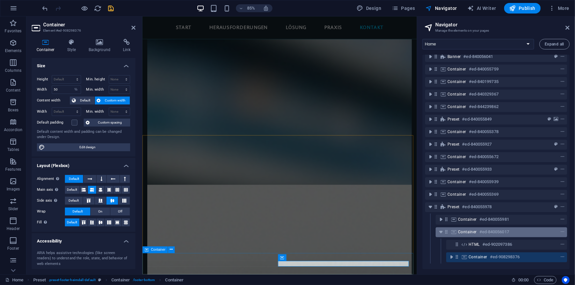
click at [446, 231] on icon at bounding box center [446, 232] width 6 height 6
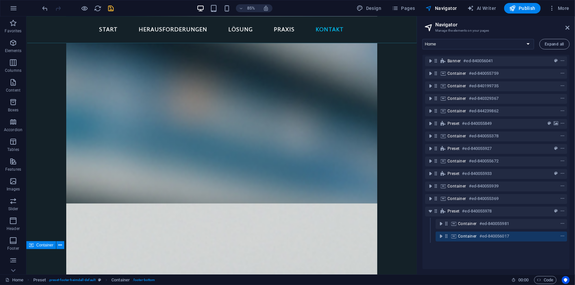
scroll to position [3030, 0]
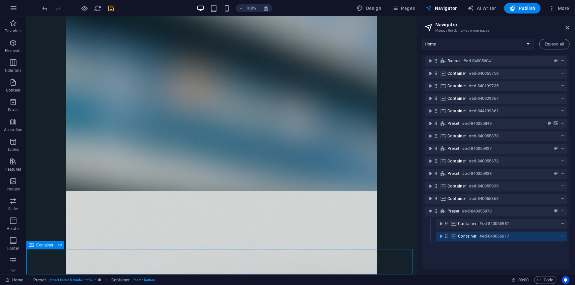
click at [446, 233] on icon at bounding box center [446, 236] width 6 height 6
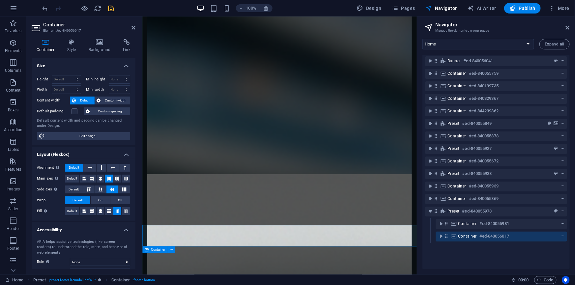
scroll to position [3017, 0]
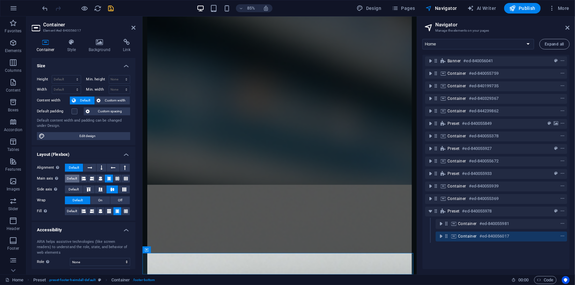
click at [72, 179] on span "Default" at bounding box center [72, 179] width 10 height 8
click at [102, 178] on button at bounding box center [101, 179] width 8 height 8
click at [111, 178] on button at bounding box center [109, 179] width 8 height 8
click at [99, 210] on icon at bounding box center [100, 211] width 4 height 8
click at [116, 211] on icon at bounding box center [117, 211] width 4 height 8
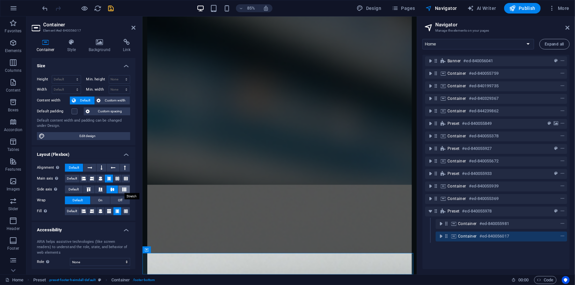
click at [121, 189] on icon at bounding box center [124, 189] width 8 height 4
click at [111, 7] on icon "save" at bounding box center [111, 9] width 8 height 8
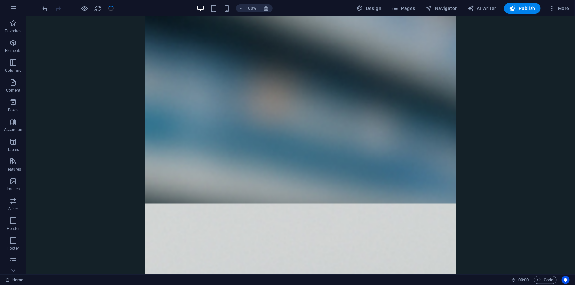
scroll to position [3030, 0]
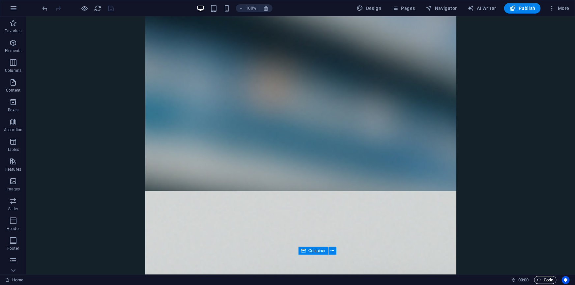
click at [544, 280] on span "Code" at bounding box center [545, 280] width 16 height 8
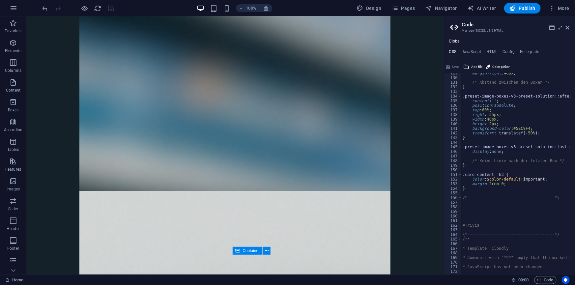
scroll to position [592, 0]
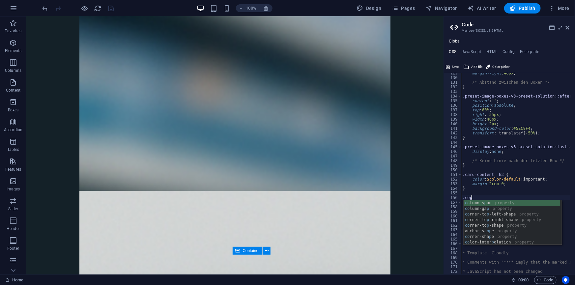
scroll to position [0, 0]
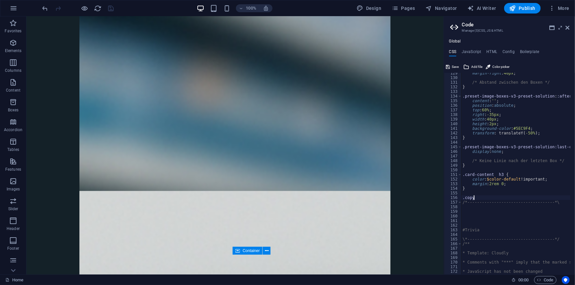
type textarea ".copy{"
type textarea "font-size: 0.75rem;"
drag, startPoint x: 454, startPoint y: 66, endPoint x: 453, endPoint y: 71, distance: 5.4
click at [454, 66] on span "Save" at bounding box center [455, 67] width 7 height 8
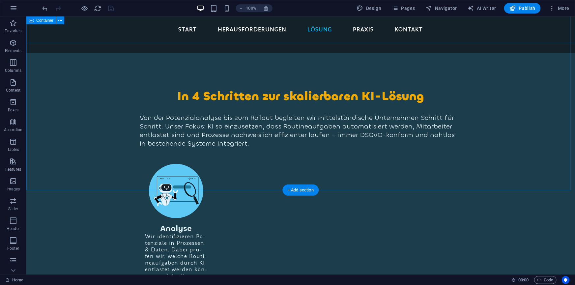
scroll to position [727, 0]
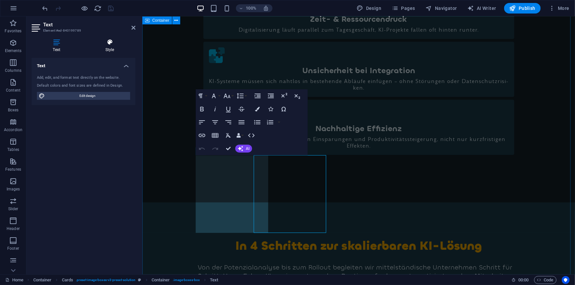
click at [108, 46] on h4 "Style" at bounding box center [109, 46] width 51 height 14
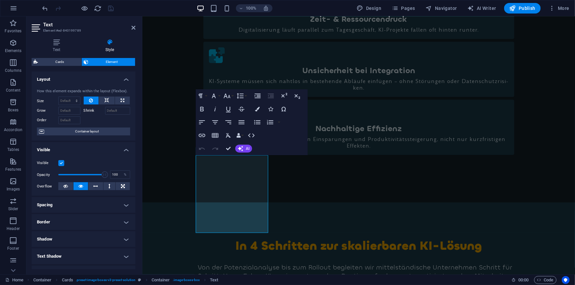
scroll to position [81, 0]
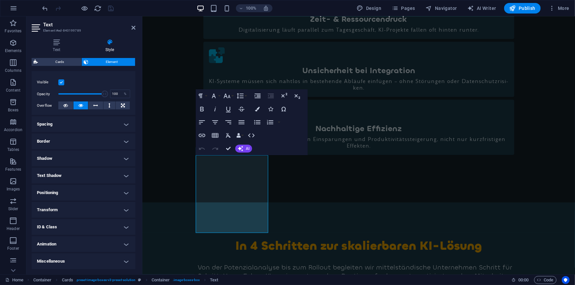
click at [64, 225] on h4 "ID & Class" at bounding box center [84, 227] width 104 height 16
click at [71, 263] on input "CSS classes" at bounding box center [89, 263] width 54 height 8
type input "mt-1"
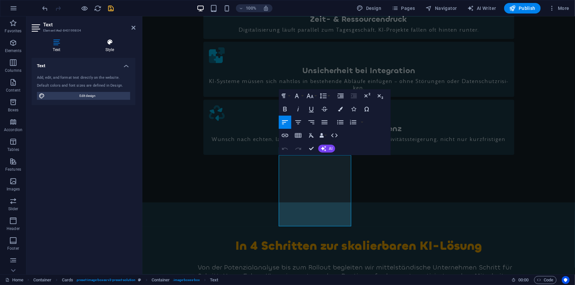
click at [110, 47] on h4 "Style" at bounding box center [109, 46] width 51 height 14
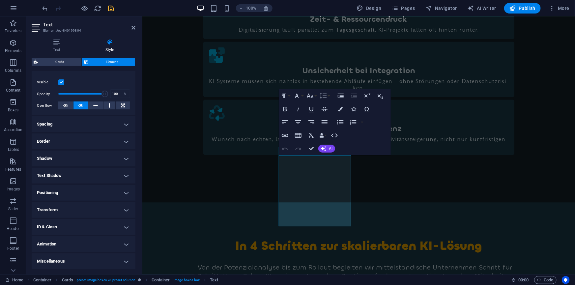
click at [60, 221] on h4 "ID & Class" at bounding box center [84, 227] width 104 height 16
click at [74, 263] on input "CSS classes" at bounding box center [89, 263] width 54 height 8
paste input "mt-1"
type input "mt-1"
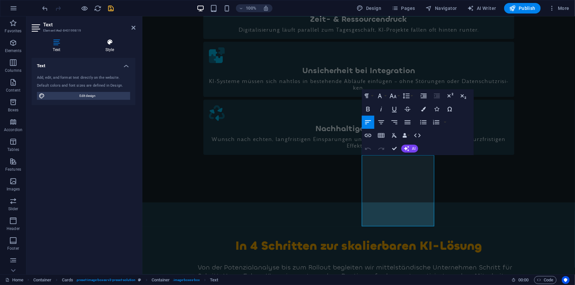
click at [114, 47] on h4 "Style" at bounding box center [109, 46] width 51 height 14
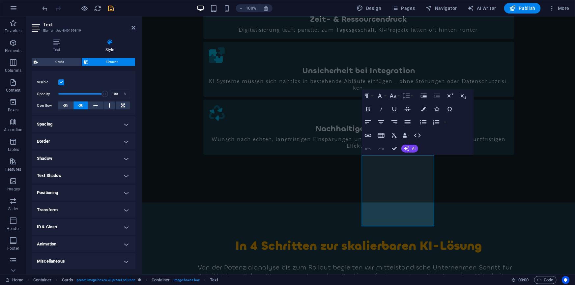
click at [79, 229] on h4 "ID & Class" at bounding box center [84, 227] width 104 height 16
click at [82, 265] on input "CSS classes" at bounding box center [89, 263] width 54 height 8
paste input "mt-1"
type input "mt-1"
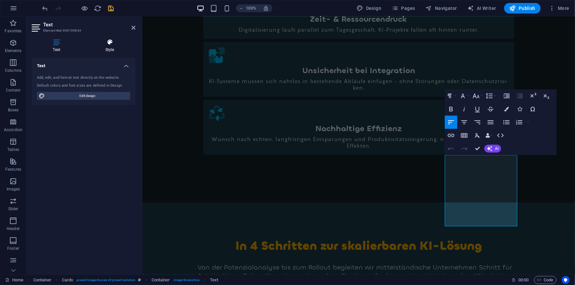
click at [110, 48] on h4 "Style" at bounding box center [109, 46] width 51 height 14
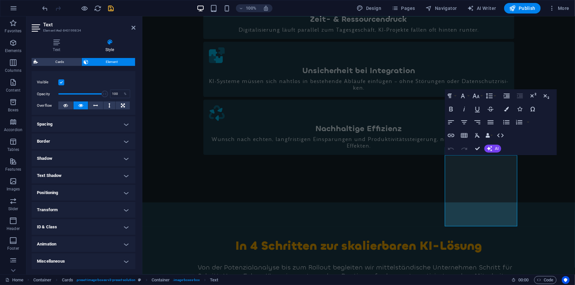
click at [80, 229] on h4 "ID & Class" at bounding box center [84, 227] width 104 height 16
click at [77, 264] on input "CSS classes" at bounding box center [89, 263] width 54 height 8
paste input "mt-1"
type input "mt-1"
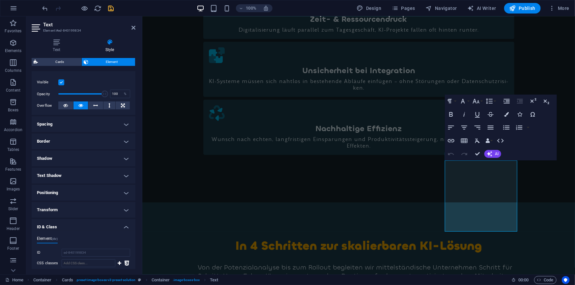
click at [112, 7] on icon "save" at bounding box center [111, 9] width 8 height 8
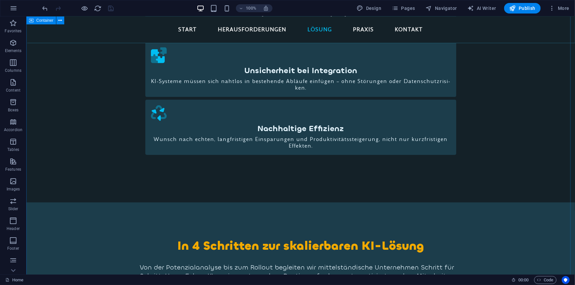
scroll to position [697, 0]
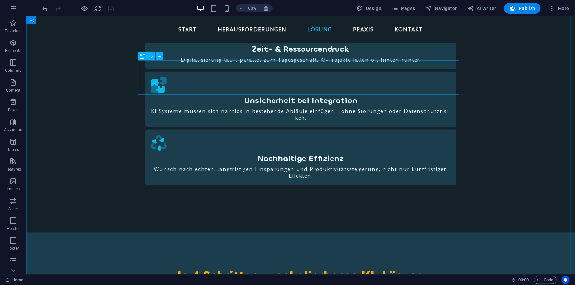
click at [0, 0] on div "H5" at bounding box center [0, 0] width 0 height 0
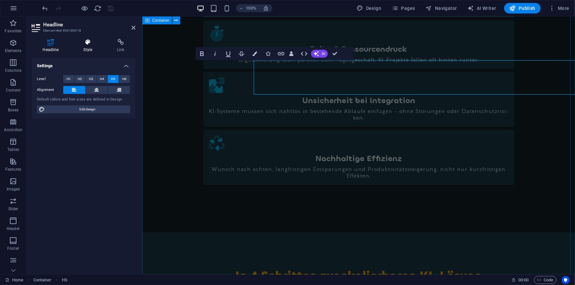
click at [90, 48] on h4 "Style" at bounding box center [89, 46] width 34 height 14
select select "px"
select select "rem"
select select "px"
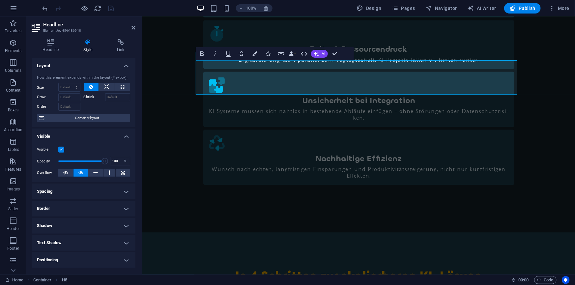
click at [74, 192] on h4 "Spacing" at bounding box center [84, 191] width 104 height 16
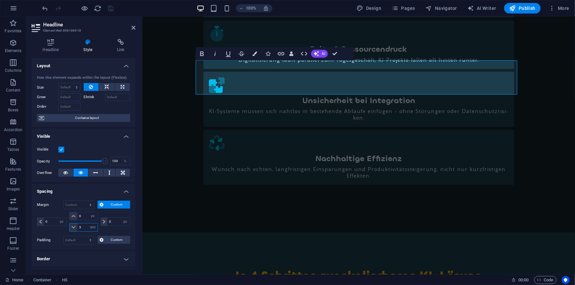
drag, startPoint x: 81, startPoint y: 225, endPoint x: 75, endPoint y: 226, distance: 6.0
click at [75, 226] on div "3 auto px % rem vw vh" at bounding box center [83, 227] width 28 height 9
type input "2"
click at [111, 7] on icon "save" at bounding box center [111, 9] width 8 height 8
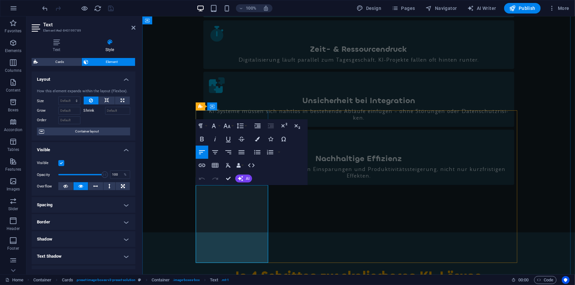
click at [242, 153] on icon "button" at bounding box center [241, 152] width 8 height 8
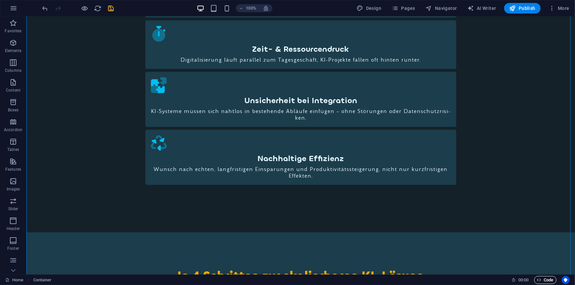
click at [542, 278] on span "Code" at bounding box center [545, 280] width 16 height 8
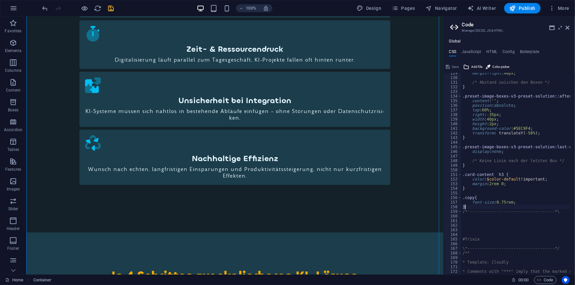
type textarea "}"
drag, startPoint x: 474, startPoint y: 217, endPoint x: 465, endPoint y: 217, distance: 8.6
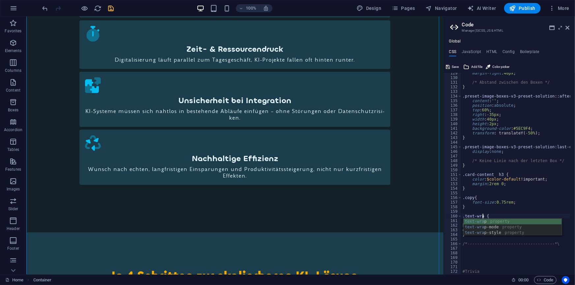
type textarea ".text-wrap {"
drag, startPoint x: 484, startPoint y: 217, endPoint x: 464, endPoint y: 216, distance: 20.1
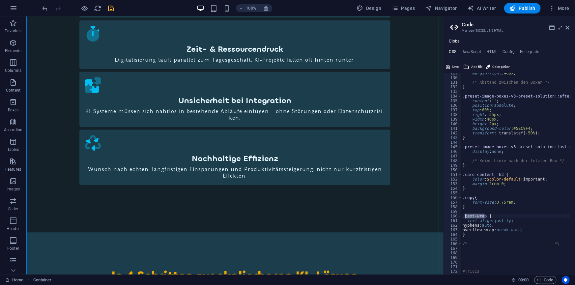
type textarea ".text-wrap {"
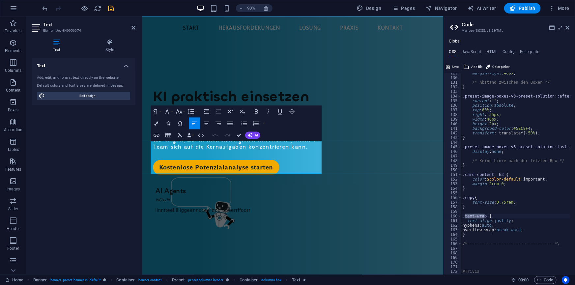
click at [108, 46] on h4 "Style" at bounding box center [109, 46] width 51 height 14
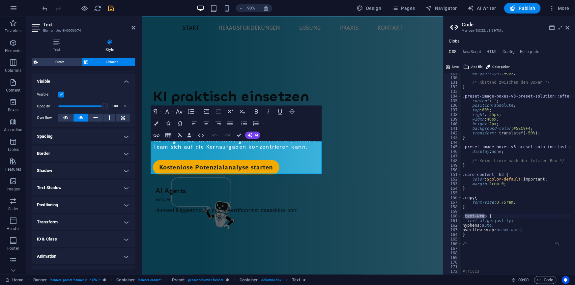
scroll to position [81, 0]
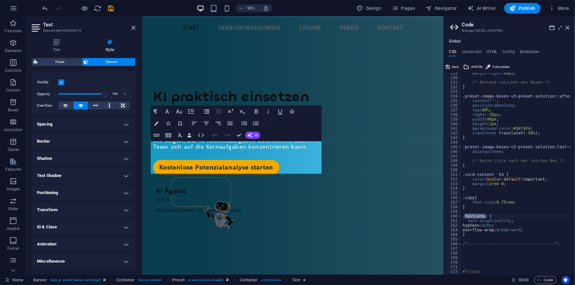
click at [70, 229] on h4 "ID & Class" at bounding box center [84, 227] width 104 height 16
click at [71, 262] on input "CSS classes" at bounding box center [89, 263] width 54 height 8
paste input "text-wrap"
type input "text-wrap"
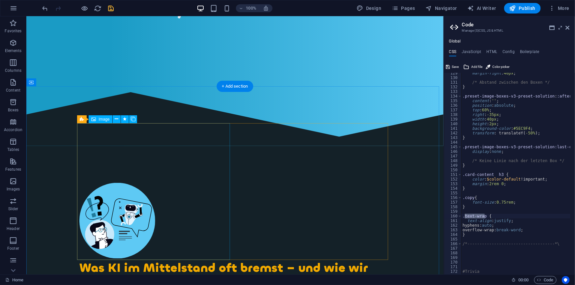
scroll to position [269, 0]
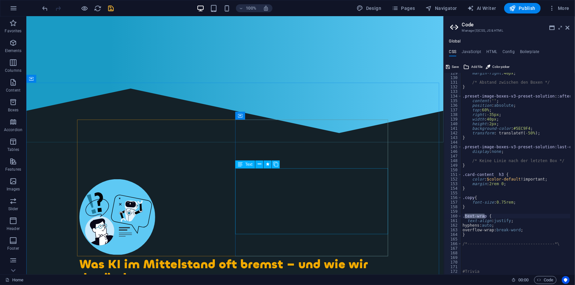
click at [247, 163] on span "Text" at bounding box center [248, 164] width 7 height 4
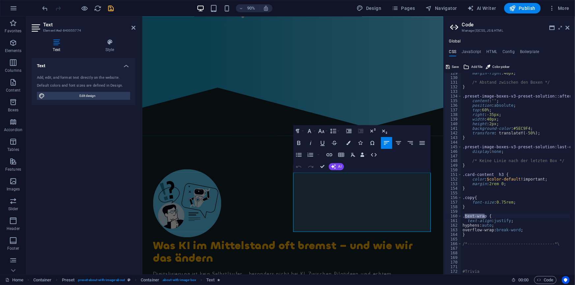
click at [109, 44] on icon at bounding box center [109, 42] width 51 height 7
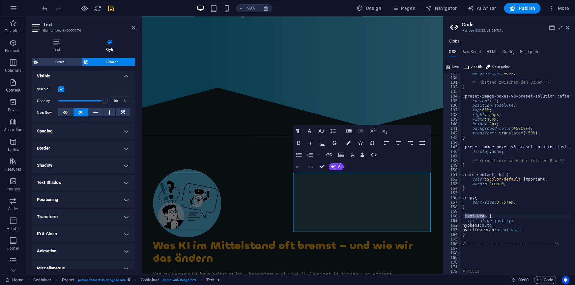
scroll to position [81, 0]
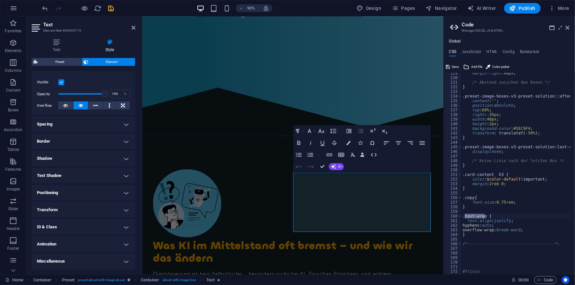
click at [69, 229] on h4 "ID & Class" at bounding box center [84, 227] width 104 height 16
click at [73, 262] on input "CSS classes" at bounding box center [89, 263] width 54 height 8
paste input "text-wrap"
type input "text-wrap"
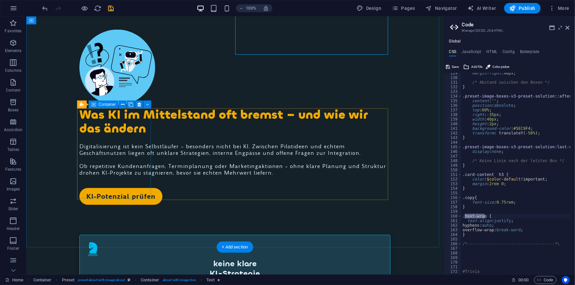
scroll to position [449, 0]
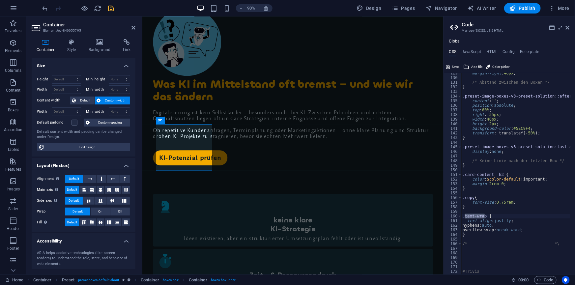
scroll to position [470, 0]
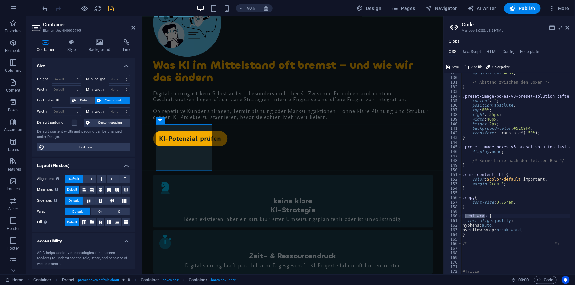
click at [71, 48] on h4 "Style" at bounding box center [72, 46] width 21 height 14
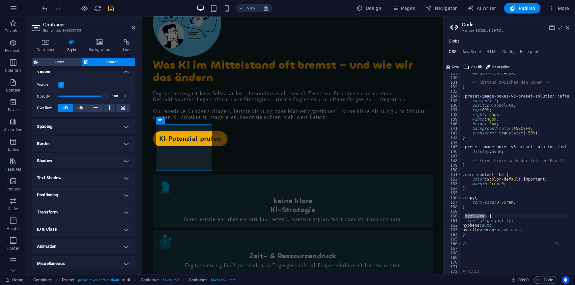
scroll to position [81, 0]
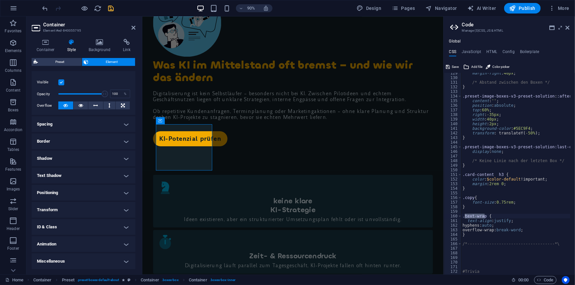
click at [63, 227] on h4 "ID & Class" at bounding box center [84, 227] width 104 height 16
click at [74, 264] on input "CSS classes" at bounding box center [89, 263] width 54 height 8
paste input "text-wrap"
type input "text-wrap"
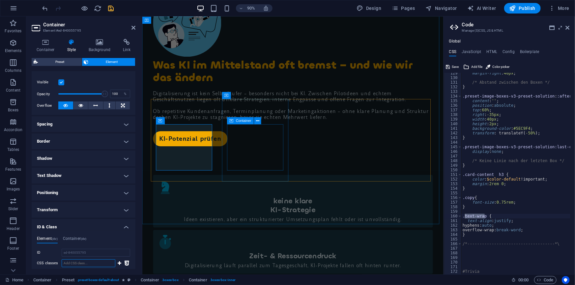
click at [236, 120] on span "Container" at bounding box center [243, 121] width 15 height 4
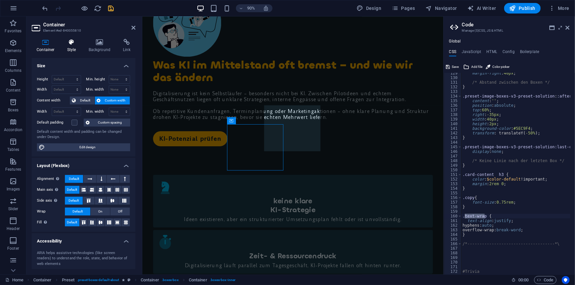
click at [72, 49] on h4 "Style" at bounding box center [72, 46] width 21 height 14
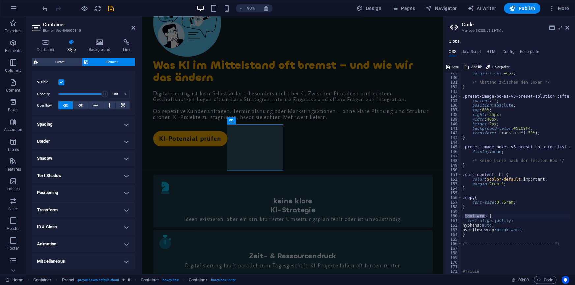
click at [78, 227] on h4 "ID & Class" at bounding box center [84, 227] width 104 height 16
click at [78, 263] on input "CSS classes" at bounding box center [89, 263] width 54 height 8
paste input "text-wrap"
type input "text-wrap"
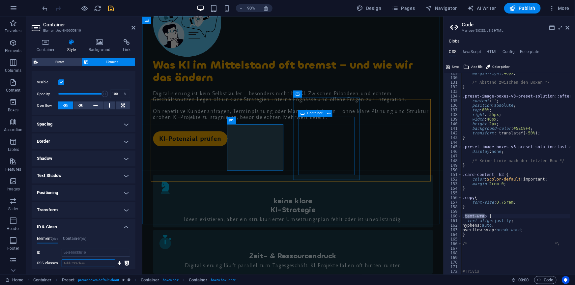
click at [306, 113] on div "Container" at bounding box center [311, 113] width 27 height 7
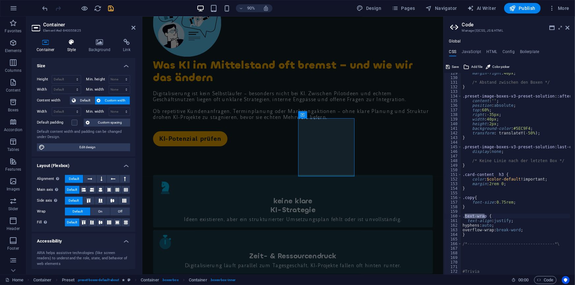
click at [72, 46] on h4 "Style" at bounding box center [72, 46] width 21 height 14
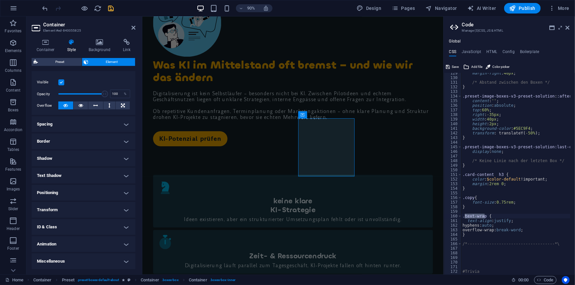
click at [83, 230] on h4 "ID & Class" at bounding box center [84, 227] width 104 height 16
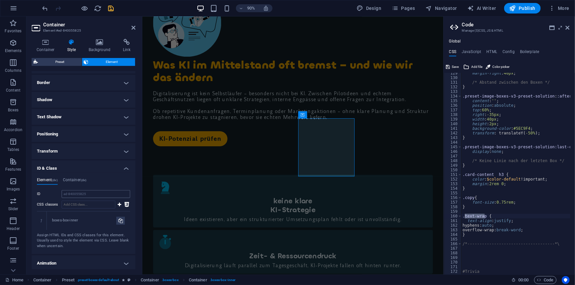
scroll to position [141, 0]
click at [84, 199] on input "CSS classes" at bounding box center [89, 203] width 54 height 8
paste input "text-wrap"
type input "text-wrap"
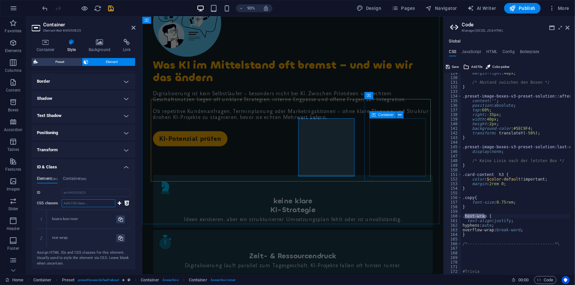
click at [376, 114] on div "Container" at bounding box center [382, 114] width 27 height 7
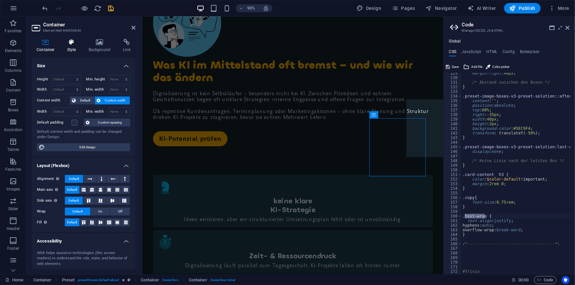
click at [74, 46] on h4 "Style" at bounding box center [72, 46] width 21 height 14
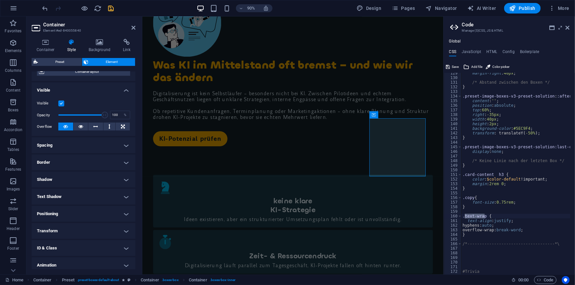
scroll to position [74, 0]
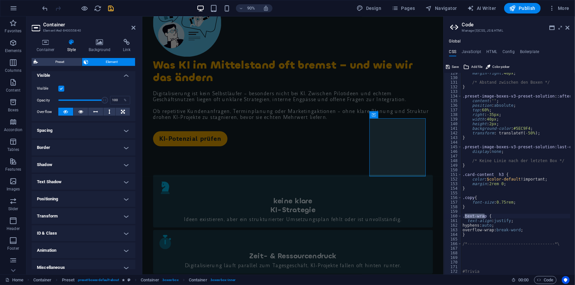
click at [66, 229] on h4 "ID & Class" at bounding box center [84, 233] width 104 height 16
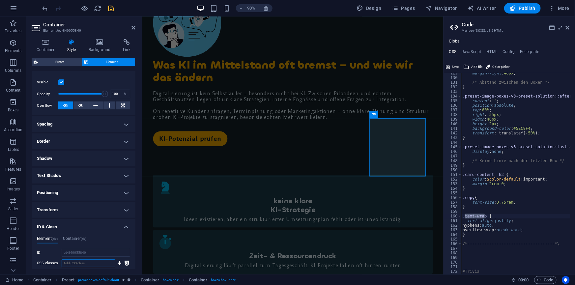
click at [72, 264] on input "CSS classes" at bounding box center [89, 263] width 54 height 8
paste input "text-wrap"
type input "text-wrap"
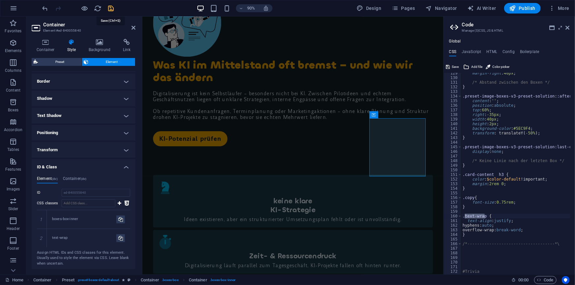
click at [112, 8] on icon "save" at bounding box center [111, 9] width 8 height 8
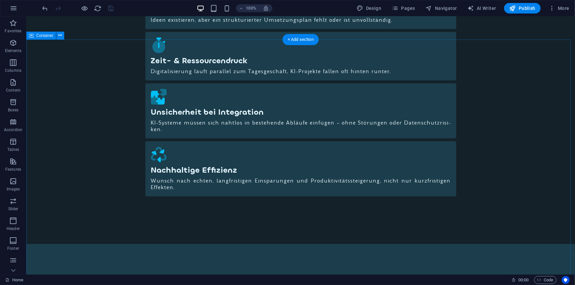
scroll to position [688, 0]
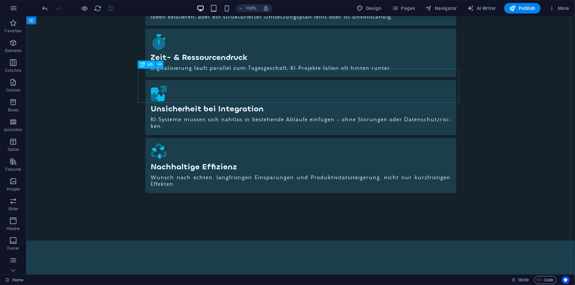
select select "px"
select select "rem"
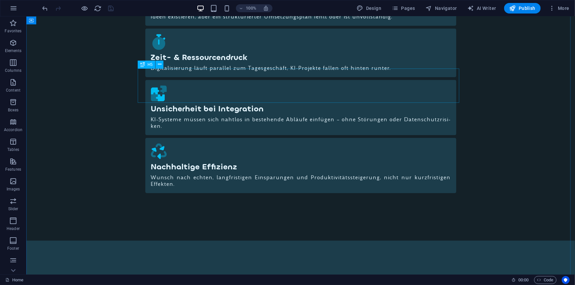
select select "px"
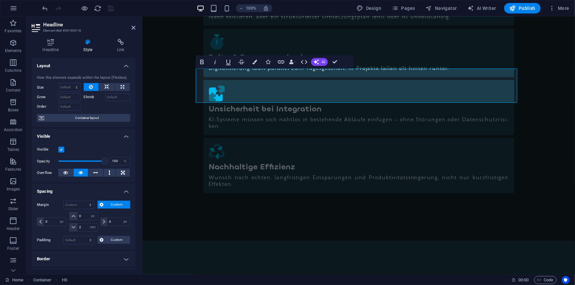
scroll to position [117, 0]
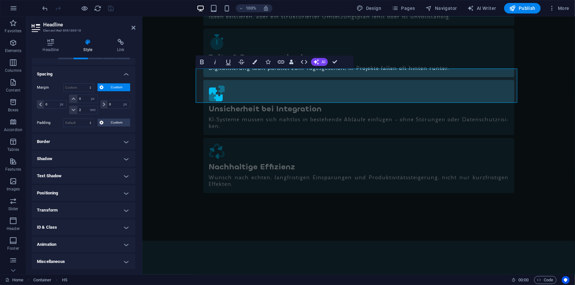
click at [63, 224] on h4 "ID & Class" at bounding box center [84, 227] width 104 height 16
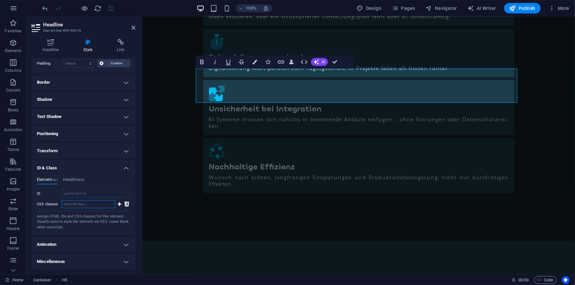
click at [76, 201] on input "CSS classes" at bounding box center [89, 204] width 54 height 8
paste input "text-wrap"
type input "text-wrap"
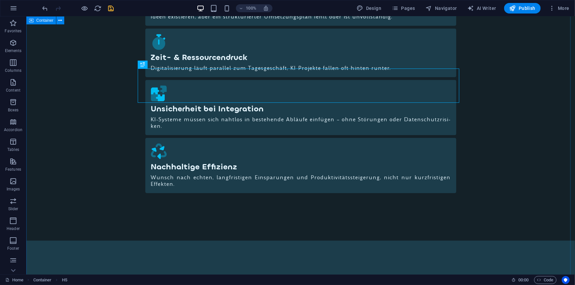
scroll to position [718, 0]
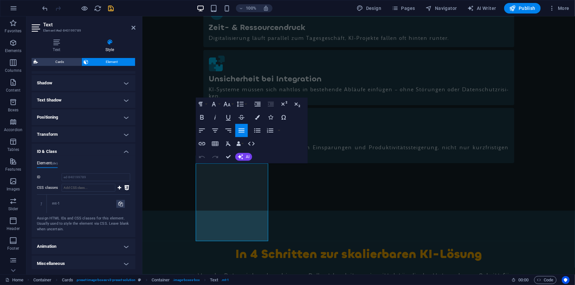
scroll to position [158, 0]
click at [78, 187] on input "CSS classes" at bounding box center [89, 186] width 54 height 8
type input "text-wrap"
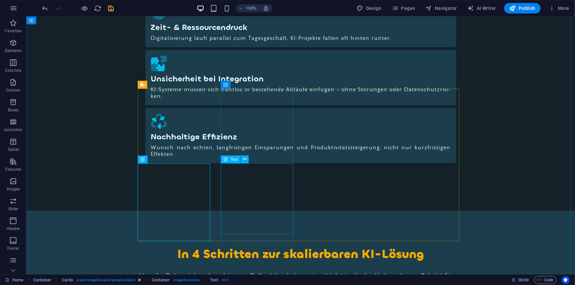
click at [231, 159] on span "Text" at bounding box center [234, 159] width 7 height 4
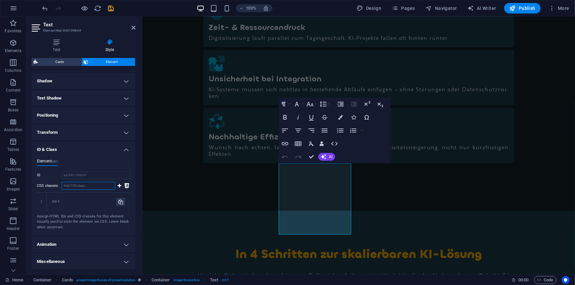
click at [91, 183] on input "CSS classes" at bounding box center [89, 186] width 54 height 8
paste input "text-wrap"
type input "text-wrap"
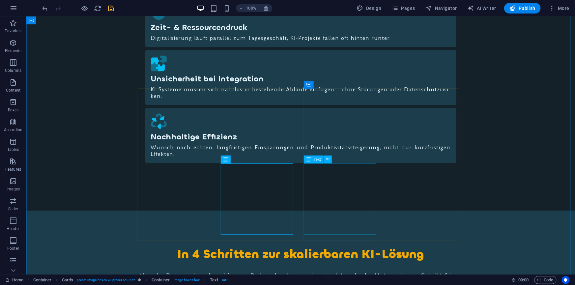
click at [315, 158] on span "Text" at bounding box center [317, 159] width 7 height 4
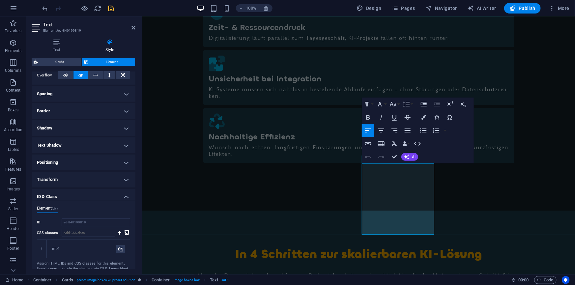
scroll to position [120, 0]
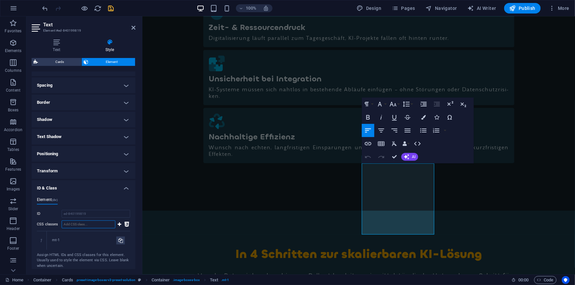
click at [78, 225] on input "CSS classes" at bounding box center [89, 224] width 54 height 8
type input "text-wrap"
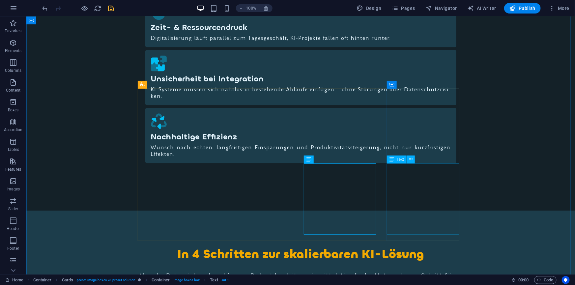
click at [401, 159] on span "Text" at bounding box center [400, 159] width 7 height 4
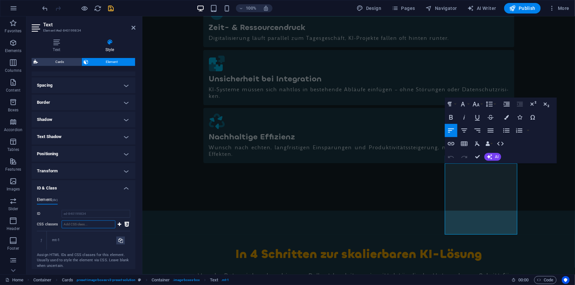
click at [82, 223] on input "CSS classes" at bounding box center [89, 224] width 54 height 8
paste input "text-wrap"
type input "text-wrap"
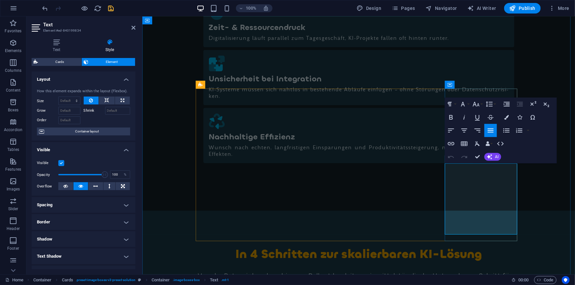
click at [111, 6] on icon "save" at bounding box center [111, 9] width 8 height 8
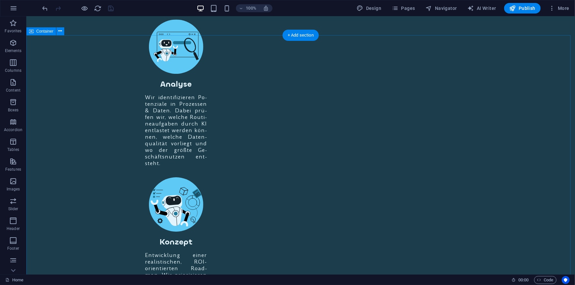
scroll to position [1018, 0]
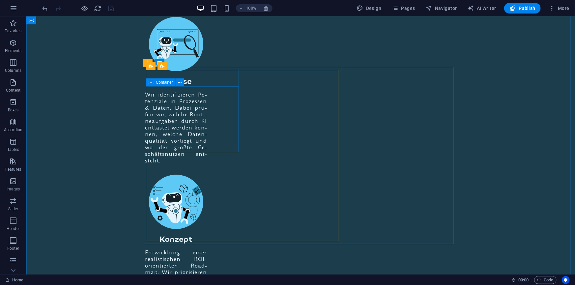
click at [163, 83] on span "Container" at bounding box center [164, 82] width 17 height 4
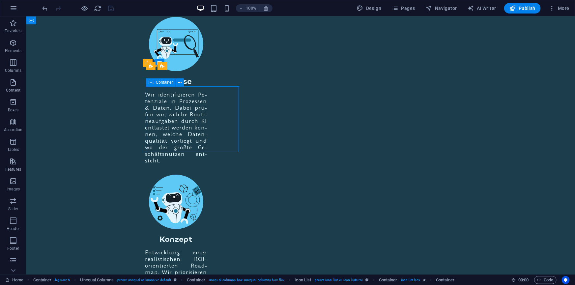
click at [163, 83] on span "Container" at bounding box center [164, 82] width 17 height 4
select select "rem"
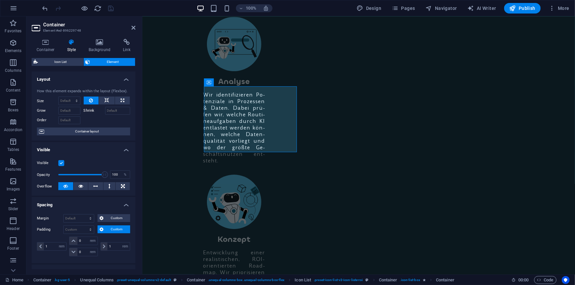
scroll to position [131, 0]
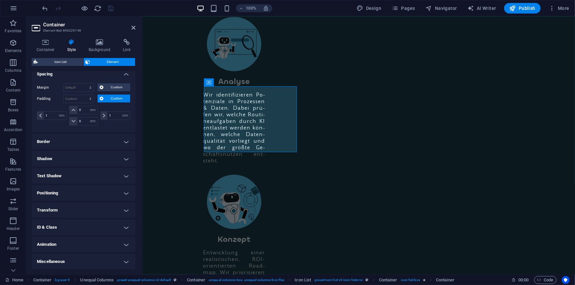
click at [69, 241] on h4 "Animation" at bounding box center [84, 245] width 104 height 16
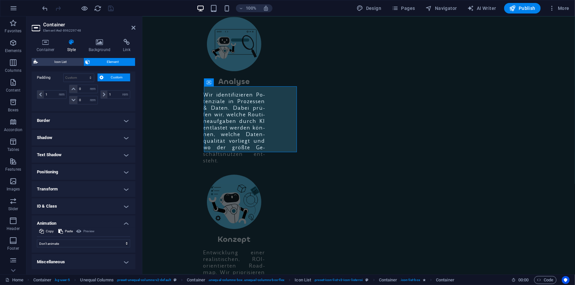
click at [73, 202] on h4 "ID & Class" at bounding box center [84, 206] width 104 height 16
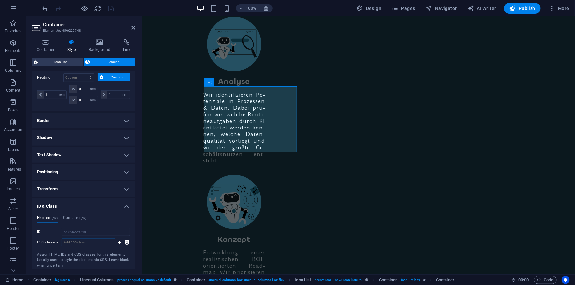
click at [80, 242] on input "CSS classes" at bounding box center [89, 242] width 54 height 8
paste input "text-wrap"
type input "text-wrap"
click at [43, 258] on link at bounding box center [42, 259] width 6 height 6
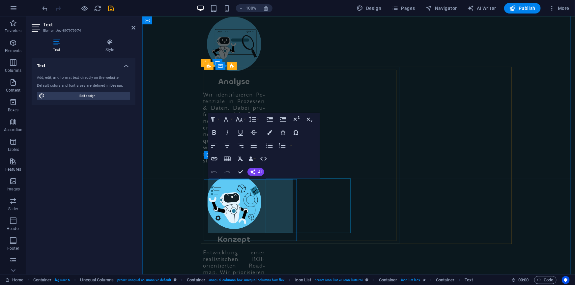
drag, startPoint x: 248, startPoint y: 204, endPoint x: 251, endPoint y: 206, distance: 3.6
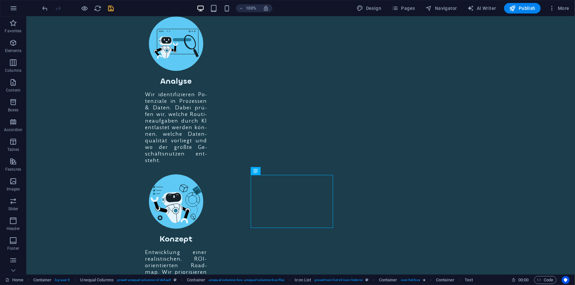
click at [112, 11] on icon "save" at bounding box center [111, 9] width 8 height 8
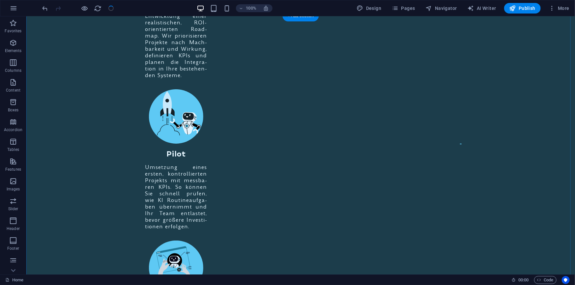
scroll to position [1318, 0]
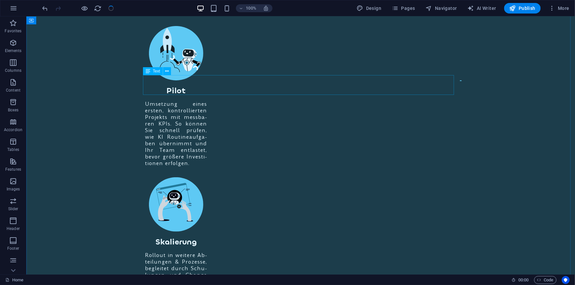
click at [151, 71] on div "Text" at bounding box center [153, 71] width 20 height 8
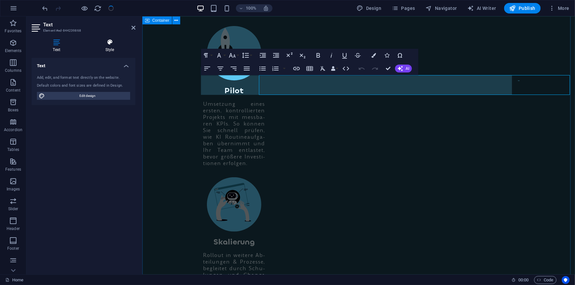
click at [107, 49] on h4 "Style" at bounding box center [109, 46] width 51 height 14
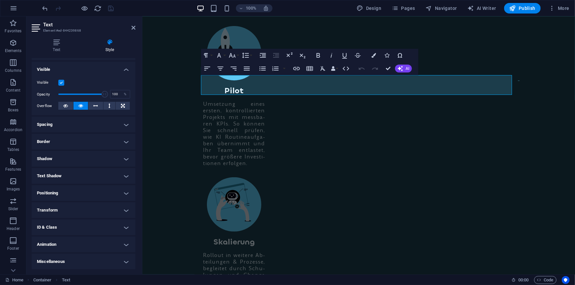
scroll to position [67, 0]
click at [69, 228] on h4 "ID & Class" at bounding box center [84, 227] width 104 height 16
click at [75, 261] on input "CSS classes" at bounding box center [89, 263] width 54 height 8
paste input "text-wrap"
type input "text-wrap"
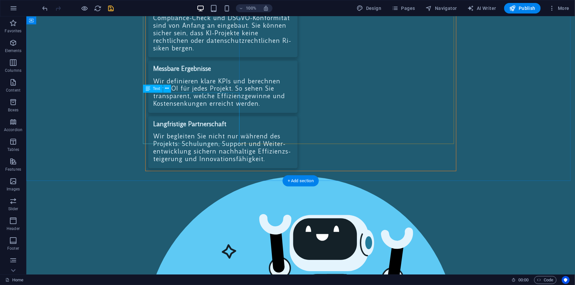
scroll to position [1917, 0]
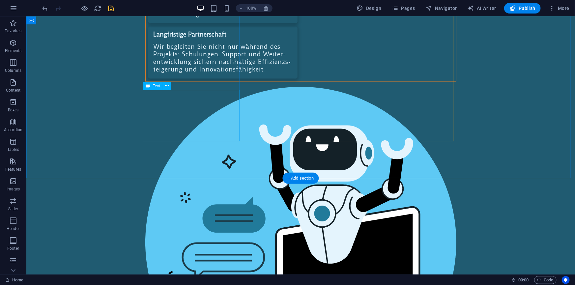
click at [156, 87] on span "Text" at bounding box center [156, 86] width 7 height 4
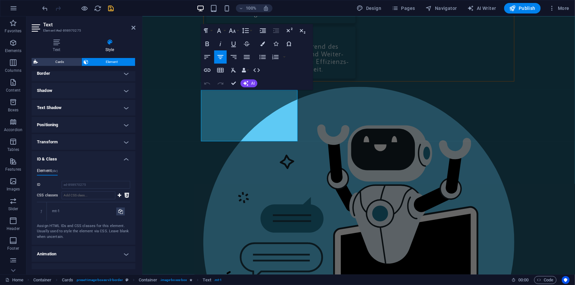
scroll to position [150, 0]
click at [86, 194] on input "CSS classes" at bounding box center [89, 194] width 54 height 8
type input "text-wrap"
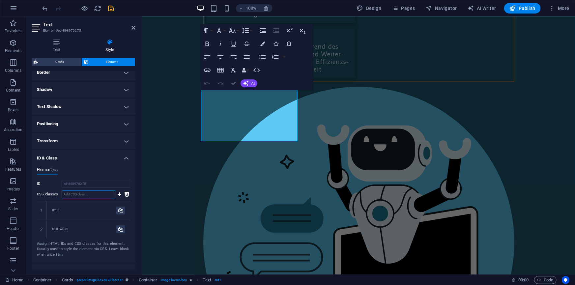
drag, startPoint x: 64, startPoint y: 95, endPoint x: 234, endPoint y: 83, distance: 169.8
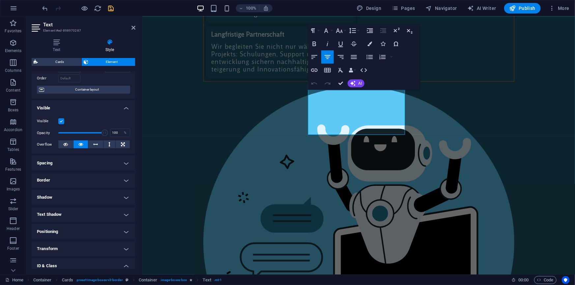
scroll to position [120, 0]
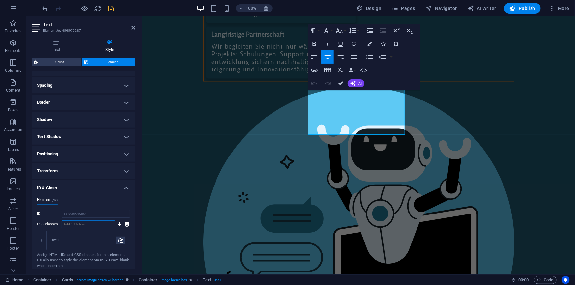
click at [77, 225] on input "CSS classes" at bounding box center [89, 224] width 54 height 8
paste input "text-wrap"
type input "text-wrap"
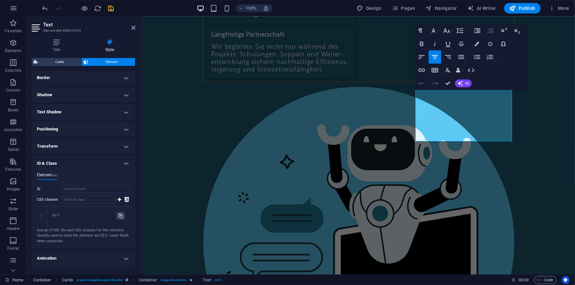
scroll to position [158, 0]
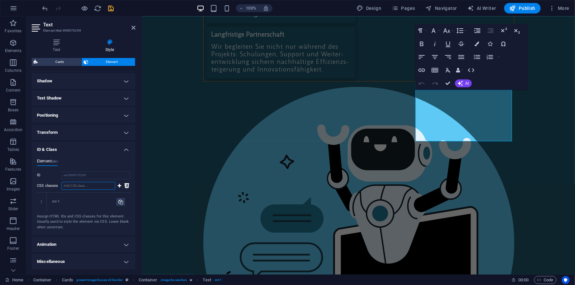
click at [82, 184] on input "CSS classes" at bounding box center [89, 186] width 54 height 8
paste input "text-wrap"
type input "text-wrap"
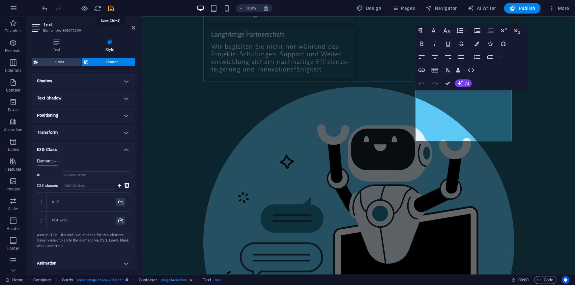
click at [111, 10] on icon "save" at bounding box center [111, 9] width 8 height 8
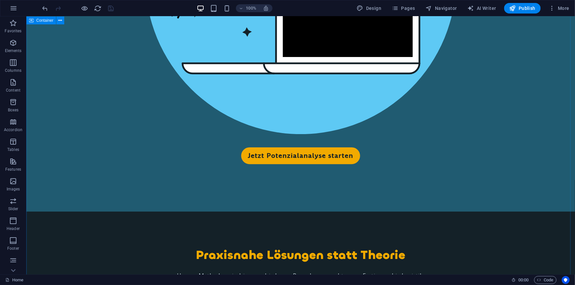
scroll to position [2186, 0]
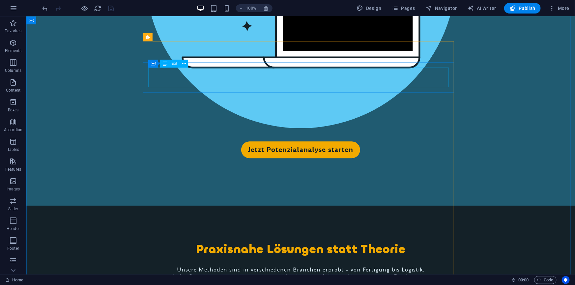
click at [168, 63] on div "Text" at bounding box center [170, 64] width 20 height 8
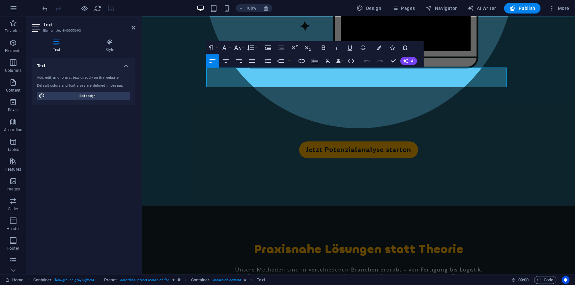
click at [110, 49] on h4 "Style" at bounding box center [109, 46] width 51 height 14
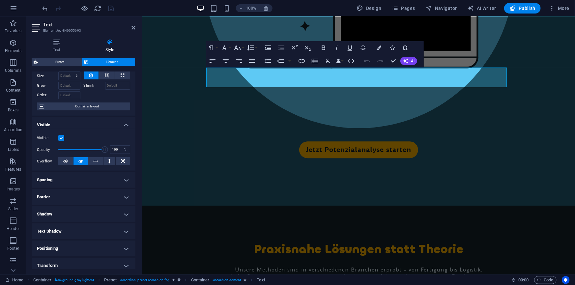
scroll to position [81, 0]
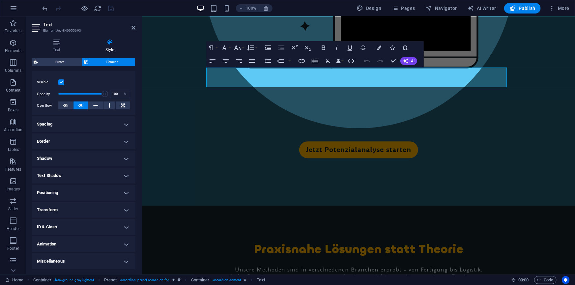
click at [59, 224] on h4 "ID & Class" at bounding box center [84, 227] width 104 height 16
click at [81, 264] on input "CSS classes" at bounding box center [89, 263] width 54 height 8
paste input "text-wrap"
type input "text-wrap"
click at [111, 7] on icon "save" at bounding box center [111, 9] width 8 height 8
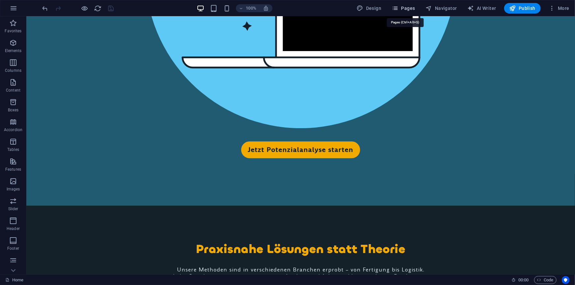
click at [411, 9] on span "Pages" at bounding box center [403, 8] width 23 height 7
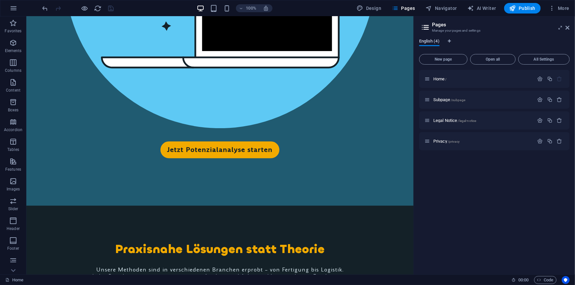
click at [432, 41] on span "English (4)" at bounding box center [429, 41] width 20 height 9
click at [427, 42] on span "English (4)" at bounding box center [429, 41] width 20 height 9
click at [432, 42] on span "English (4)" at bounding box center [429, 41] width 20 height 9
click at [561, 8] on span "More" at bounding box center [558, 8] width 21 height 7
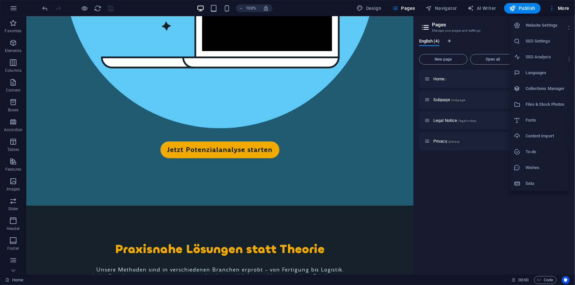
click at [535, 71] on h6 "Languages" at bounding box center [544, 73] width 39 height 8
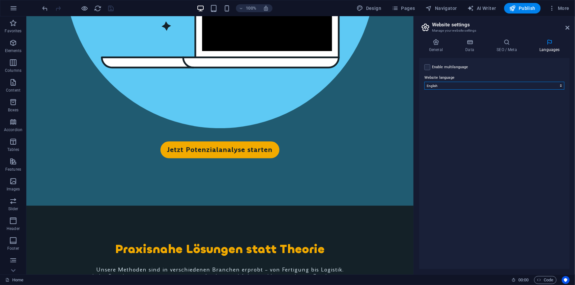
click at [451, 86] on select "Abkhazian Afar Afrikaans Akan Albanian Amharic Arabic Aragonese Armenian Assame…" at bounding box center [494, 86] width 140 height 8
select select "55"
click at [424, 82] on select "Abkhazian Afar Afrikaans Akan Albanian Amharic Arabic Aragonese Armenian Assame…" at bounding box center [494, 86] width 140 height 8
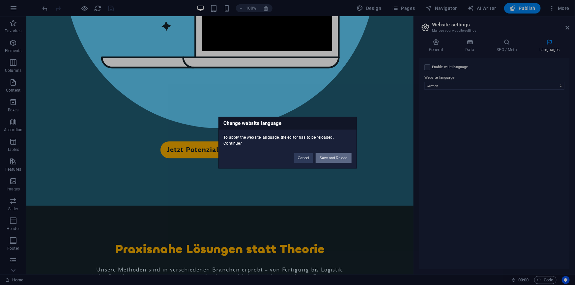
click at [331, 156] on button "Save and Reload" at bounding box center [334, 158] width 36 height 10
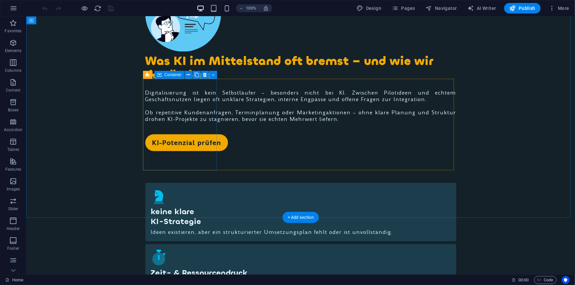
scroll to position [479, 0]
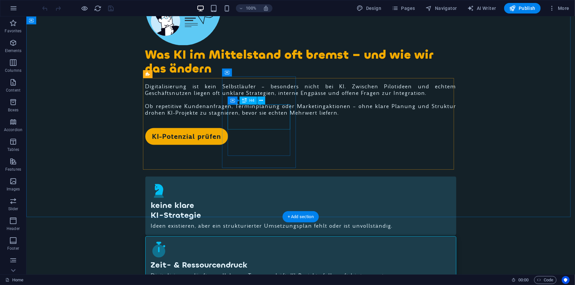
click at [247, 260] on div "Zeit- & Res­sour­cen­druck" at bounding box center [301, 265] width 300 height 10
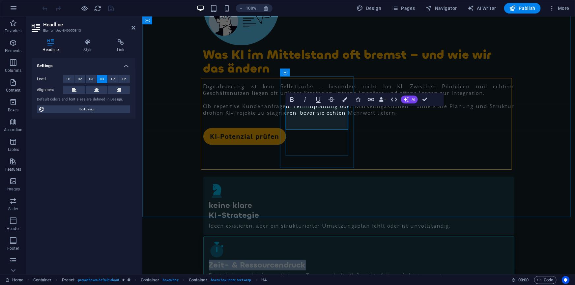
click at [298, 260] on h4 "Zeit- & Res­sour­cen­druck" at bounding box center [359, 265] width 300 height 10
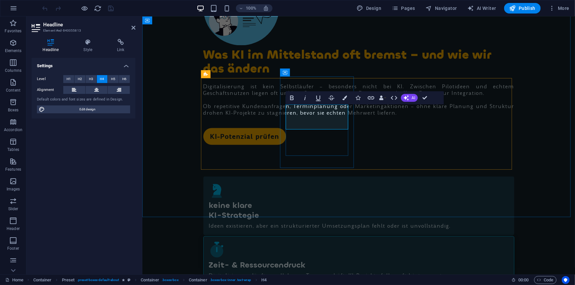
click at [343, 260] on h4 "Zeit- & Res­sou­r­cen­­druck" at bounding box center [359, 265] width 300 height 10
click at [332, 260] on h4 "Zeit- & Res­sour­­cen­­druck" at bounding box center [359, 265] width 300 height 10
click at [330, 260] on h4 "Zeit- & Res­sour­­cen­­druck" at bounding box center [359, 265] width 300 height 10
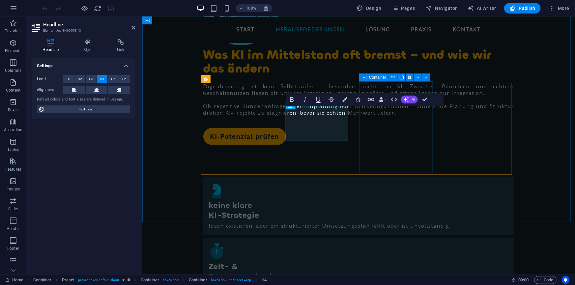
scroll to position [474, 0]
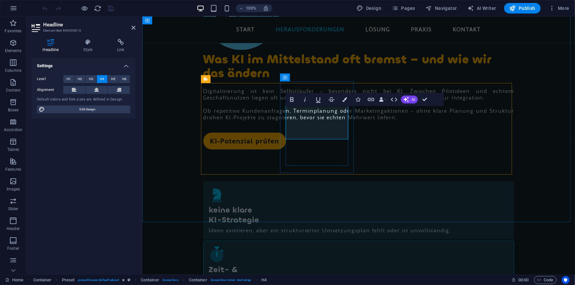
click at [287, 265] on h4 "Zeit- & ‌Res­sour­­cen­­druck" at bounding box center [359, 275] width 300 height 20
click at [318, 265] on h4 "Zeit- & Res­sour­­cen­­druck" at bounding box center [359, 275] width 300 height 20
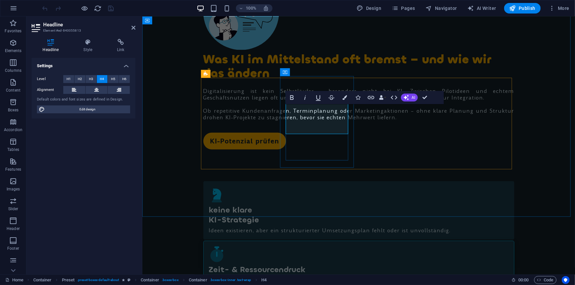
scroll to position [479, 0]
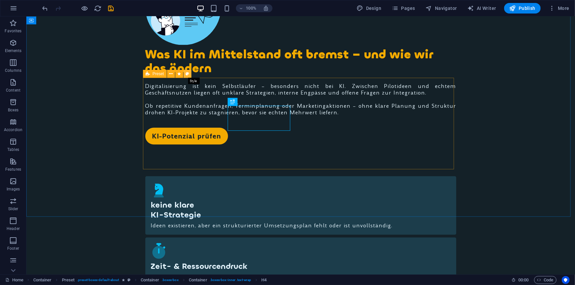
click at [187, 72] on icon at bounding box center [187, 73] width 4 height 7
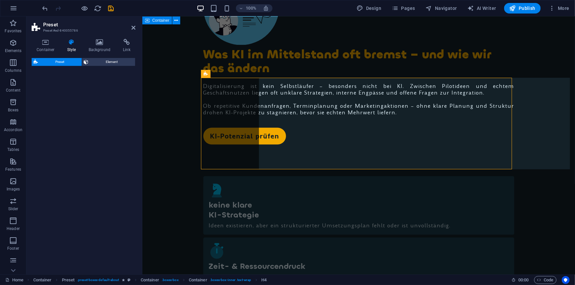
select select "px"
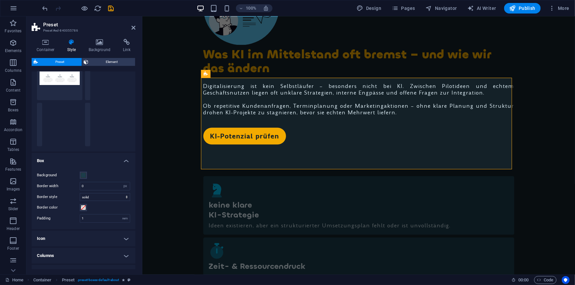
scroll to position [70, 0]
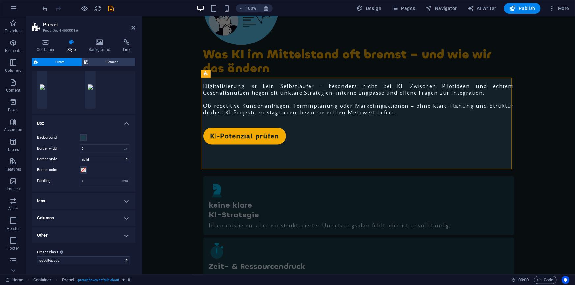
click at [74, 232] on h4 "Other" at bounding box center [84, 235] width 104 height 16
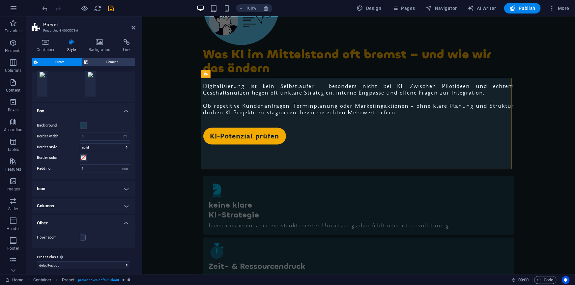
scroll to position [87, 0]
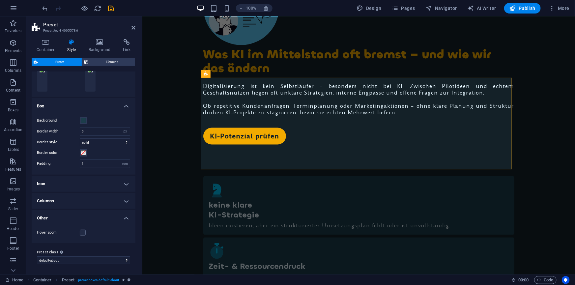
click at [68, 206] on h4 "Columns" at bounding box center [84, 201] width 104 height 16
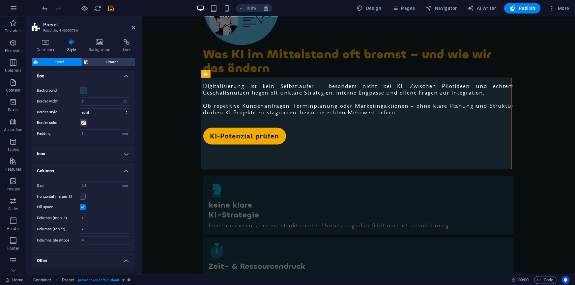
scroll to position [147, 0]
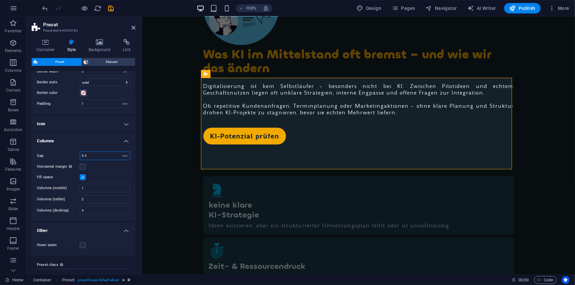
click at [86, 154] on input "0.5" at bounding box center [105, 156] width 50 height 8
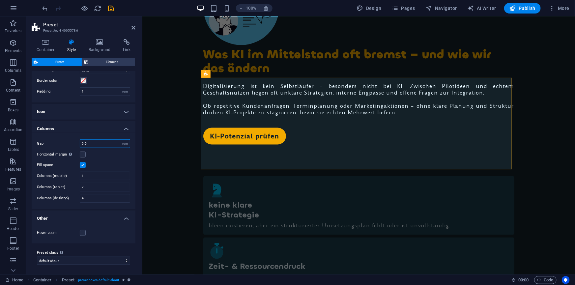
click at [85, 143] on input "0.5" at bounding box center [105, 144] width 50 height 8
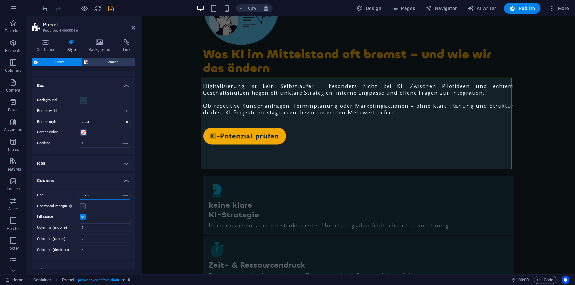
scroll to position [99, 0]
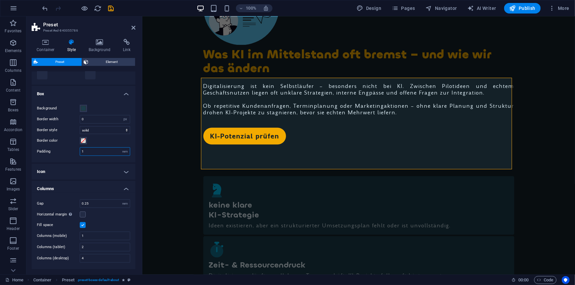
drag, startPoint x: 87, startPoint y: 150, endPoint x: 65, endPoint y: 146, distance: 21.8
click at [65, 147] on div "Padding 1 rem" at bounding box center [83, 151] width 93 height 9
click at [86, 204] on input "0.25" at bounding box center [105, 204] width 50 height 8
type input "0.5"
drag, startPoint x: 86, startPoint y: 151, endPoint x: 72, endPoint y: 149, distance: 13.8
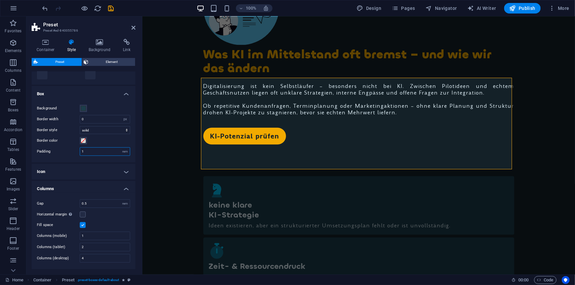
click at [72, 149] on div "Padding 1 rem" at bounding box center [83, 151] width 93 height 9
type input "0.75"
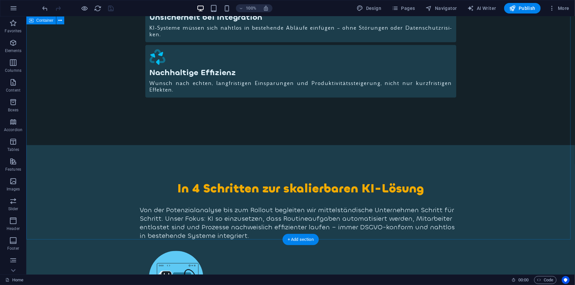
scroll to position [809, 0]
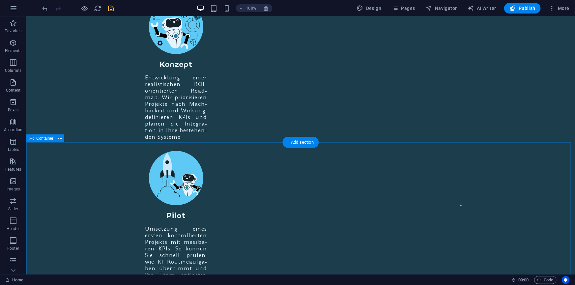
scroll to position [1198, 0]
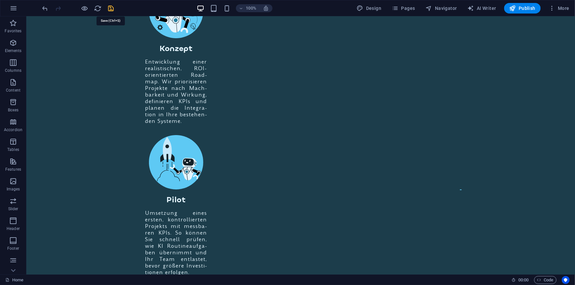
click at [114, 6] on icon "save" at bounding box center [111, 9] width 8 height 8
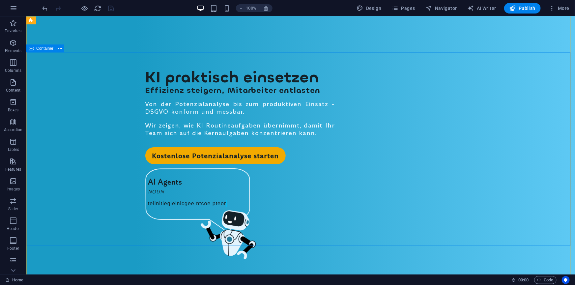
scroll to position [0, 0]
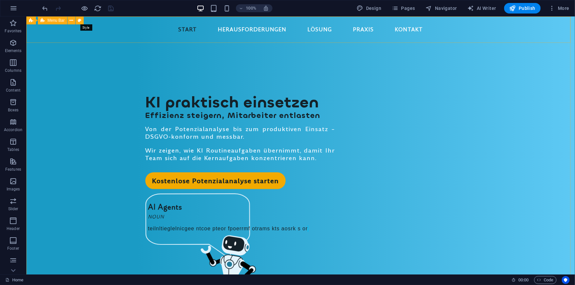
click at [79, 20] on icon at bounding box center [80, 20] width 4 height 7
select select "rem"
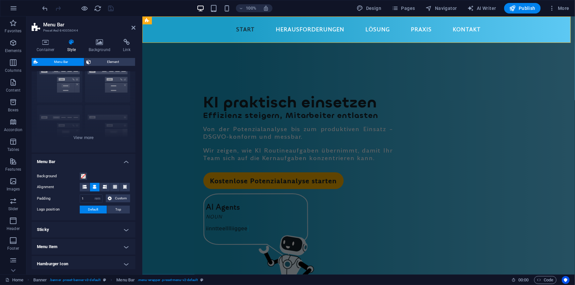
scroll to position [60, 0]
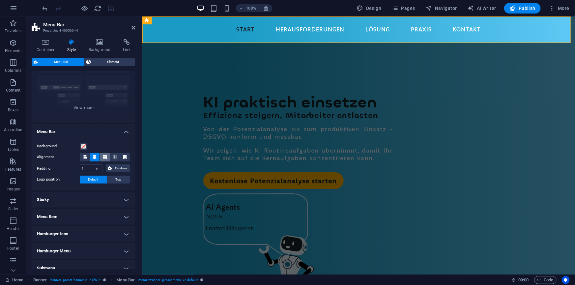
click at [103, 158] on icon at bounding box center [105, 157] width 4 height 4
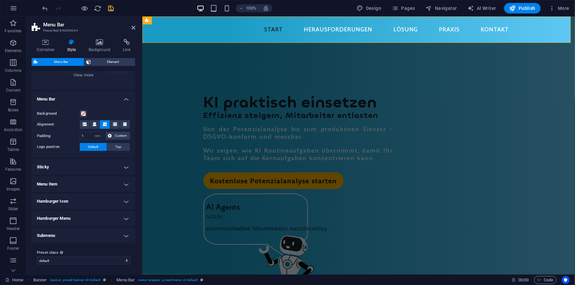
scroll to position [93, 0]
click at [82, 180] on h4 "Menu Item" at bounding box center [84, 184] width 104 height 16
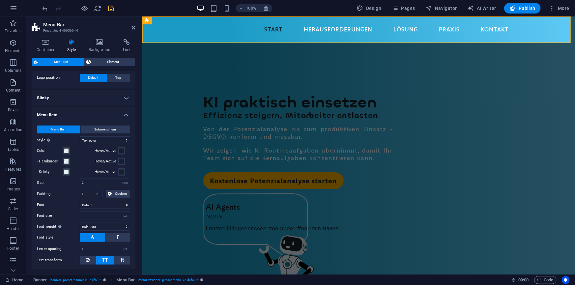
scroll to position [153, 0]
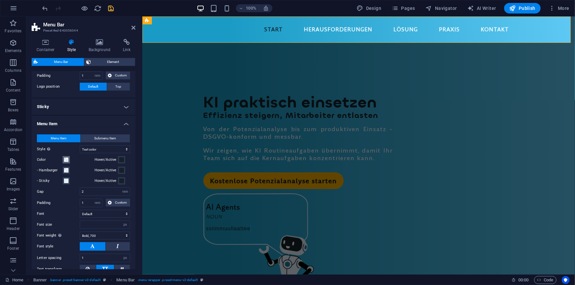
click at [68, 159] on span at bounding box center [66, 159] width 5 height 5
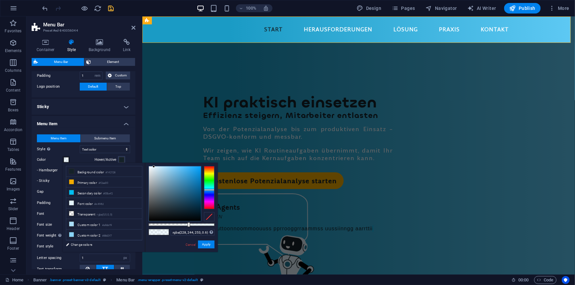
click at [209, 216] on div at bounding box center [209, 216] width 11 height 9
click at [119, 158] on span at bounding box center [121, 159] width 5 height 5
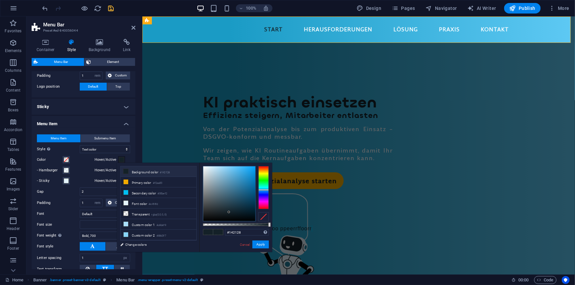
click at [264, 215] on div at bounding box center [263, 216] width 11 height 9
click at [105, 150] on select "Plain Text color Box: Fade Box: Flip vertical Box: Flip horizontal Box: Slide d…" at bounding box center [105, 149] width 50 height 8
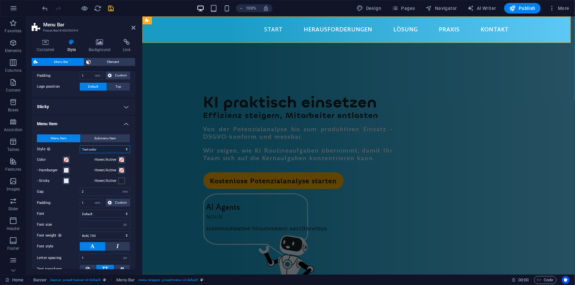
select select "hover_box_fade"
click at [80, 145] on select "Plain Text color Box: Fade Box: Flip vertical Box: Flip horizontal Box: Slide d…" at bounding box center [105, 149] width 50 height 8
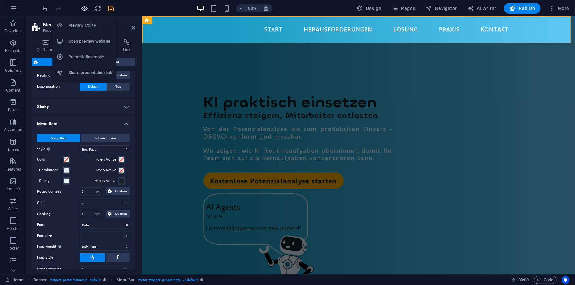
click at [83, 7] on icon "button" at bounding box center [85, 9] width 8 height 8
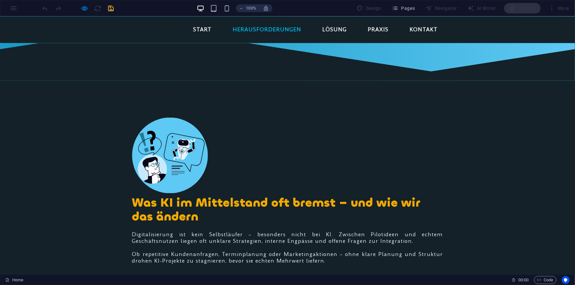
scroll to position [329, 0]
